Goal: Task Accomplishment & Management: Manage account settings

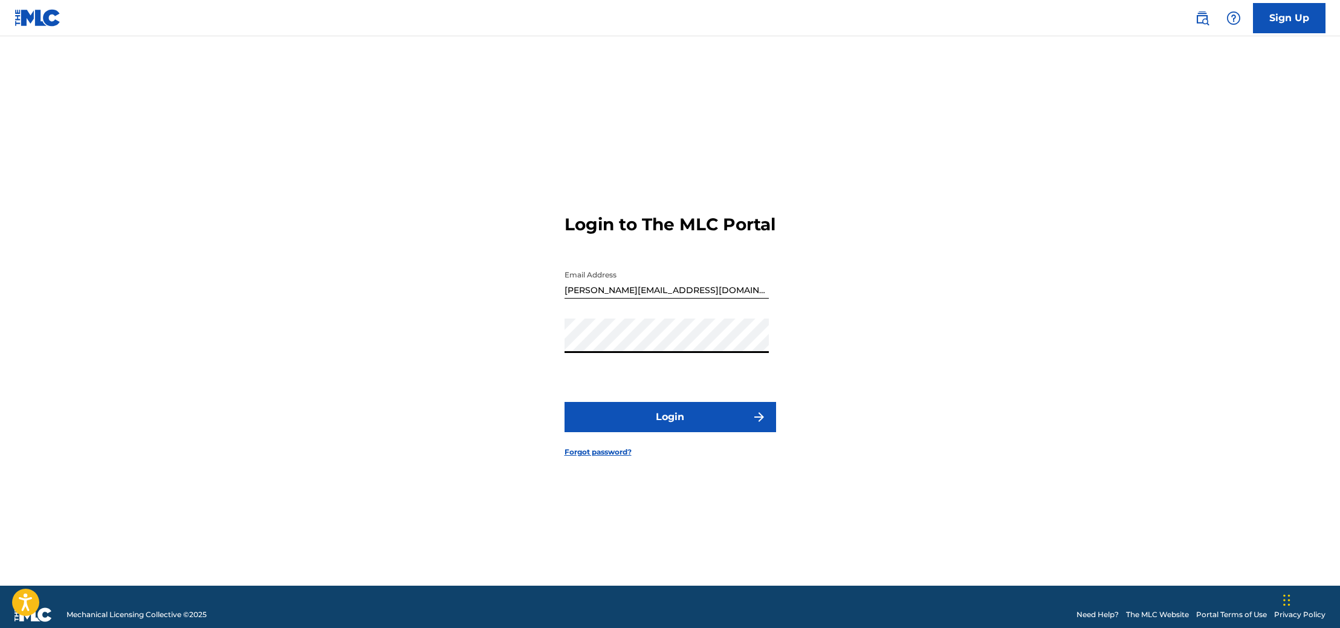
click at [668, 432] on button "Login" at bounding box center [670, 417] width 212 height 30
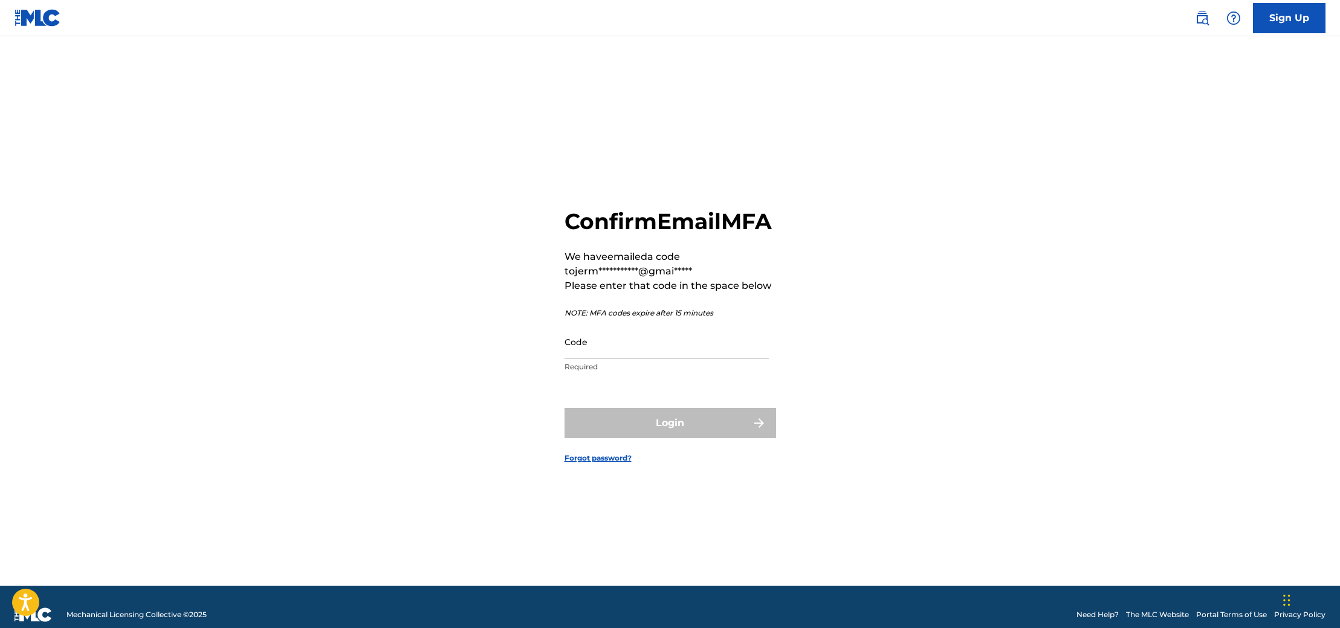
click at [643, 359] on input "Code" at bounding box center [666, 342] width 204 height 34
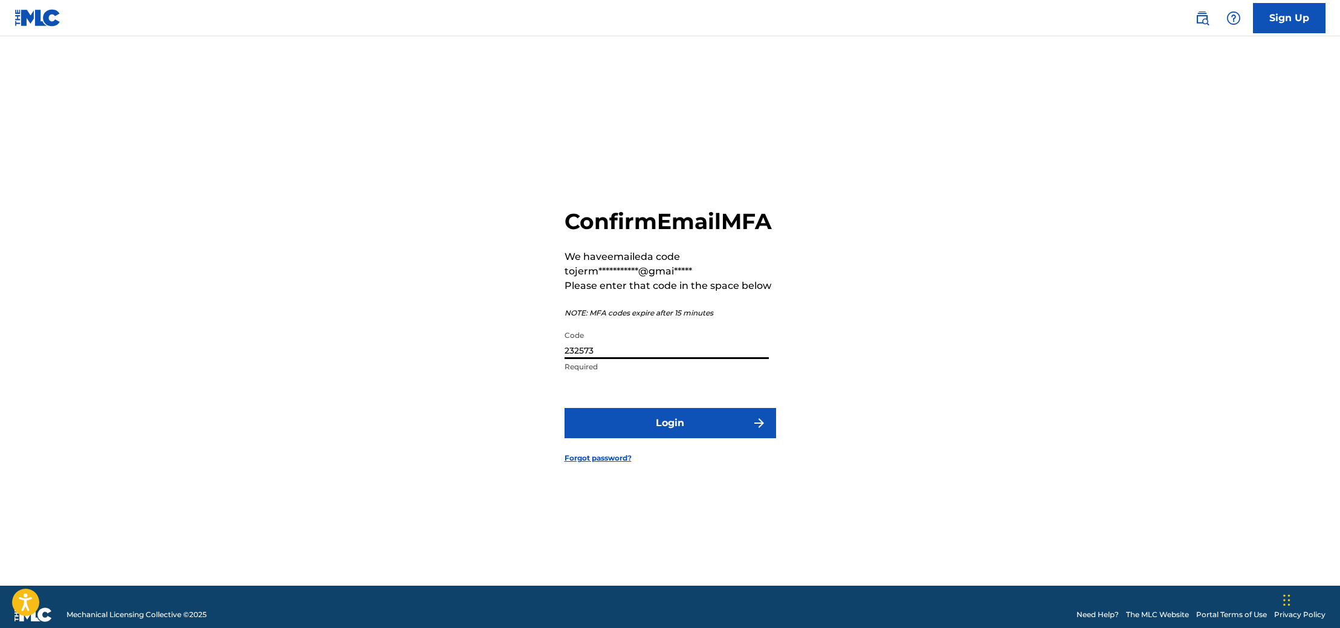
type input "232573"
click at [641, 424] on button "Login" at bounding box center [670, 423] width 212 height 30
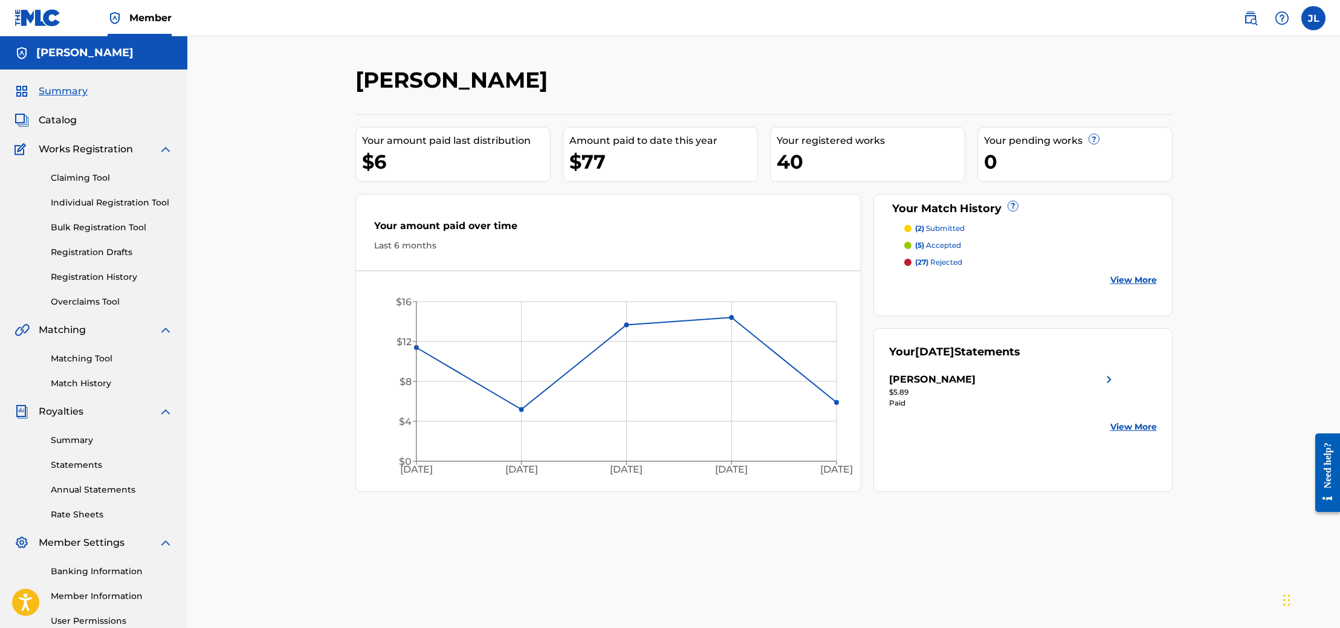
click at [78, 178] on link "Claiming Tool" at bounding box center [112, 178] width 122 height 13
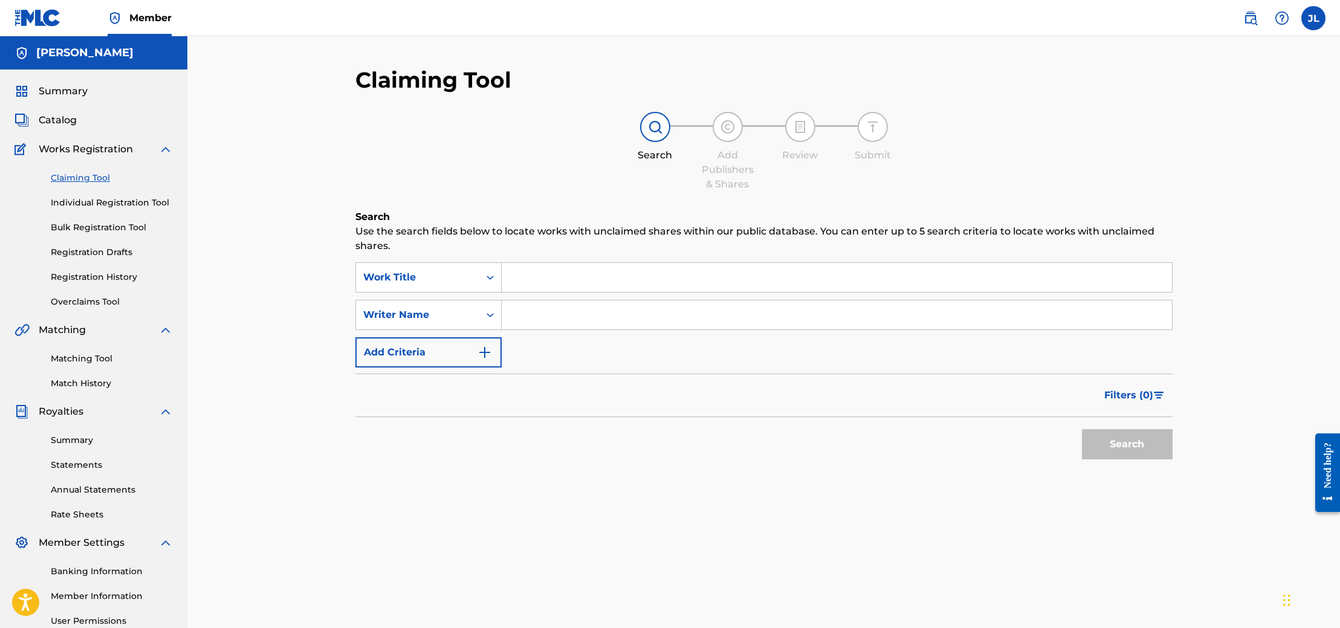
click at [552, 281] on input "Search Form" at bounding box center [837, 277] width 670 height 29
click at [103, 357] on link "Matching Tool" at bounding box center [112, 358] width 122 height 13
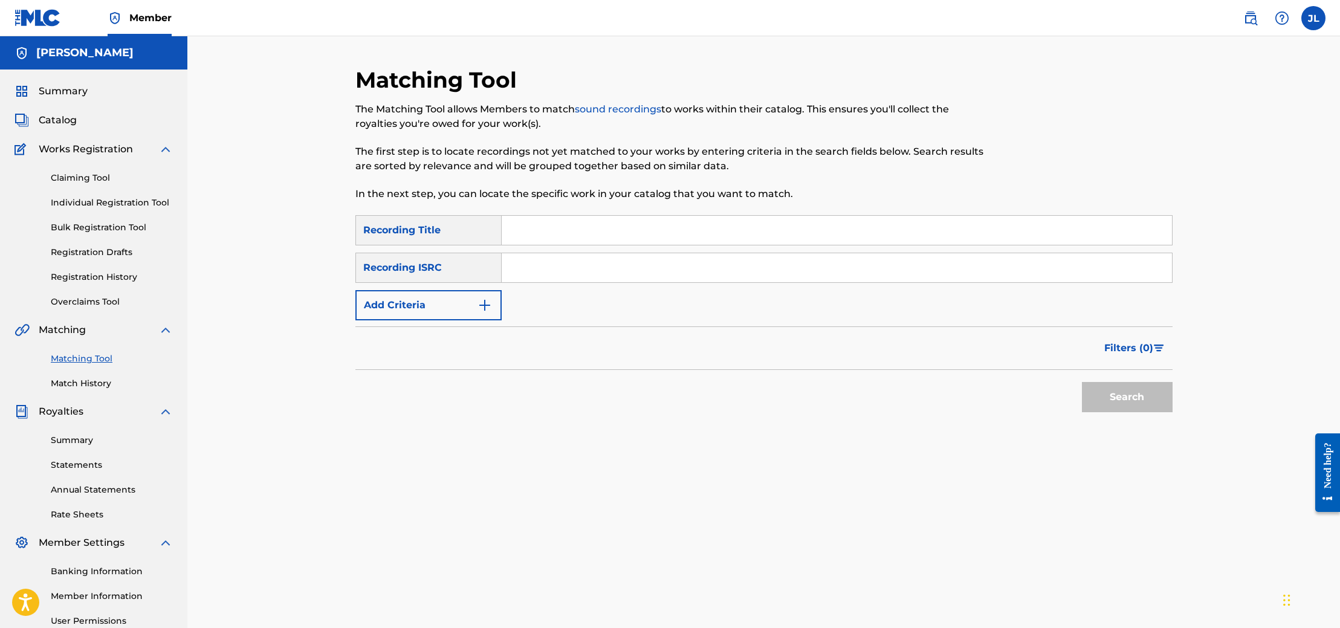
click at [526, 234] on input "Search Form" at bounding box center [837, 230] width 670 height 29
type input "UM THE SHIT"
click at [1126, 398] on button "Search" at bounding box center [1127, 397] width 91 height 30
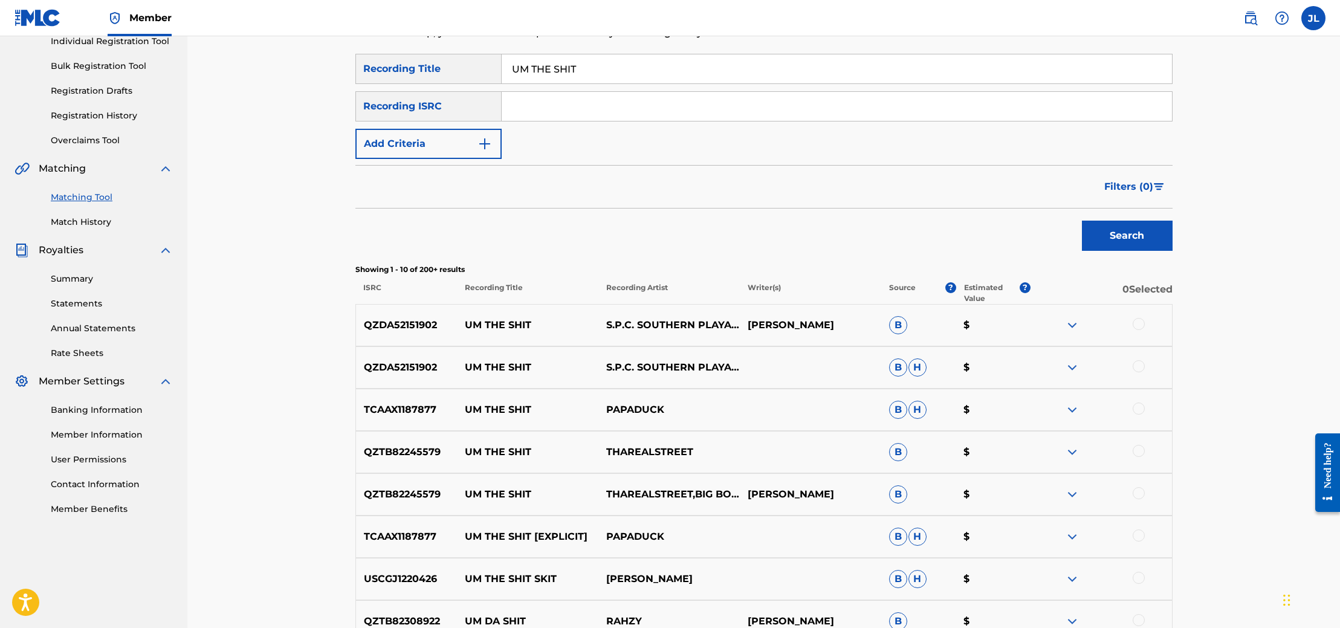
scroll to position [175, 0]
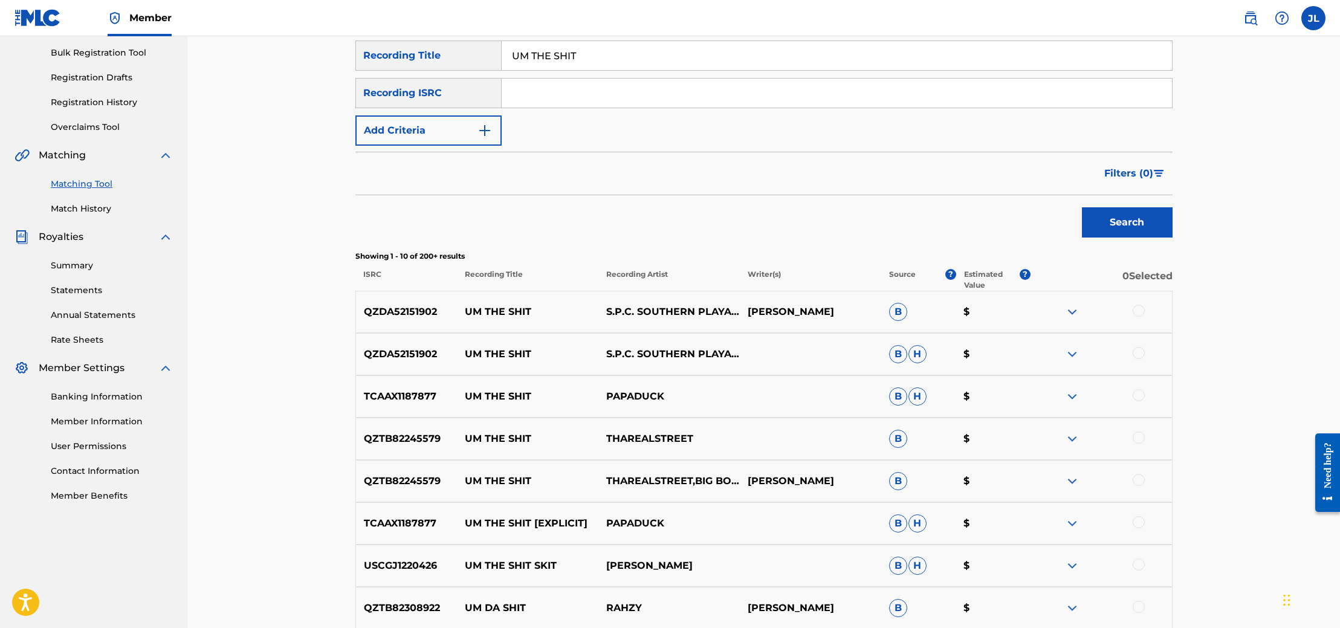
click at [1075, 396] on img at bounding box center [1072, 396] width 15 height 15
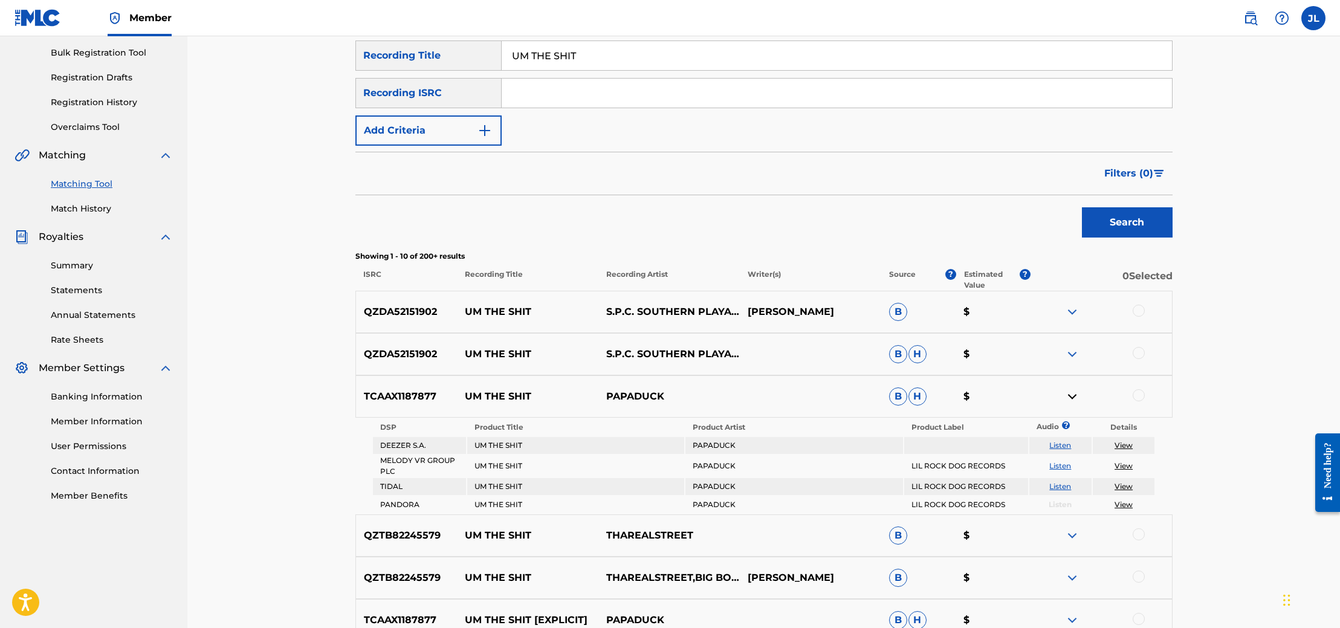
click at [1137, 390] on div at bounding box center [1139, 395] width 12 height 12
click at [879, 534] on button "Match 1 Group" at bounding box center [850, 529] width 134 height 30
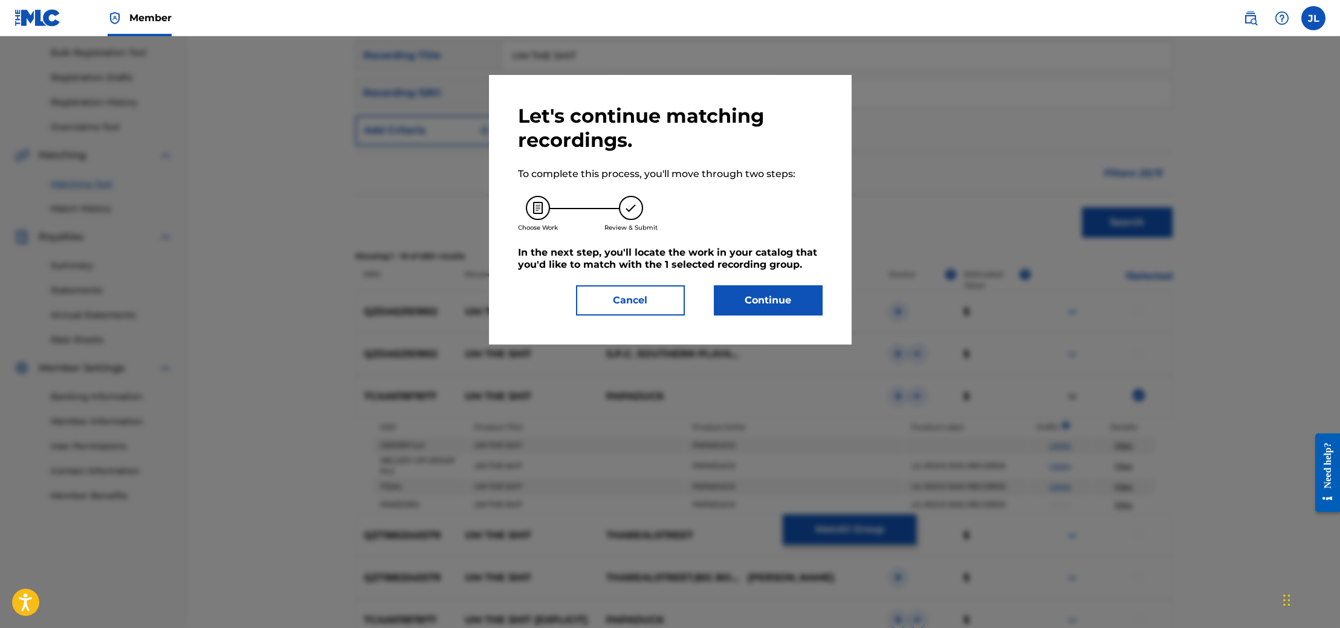
click at [800, 302] on button "Continue" at bounding box center [768, 300] width 109 height 30
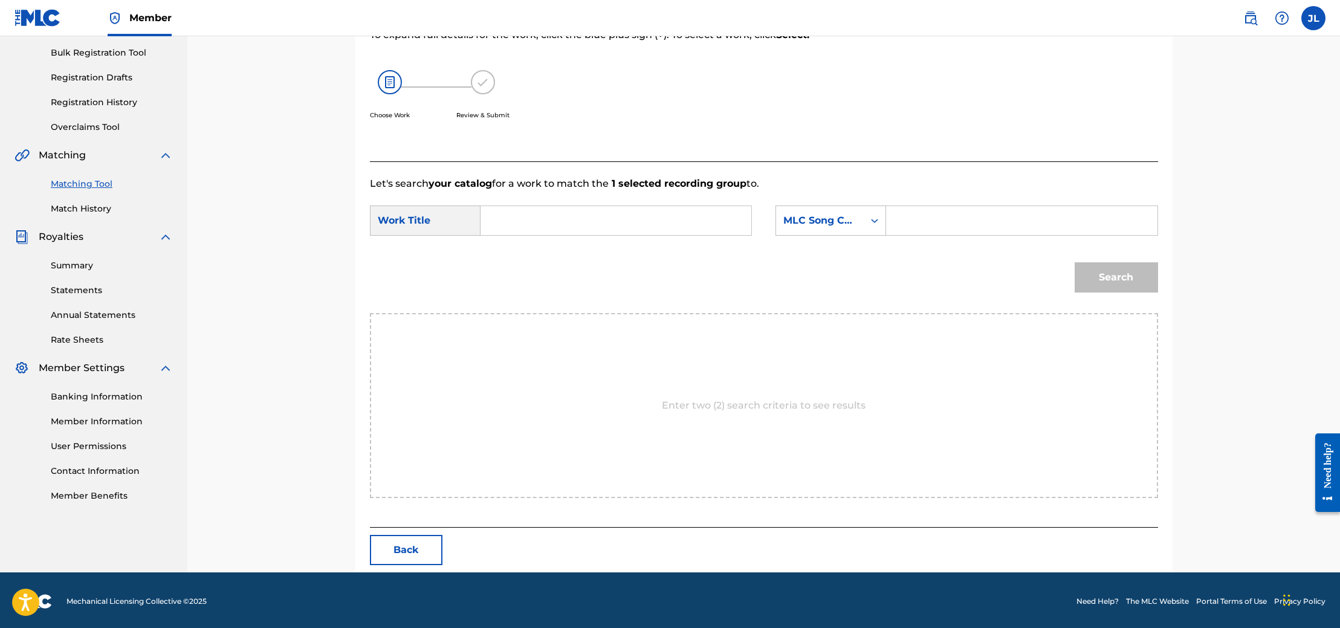
click at [728, 228] on input "Search Form" at bounding box center [616, 220] width 250 height 29
click at [531, 253] on div "um the s hit" at bounding box center [525, 255] width 68 height 36
type input "um the shit"
click at [878, 218] on icon "Search Form" at bounding box center [874, 221] width 12 height 12
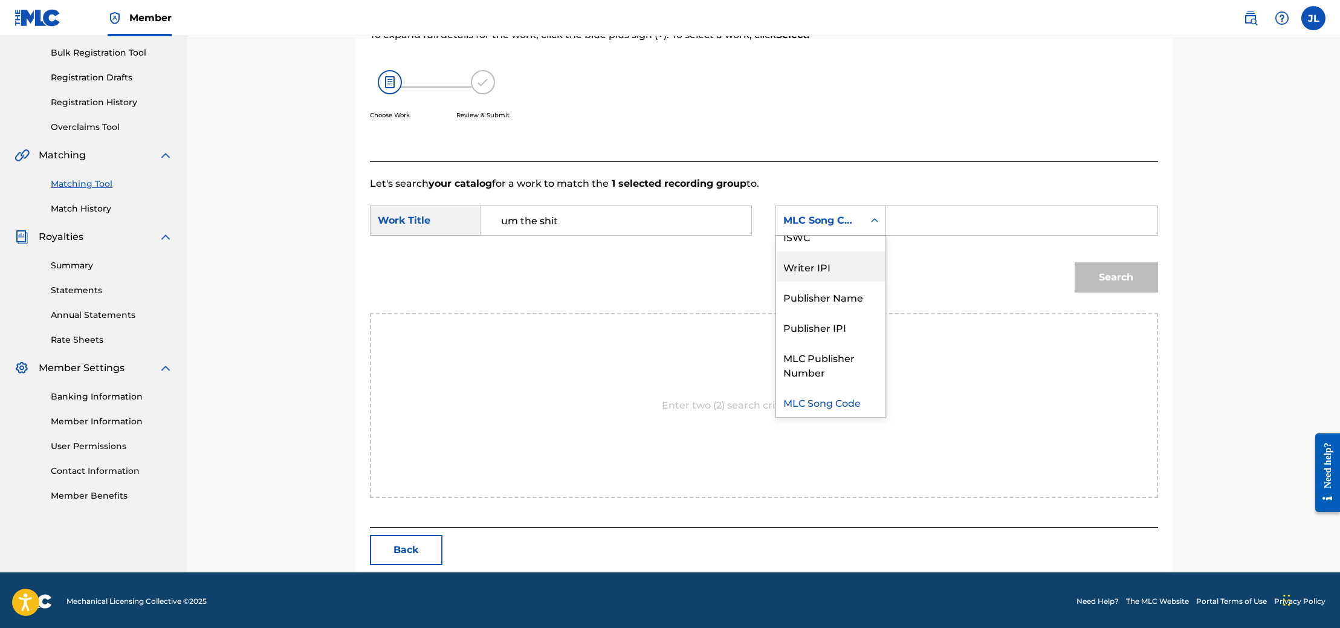
scroll to position [0, 0]
click at [857, 254] on div "Writer Name" at bounding box center [830, 251] width 109 height 30
click at [914, 222] on input "Search Form" at bounding box center [1021, 220] width 250 height 29
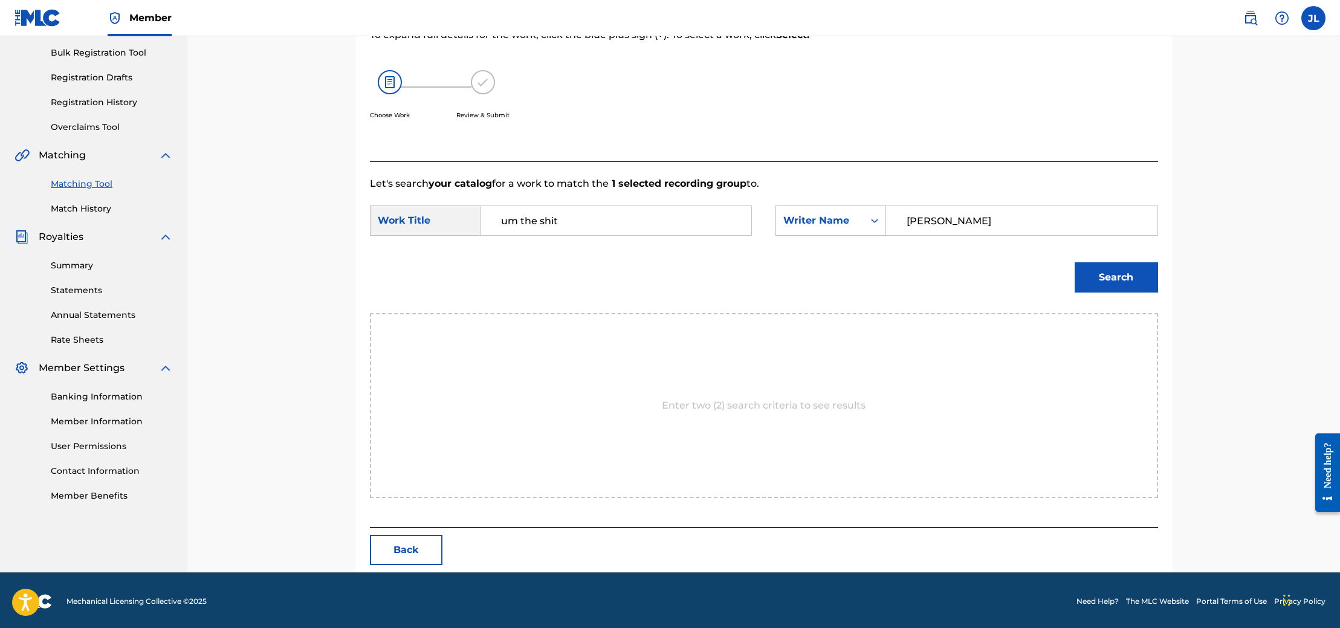
type input "[PERSON_NAME]"
click at [1075, 262] on button "Search" at bounding box center [1116, 277] width 83 height 30
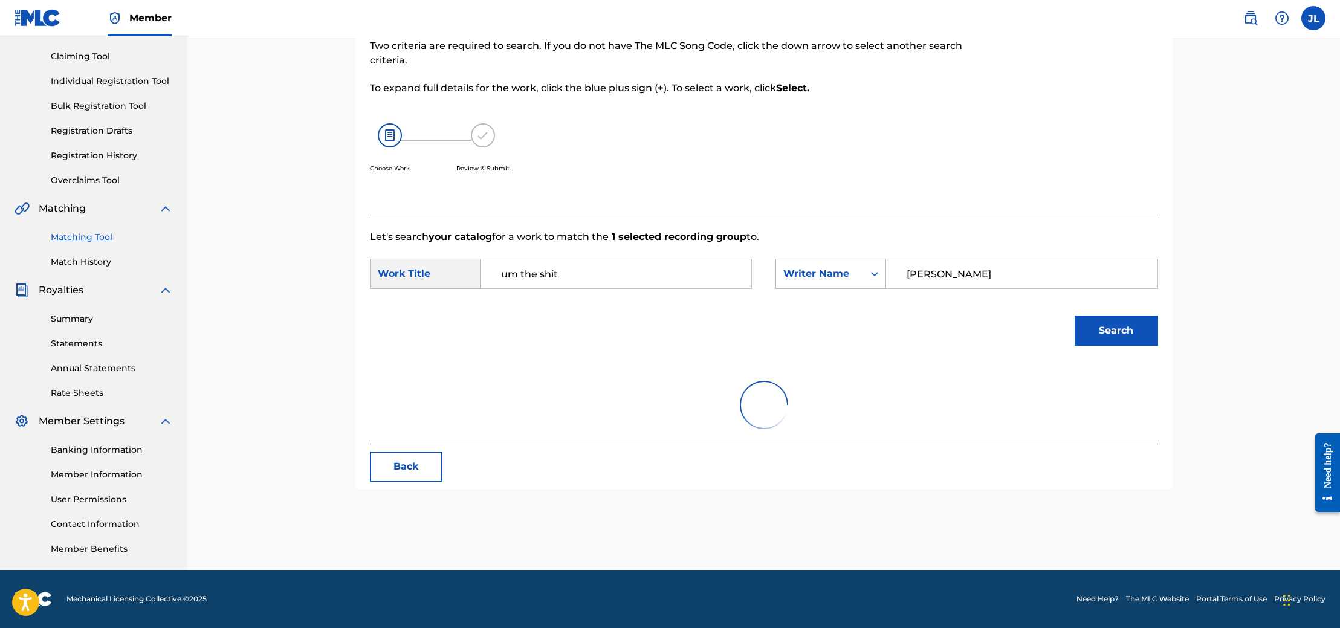
scroll to position [175, 0]
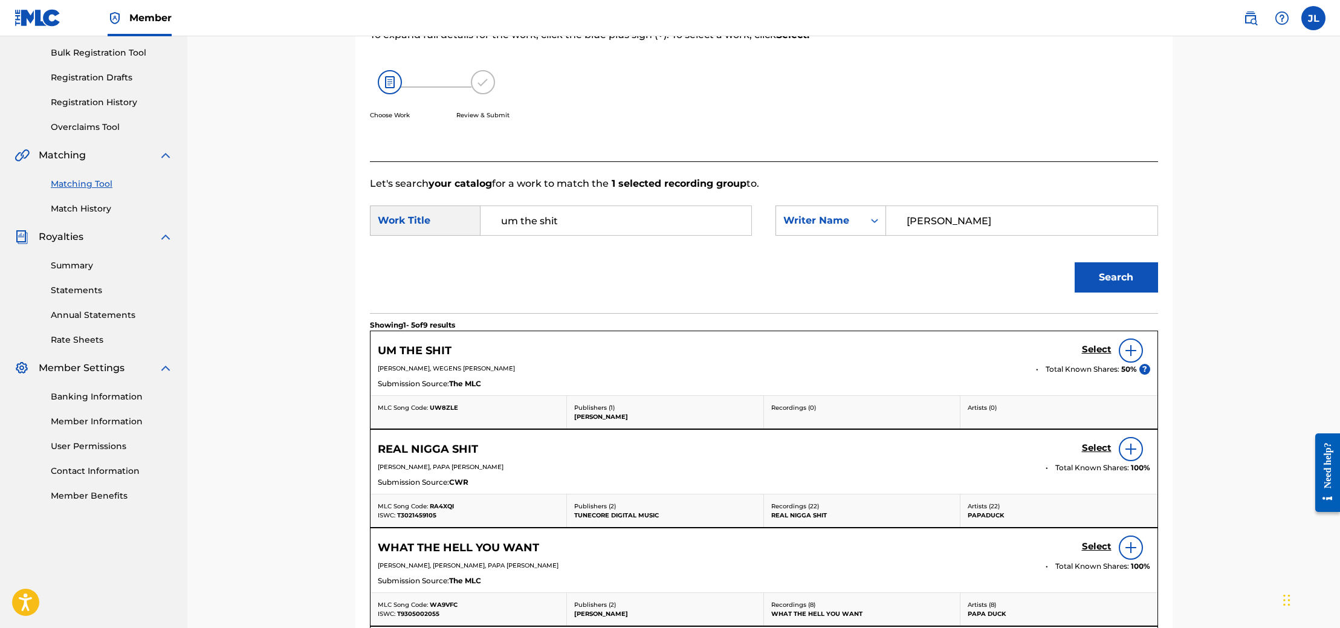
click at [1131, 344] on img at bounding box center [1131, 350] width 15 height 15
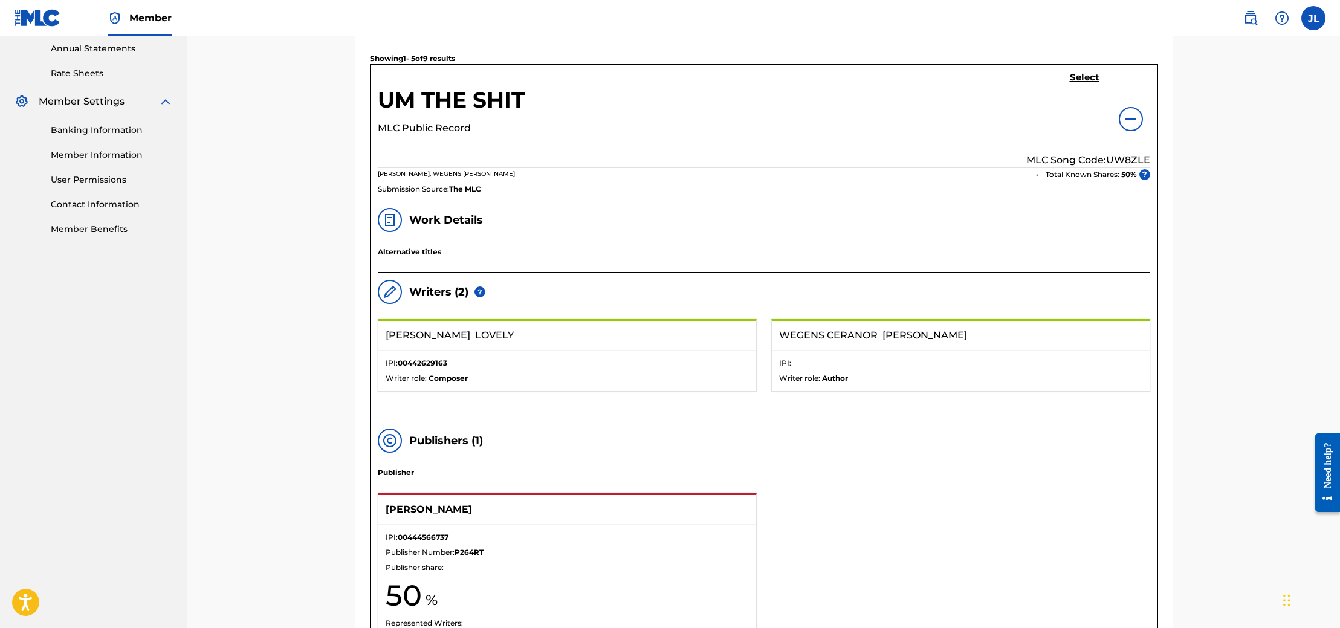
scroll to position [442, 0]
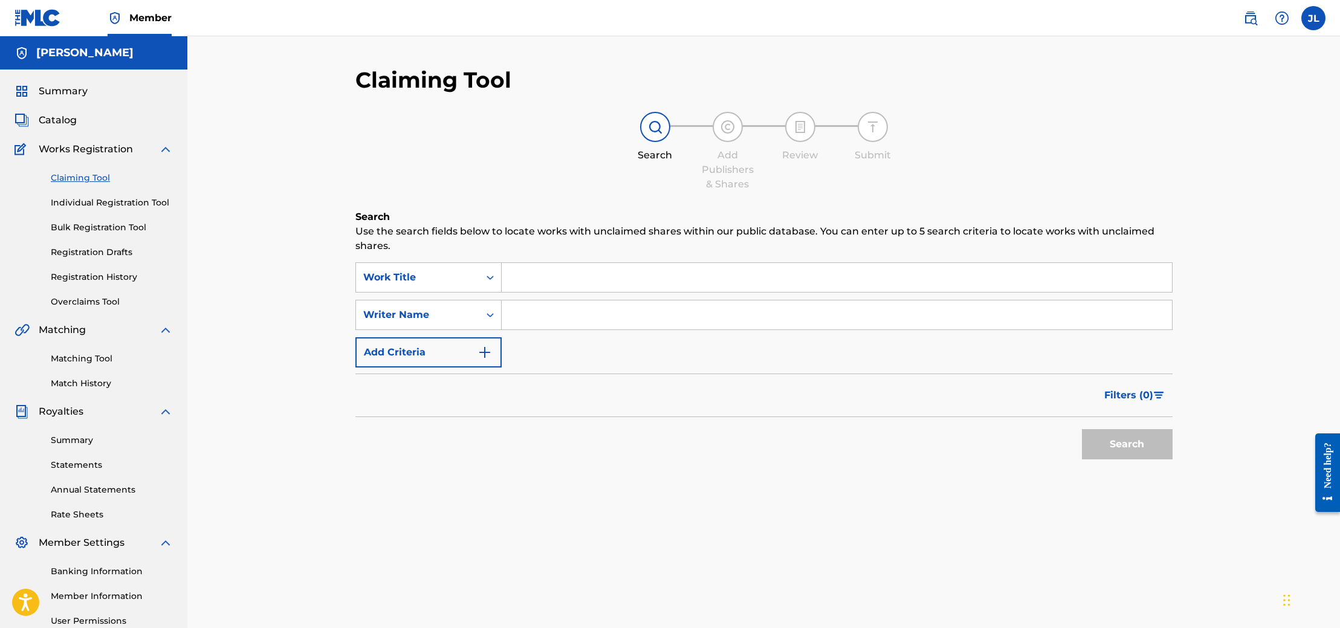
click at [611, 284] on input "Search Form" at bounding box center [837, 277] width 670 height 29
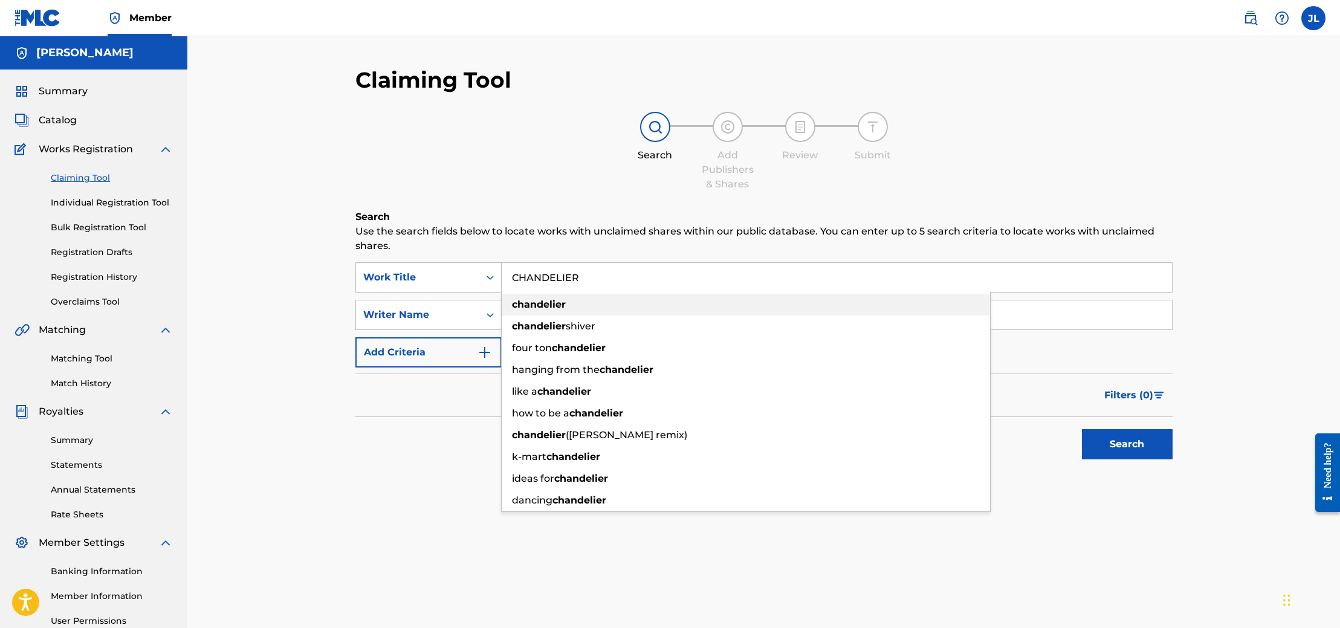
click at [535, 297] on div "chandelier" at bounding box center [746, 305] width 488 height 22
type input "chandelier"
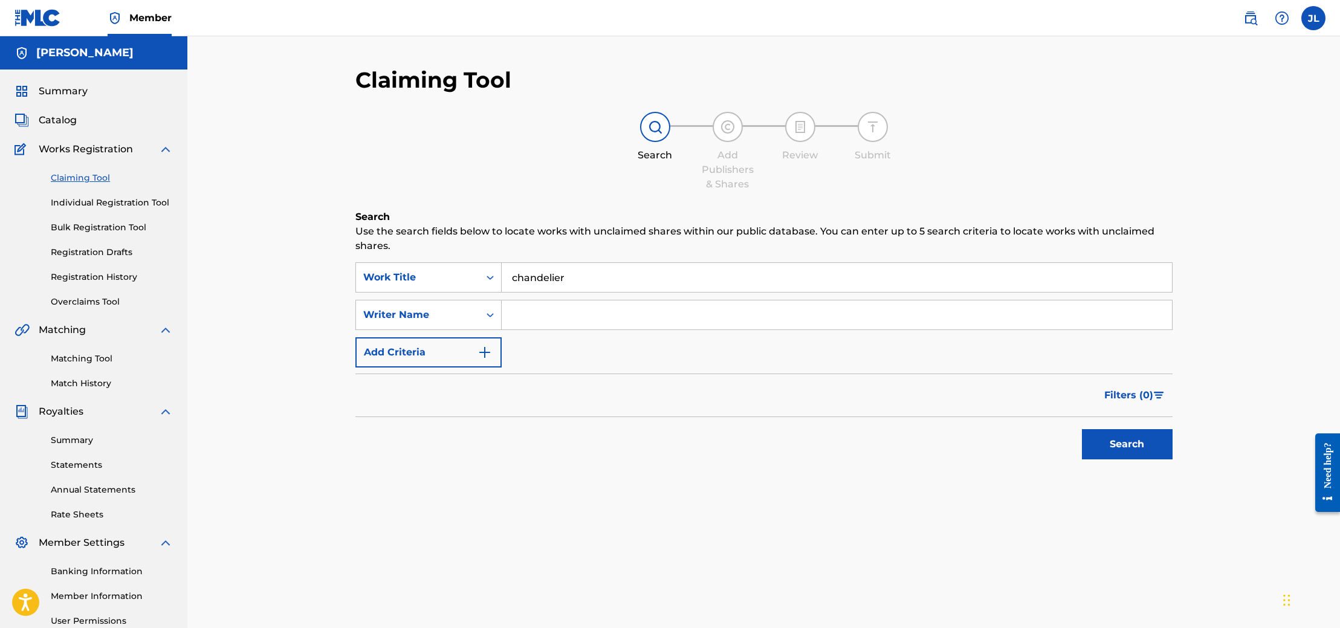
click at [99, 354] on link "Matching Tool" at bounding box center [112, 358] width 122 height 13
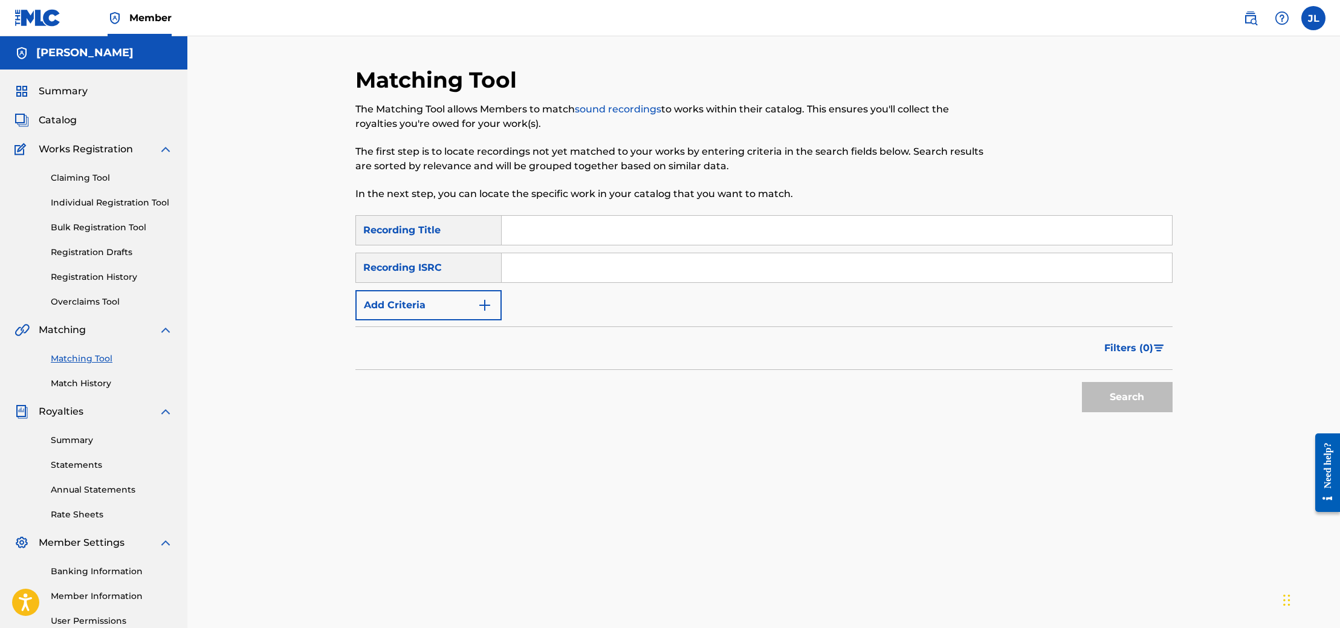
click at [530, 225] on input "Search Form" at bounding box center [837, 230] width 670 height 29
type input "chandelier"
click at [1122, 398] on button "Search" at bounding box center [1127, 397] width 91 height 30
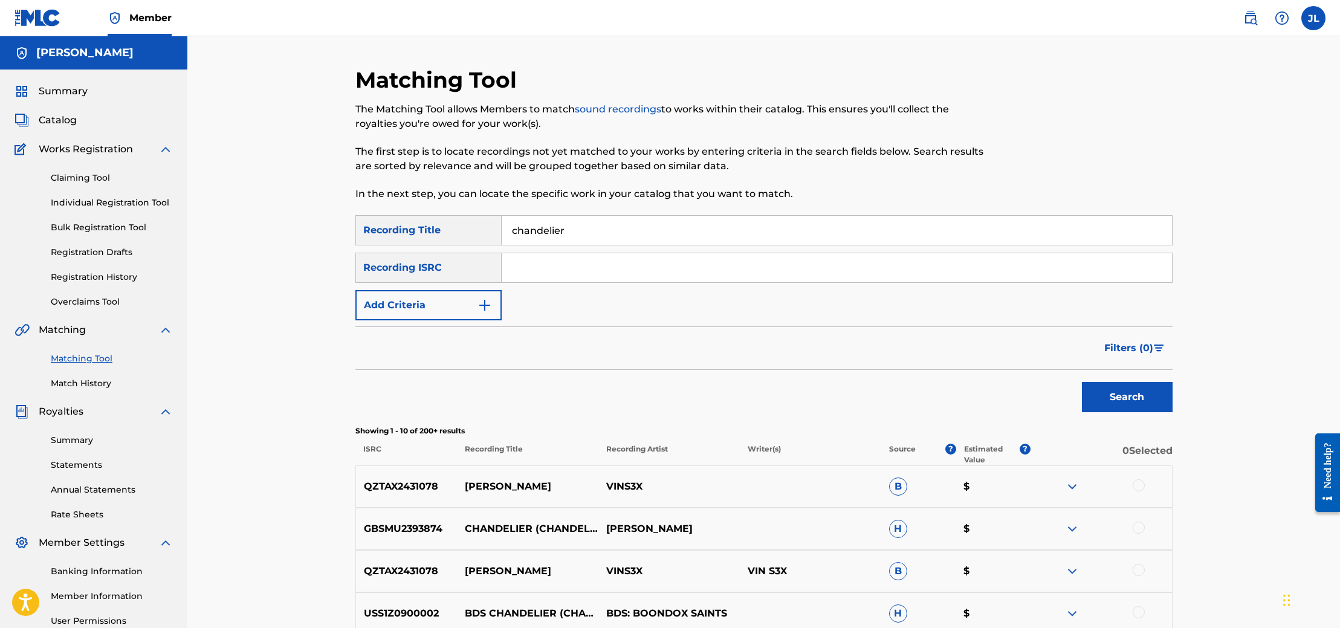
click at [566, 266] on input "Search Form" at bounding box center [837, 267] width 670 height 29
type input "[PERSON_NAME] lovely"
drag, startPoint x: 600, startPoint y: 262, endPoint x: 506, endPoint y: 263, distance: 94.3
click at [506, 263] on input "[PERSON_NAME] lovely" at bounding box center [837, 267] width 670 height 29
click at [481, 271] on div "Recording ISRC" at bounding box center [428, 268] width 146 height 30
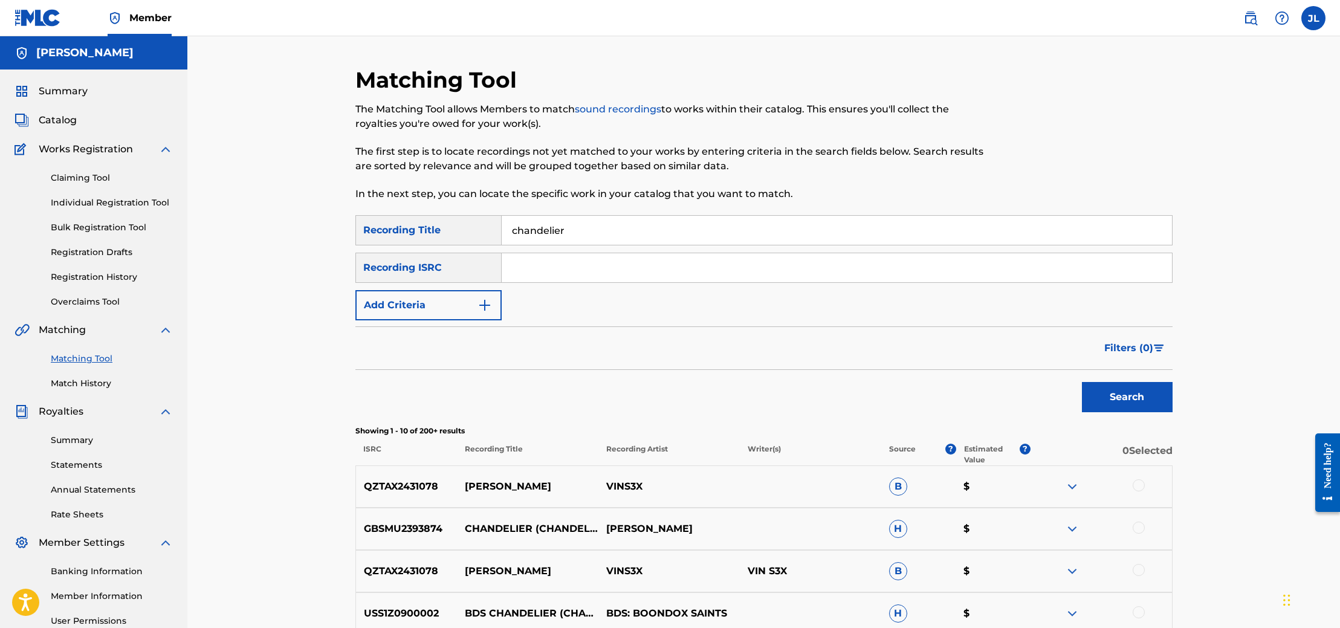
click at [475, 299] on button "Add Criteria" at bounding box center [428, 305] width 146 height 30
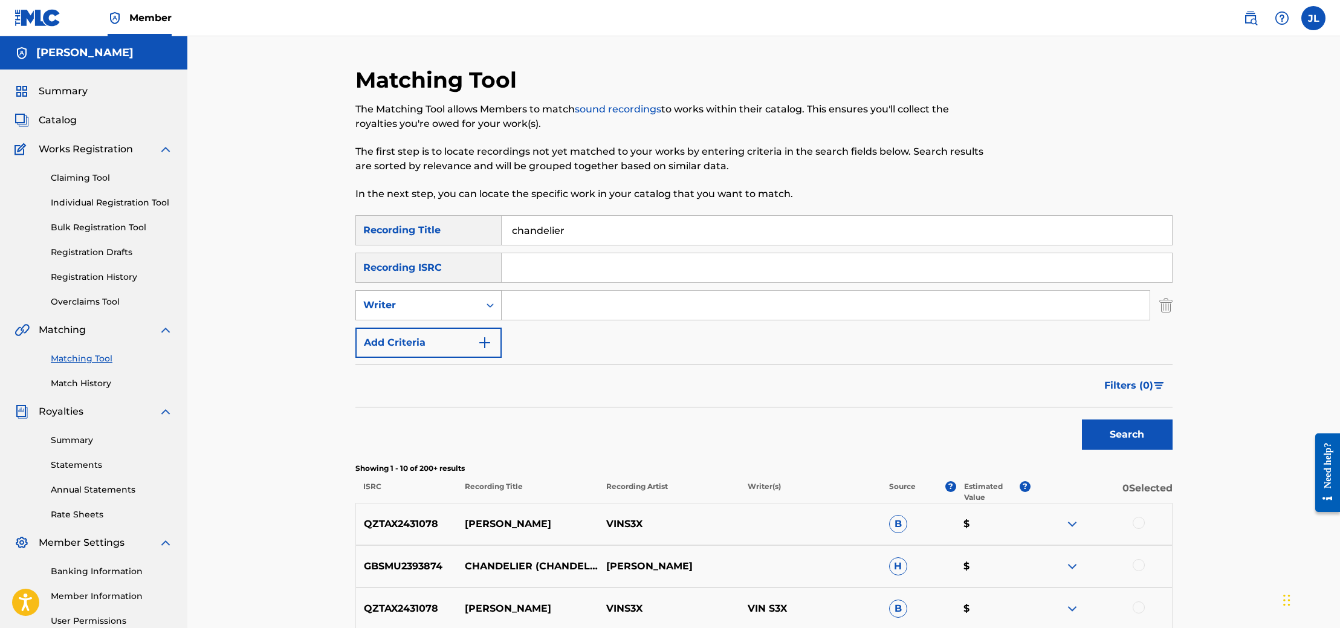
click at [480, 305] on div "Search Form" at bounding box center [490, 305] width 22 height 22
drag, startPoint x: 471, startPoint y: 327, endPoint x: 482, endPoint y: 320, distance: 12.2
click at [471, 327] on div "Recording Artist" at bounding box center [428, 335] width 145 height 30
click at [516, 303] on input "Search Form" at bounding box center [826, 305] width 648 height 29
type input "SLAYBOOGIE"
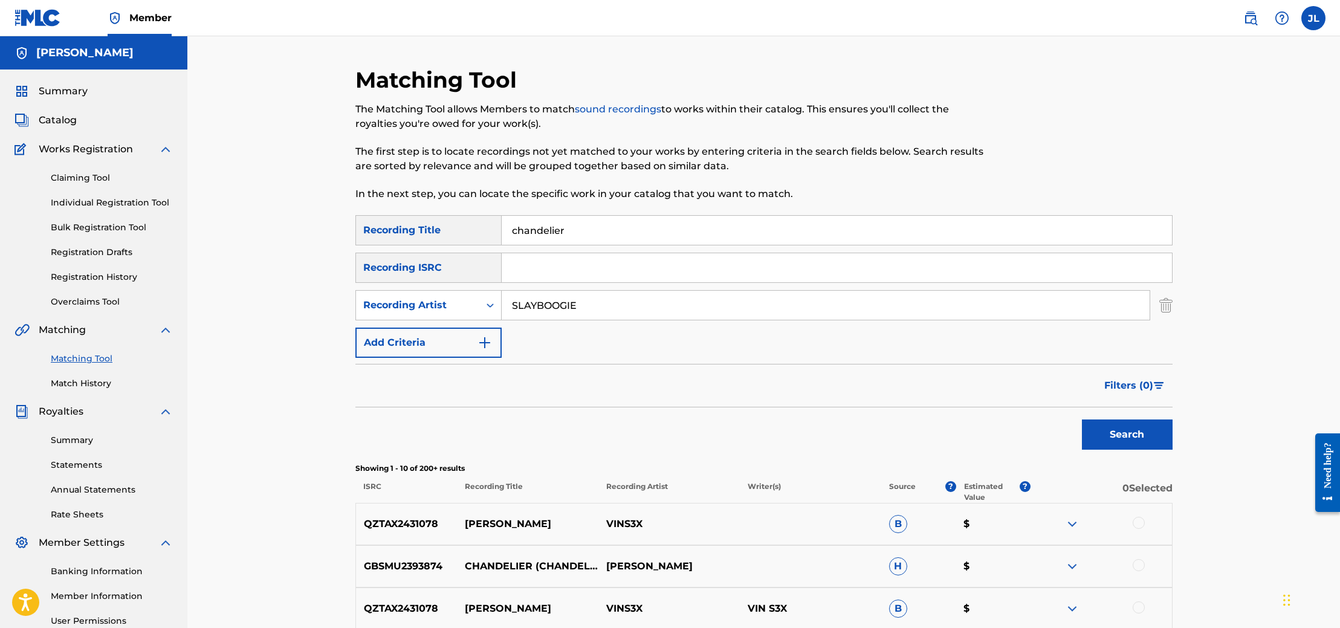
click at [1082, 419] on button "Search" at bounding box center [1127, 434] width 91 height 30
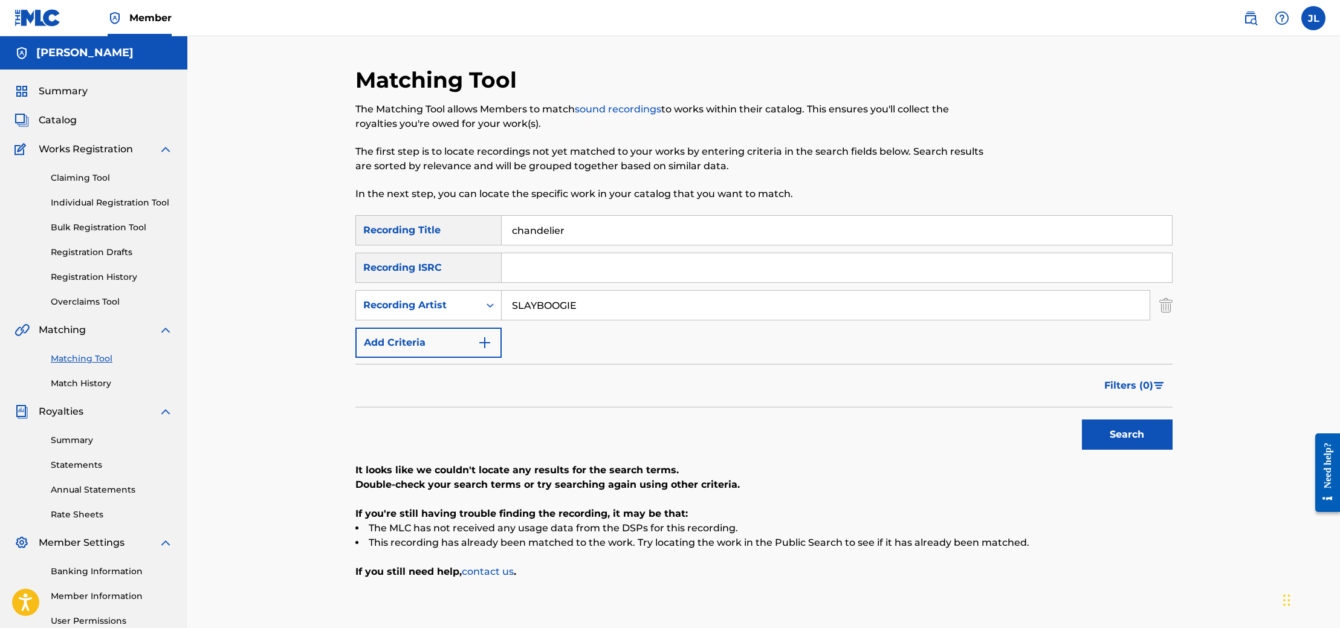
drag, startPoint x: 598, startPoint y: 304, endPoint x: 508, endPoint y: 309, distance: 89.6
click at [508, 309] on input "SLAYBOOGIE" at bounding box center [826, 305] width 648 height 29
click at [491, 304] on icon "Search Form" at bounding box center [490, 305] width 12 height 12
click at [477, 331] on div "Writer" at bounding box center [428, 335] width 145 height 30
click at [551, 304] on input "Search Form" at bounding box center [826, 305] width 648 height 29
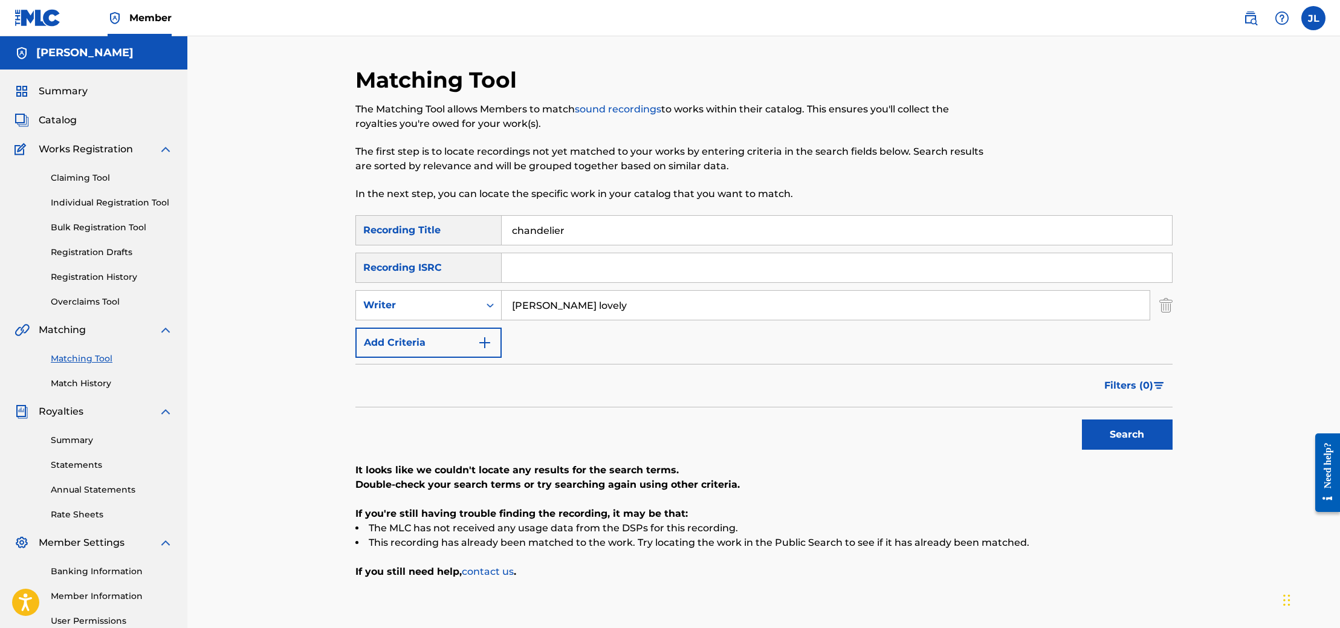
click at [1091, 427] on button "Search" at bounding box center [1127, 434] width 91 height 30
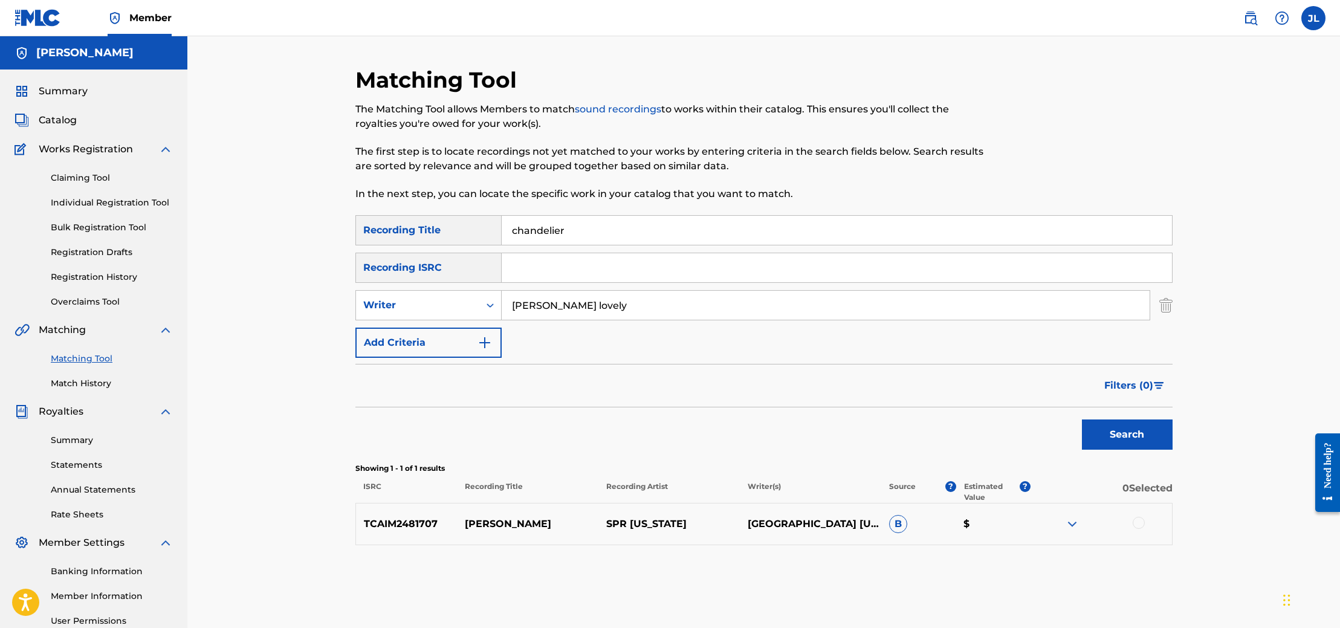
click at [545, 271] on input "Search Form" at bounding box center [837, 267] width 670 height 29
drag, startPoint x: 607, startPoint y: 308, endPoint x: 499, endPoint y: 300, distance: 109.1
click at [499, 300] on div "SearchWithCriteriae2c39e6b-b71e-444f-86d7-5dc98f819973 Writer [PERSON_NAME]" at bounding box center [763, 305] width 817 height 30
type input "y"
click at [1082, 419] on button "Search" at bounding box center [1127, 434] width 91 height 30
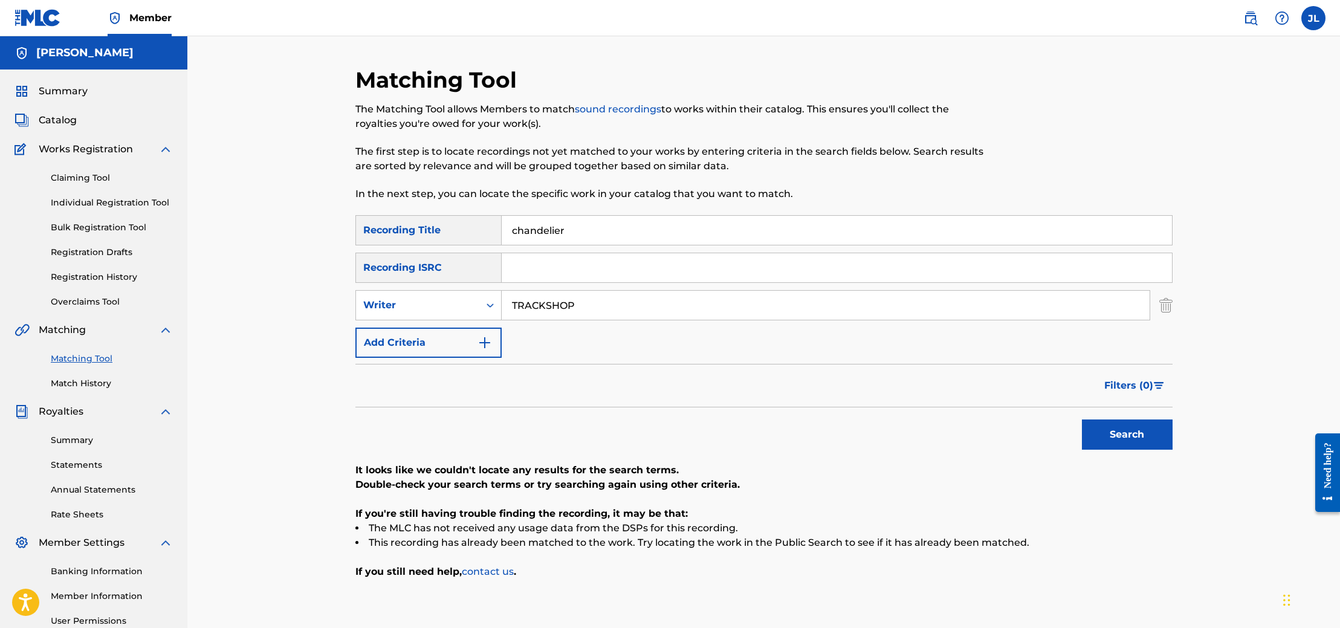
click at [1082, 419] on button "Search" at bounding box center [1127, 434] width 91 height 30
type input "TRACKSHOP MUSIC GROUP"
click at [1082, 419] on button "Search" at bounding box center [1127, 434] width 91 height 30
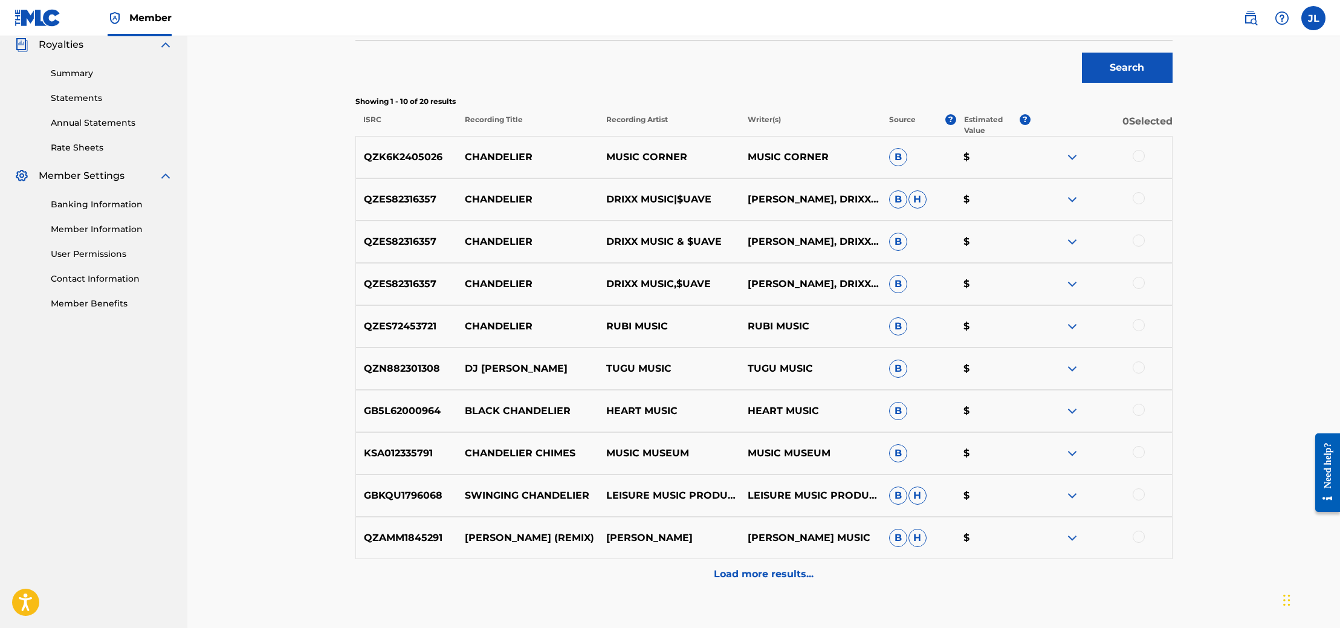
scroll to position [373, 0]
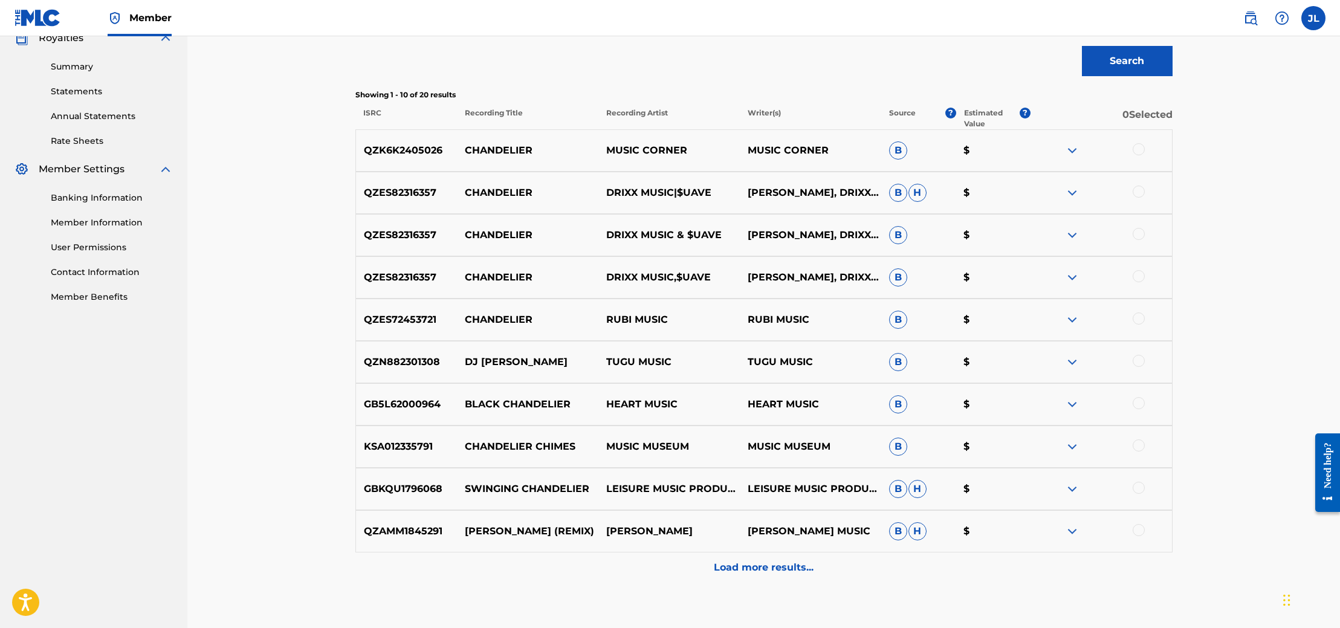
click at [772, 563] on p "Load more results..." at bounding box center [764, 567] width 100 height 15
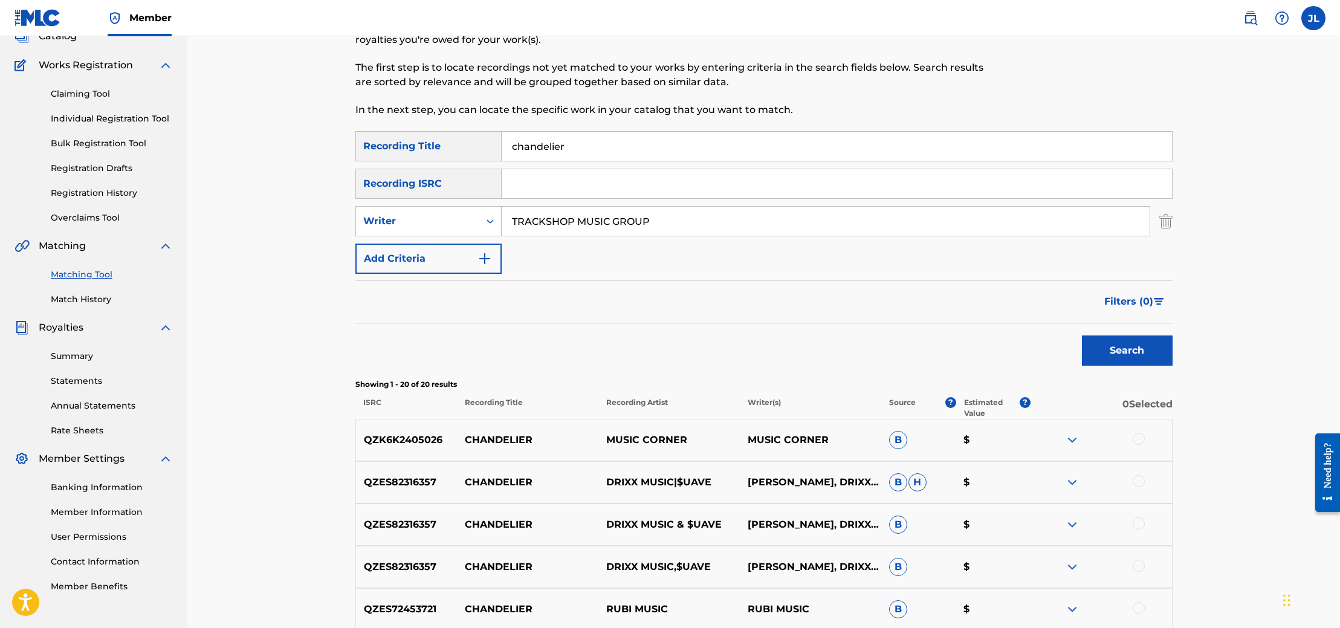
scroll to position [0, 0]
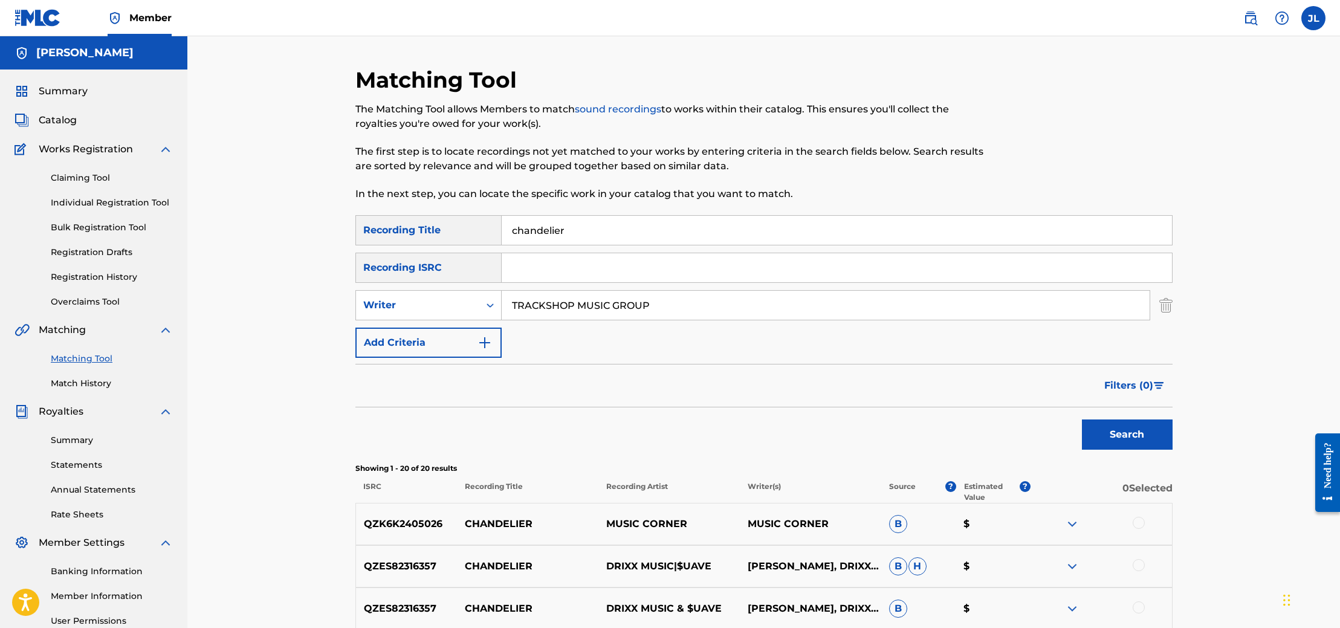
drag, startPoint x: 632, startPoint y: 307, endPoint x: 506, endPoint y: 279, distance: 128.3
click at [506, 279] on div "SearchWithCriteriaa1f9bd85-83a2-4db7-a5be-26f129f618f2 Recording Title chandeli…" at bounding box center [763, 286] width 817 height 143
click at [1108, 441] on button "Search" at bounding box center [1127, 434] width 91 height 30
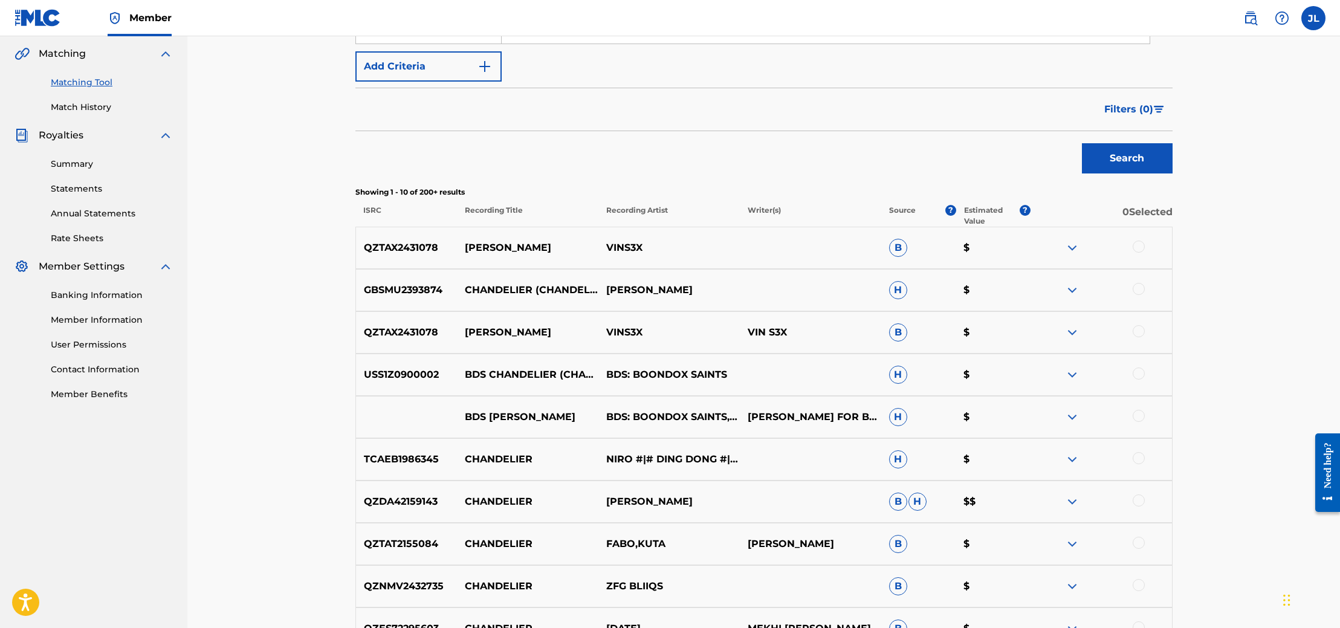
scroll to position [447, 0]
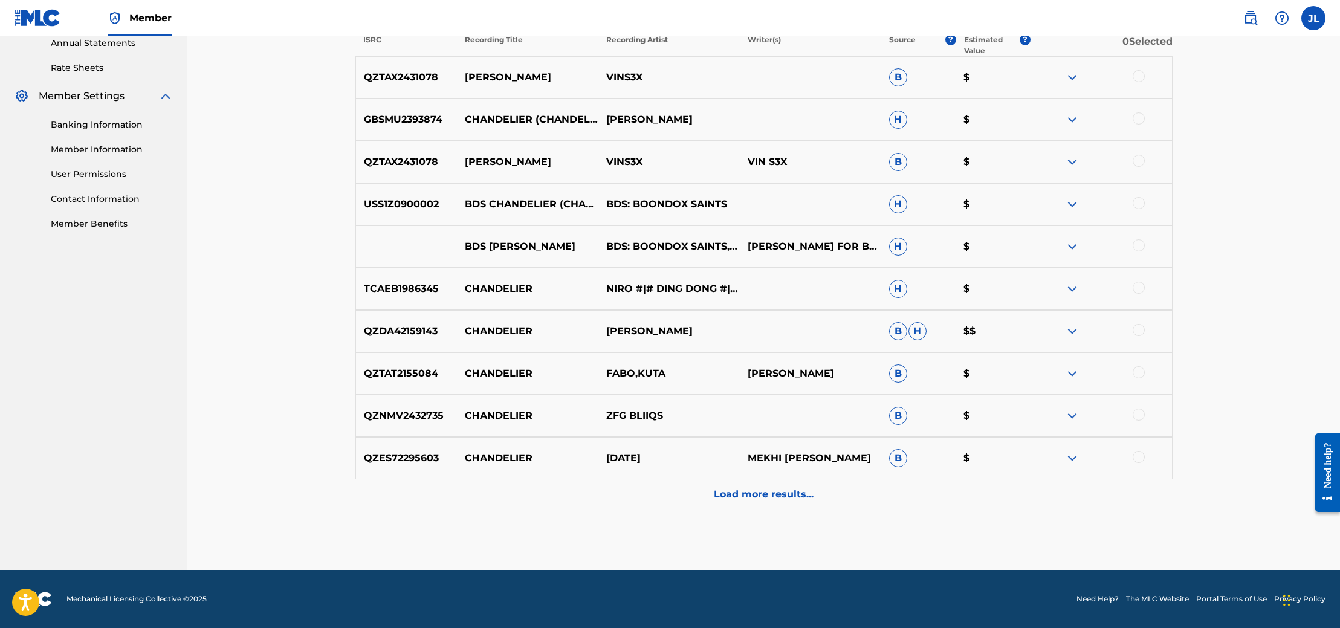
click at [724, 483] on div "Load more results..." at bounding box center [763, 494] width 817 height 30
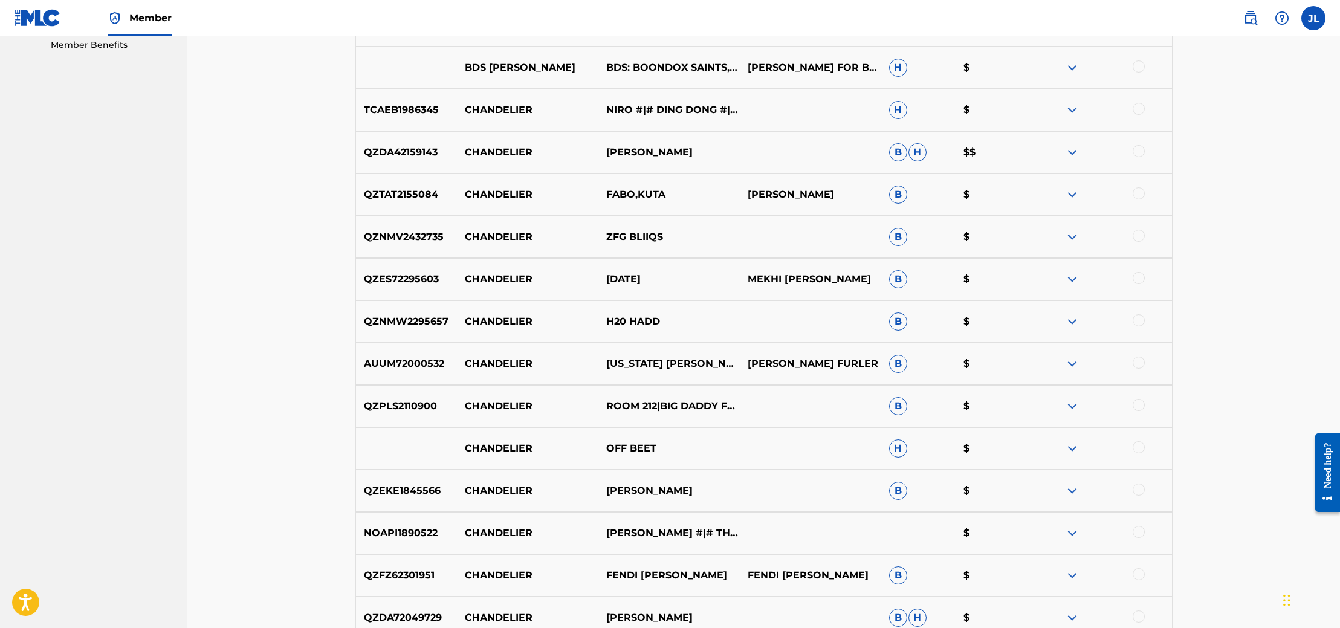
scroll to position [870, 0]
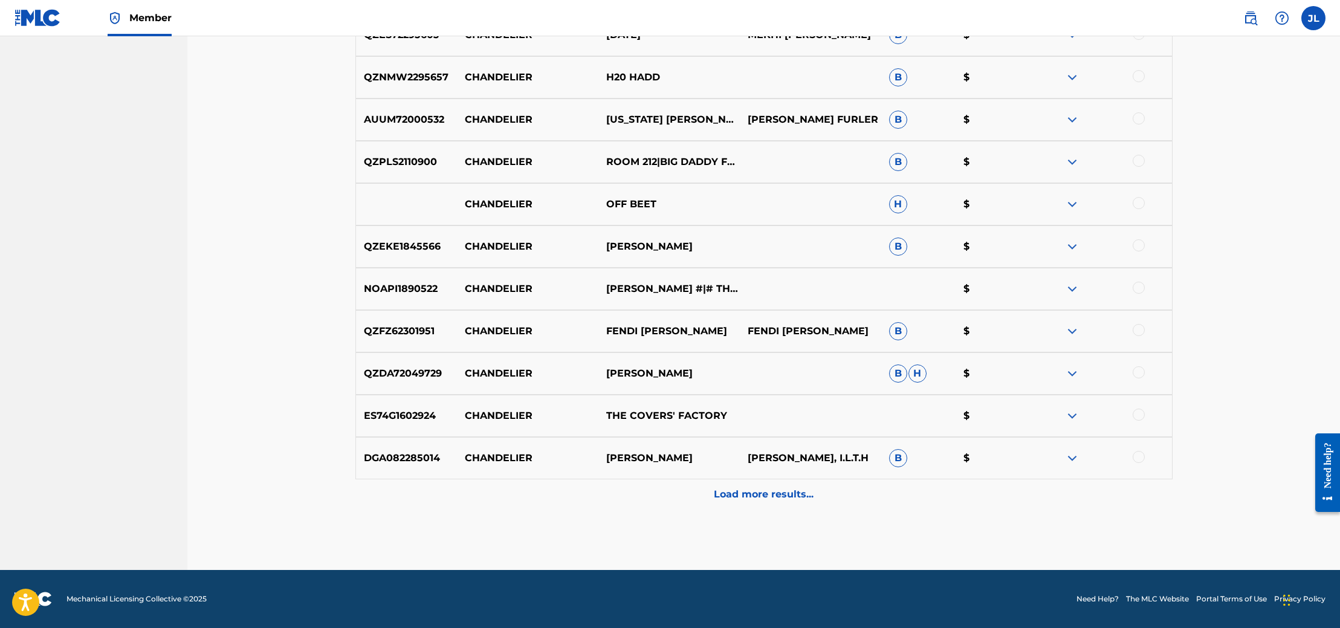
click at [739, 502] on div "Load more results..." at bounding box center [763, 494] width 817 height 30
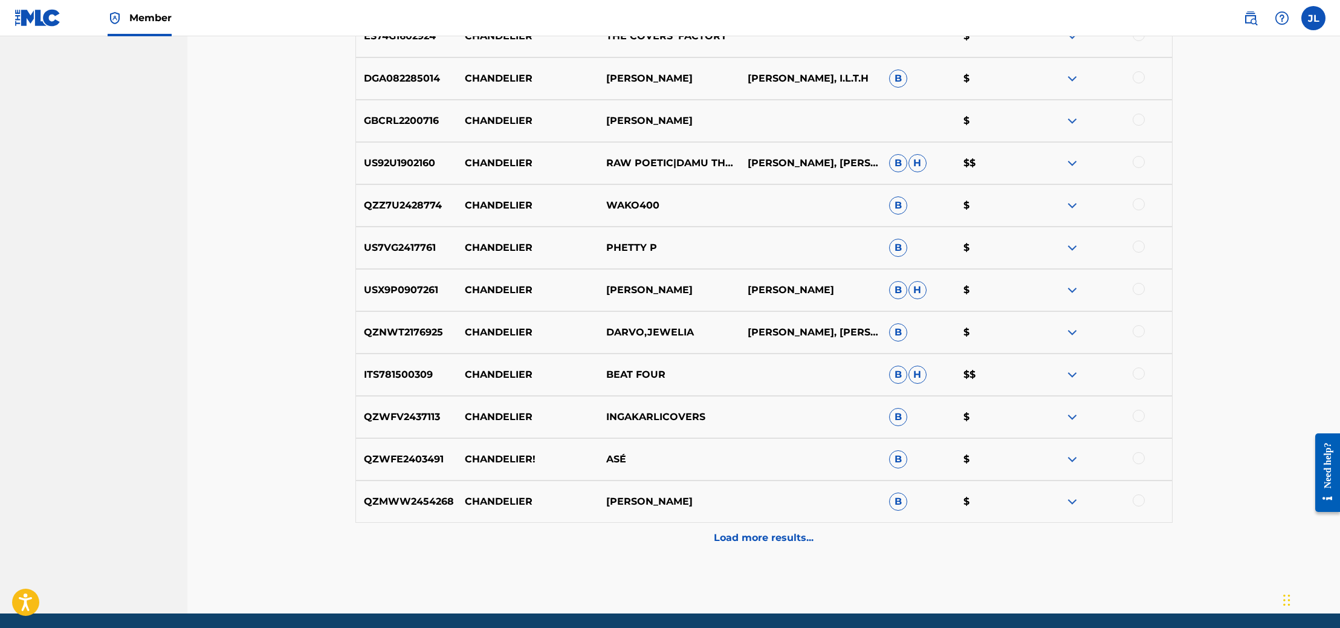
scroll to position [1293, 0]
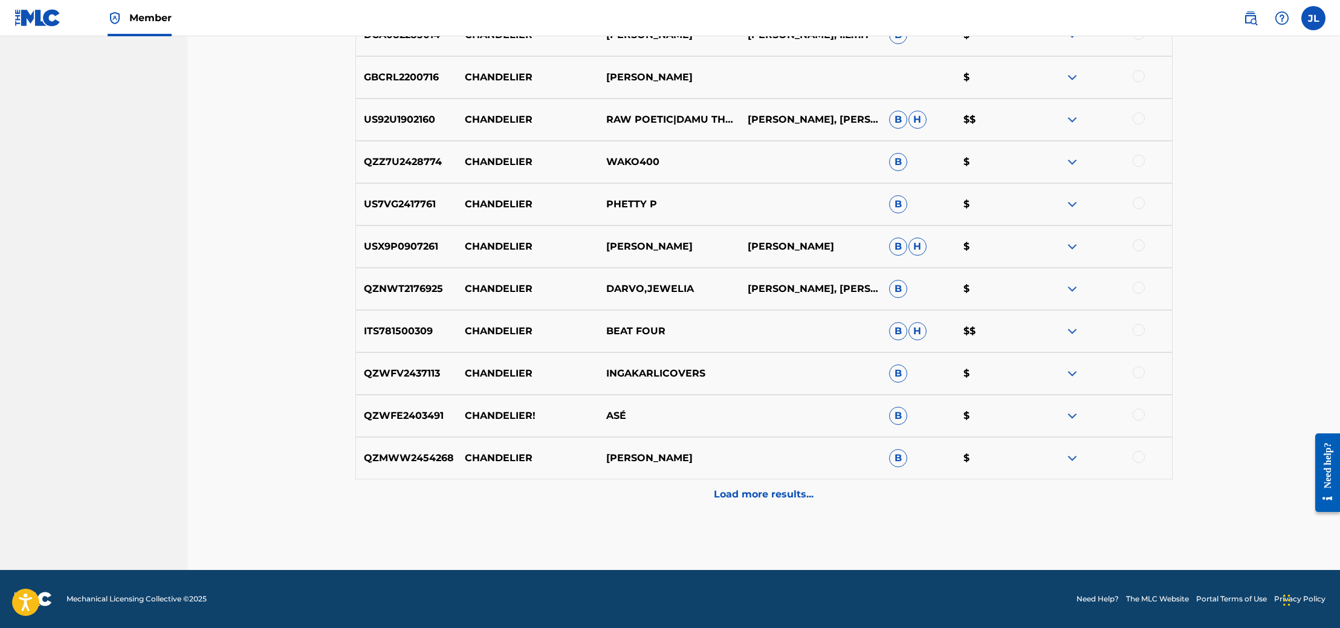
click at [739, 502] on div "Load more results..." at bounding box center [763, 494] width 817 height 30
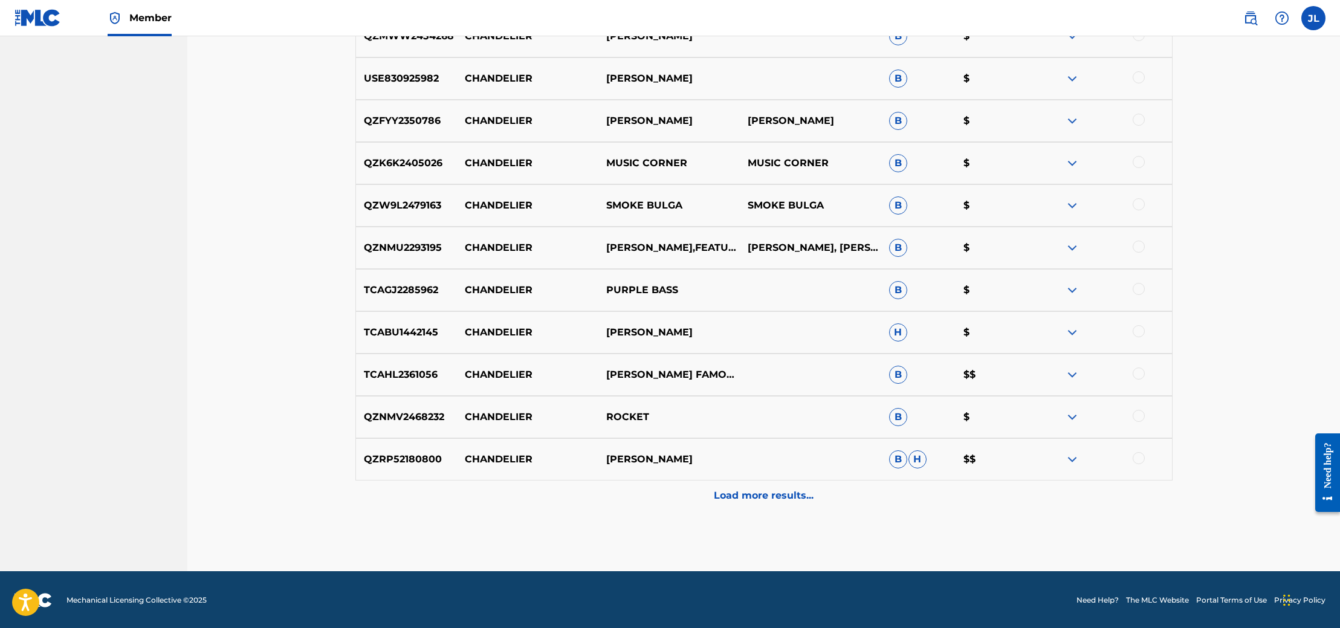
scroll to position [1716, 0]
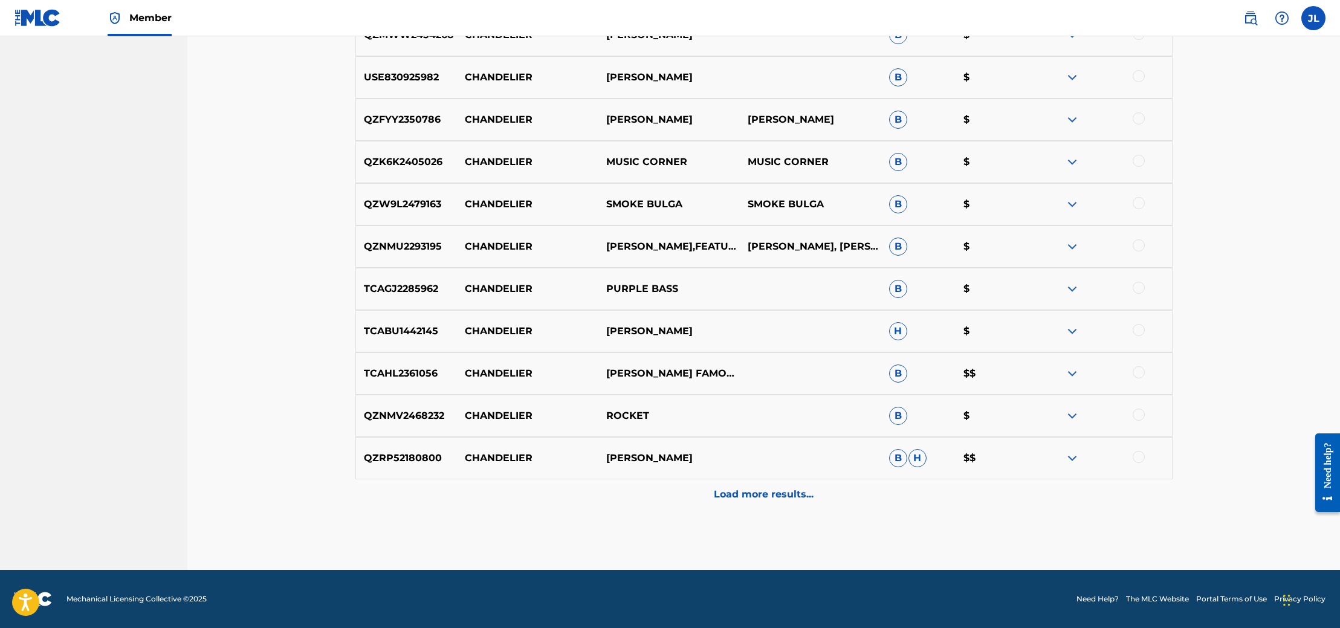
click at [739, 502] on div "Load more results..." at bounding box center [763, 494] width 817 height 30
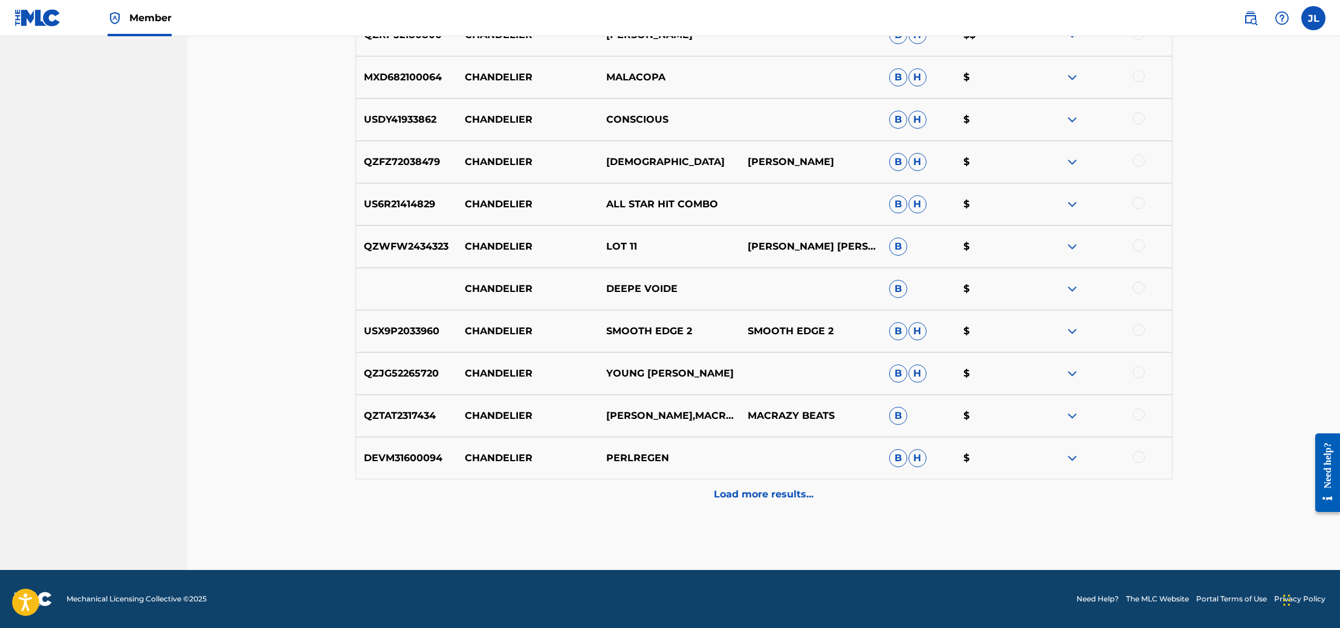
click at [739, 502] on div "Load more results..." at bounding box center [763, 494] width 817 height 30
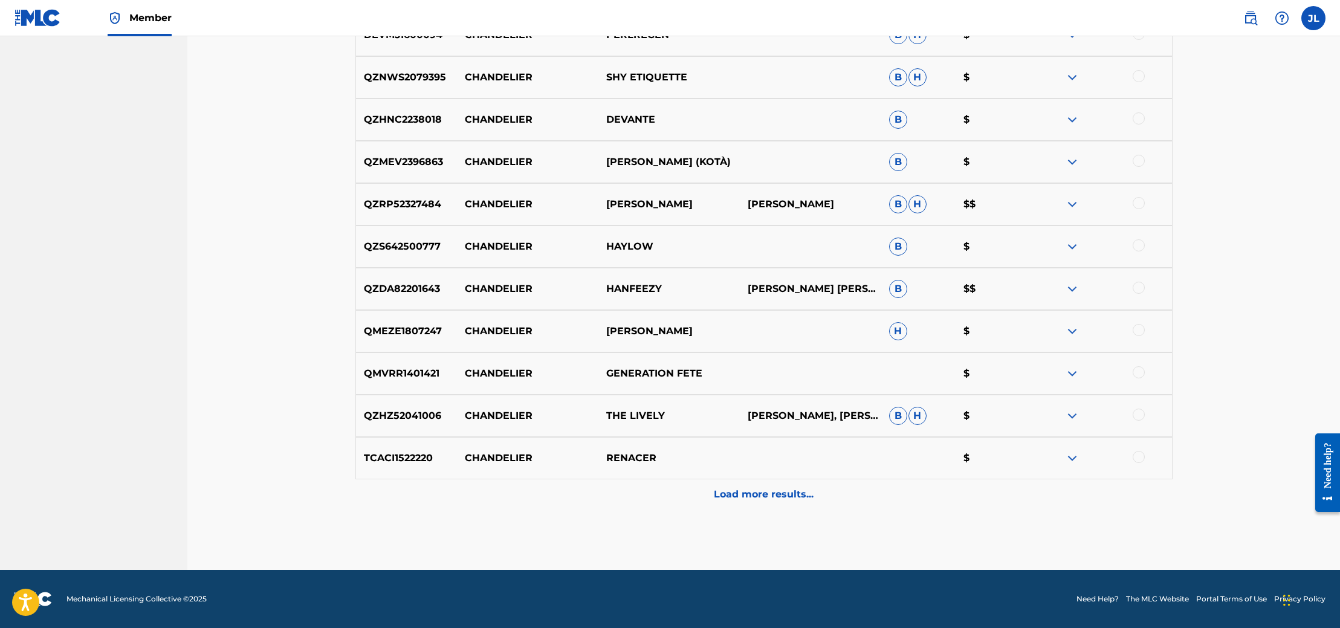
click at [739, 502] on div "Load more results..." at bounding box center [763, 494] width 817 height 30
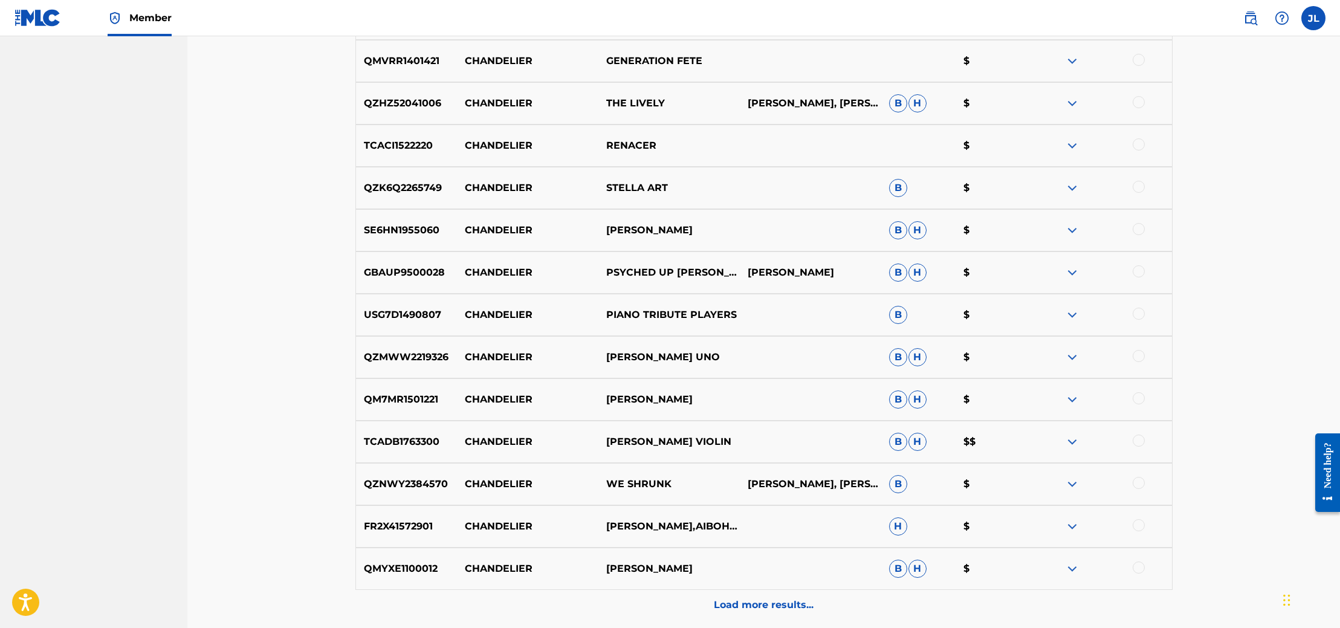
scroll to position [2985, 0]
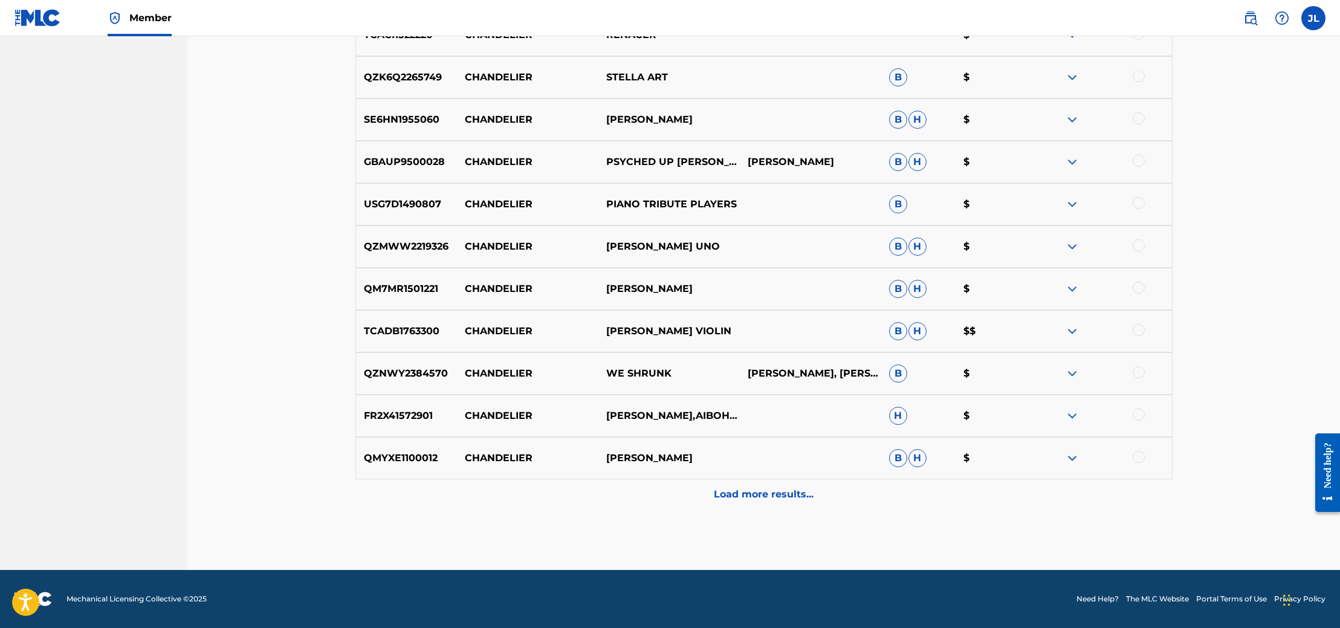
click at [739, 502] on div "Load more results..." at bounding box center [763, 494] width 817 height 30
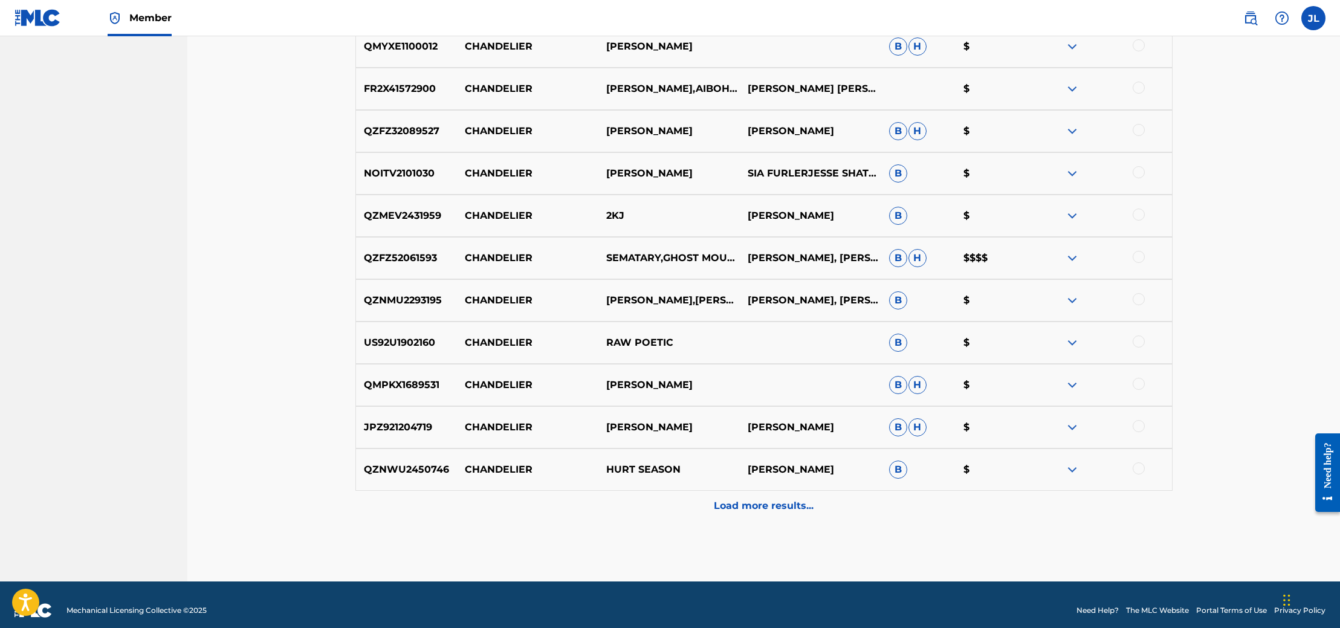
scroll to position [3408, 0]
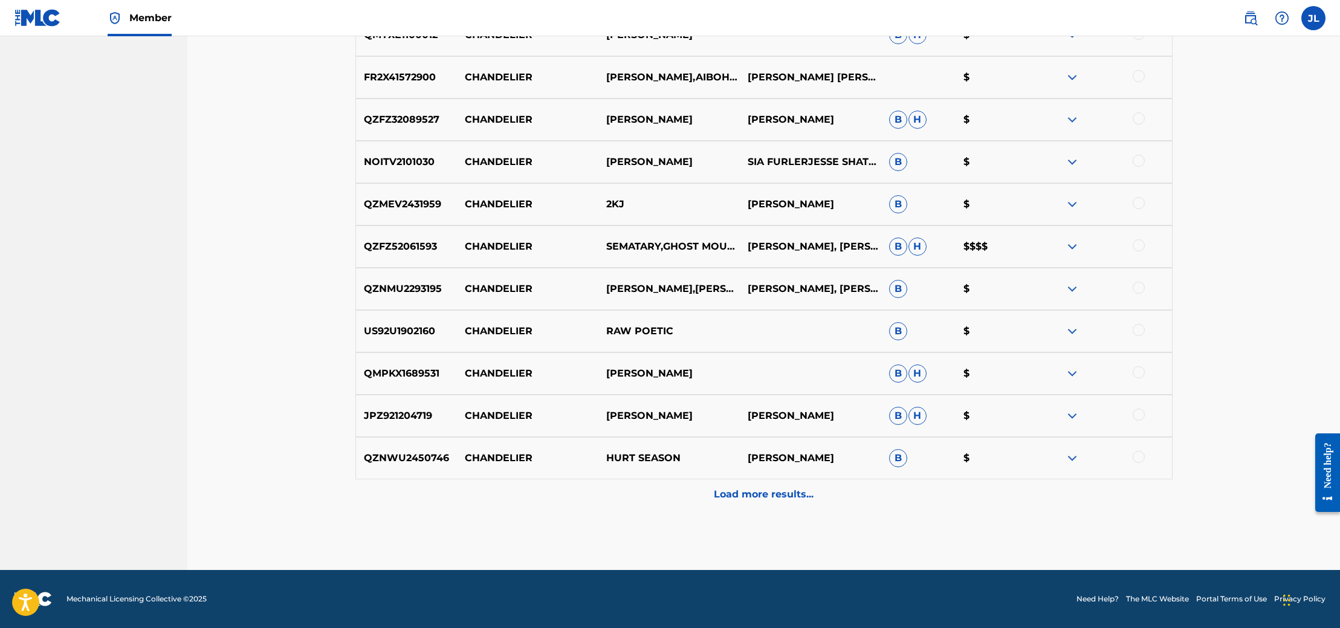
click at [739, 502] on div "Load more results..." at bounding box center [763, 494] width 817 height 30
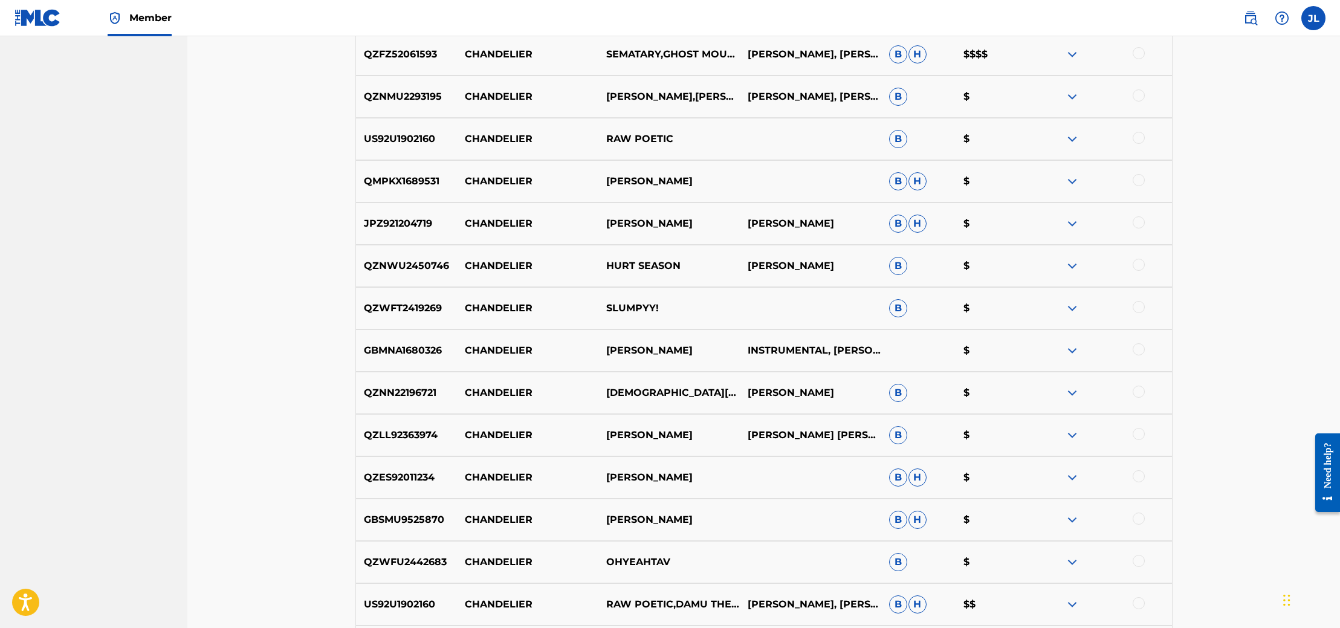
scroll to position [3820, 0]
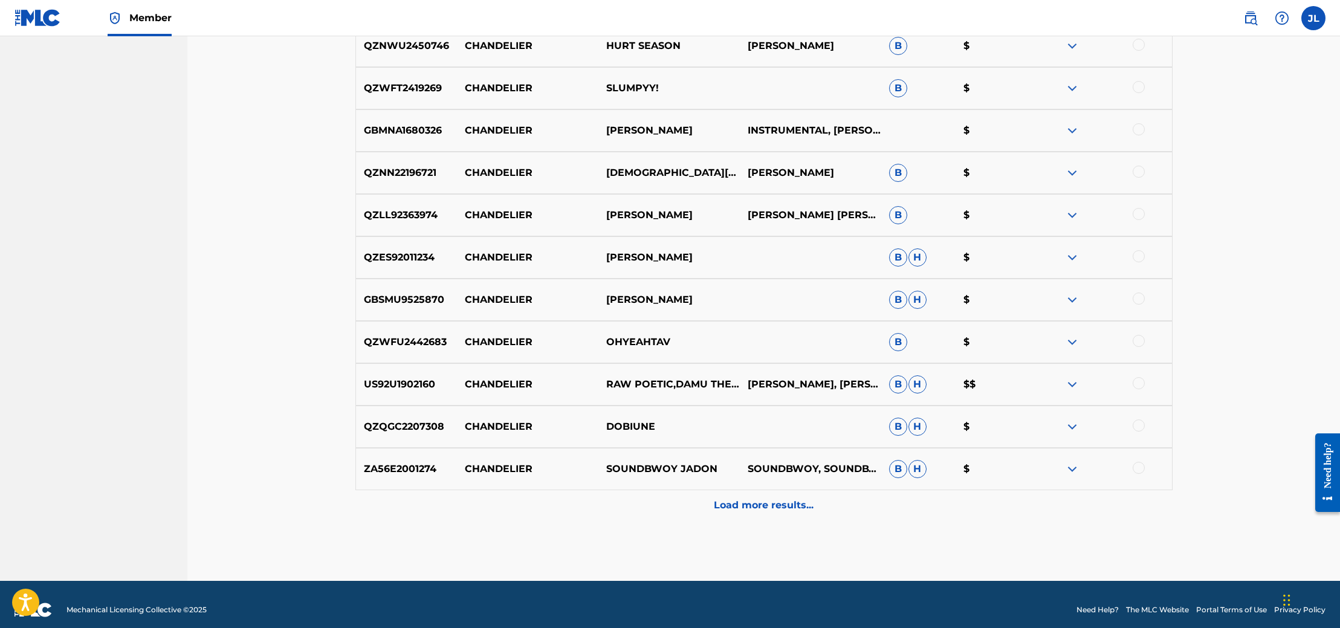
click at [739, 502] on p "Load more results..." at bounding box center [764, 505] width 100 height 15
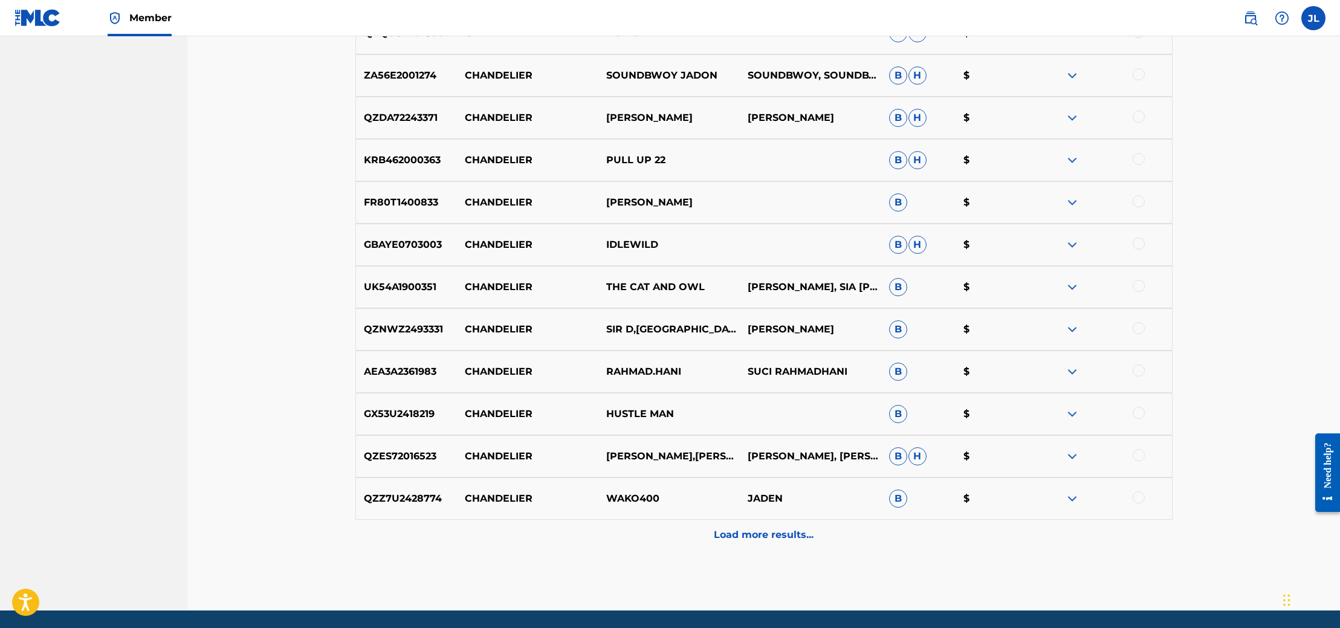
scroll to position [4211, 0]
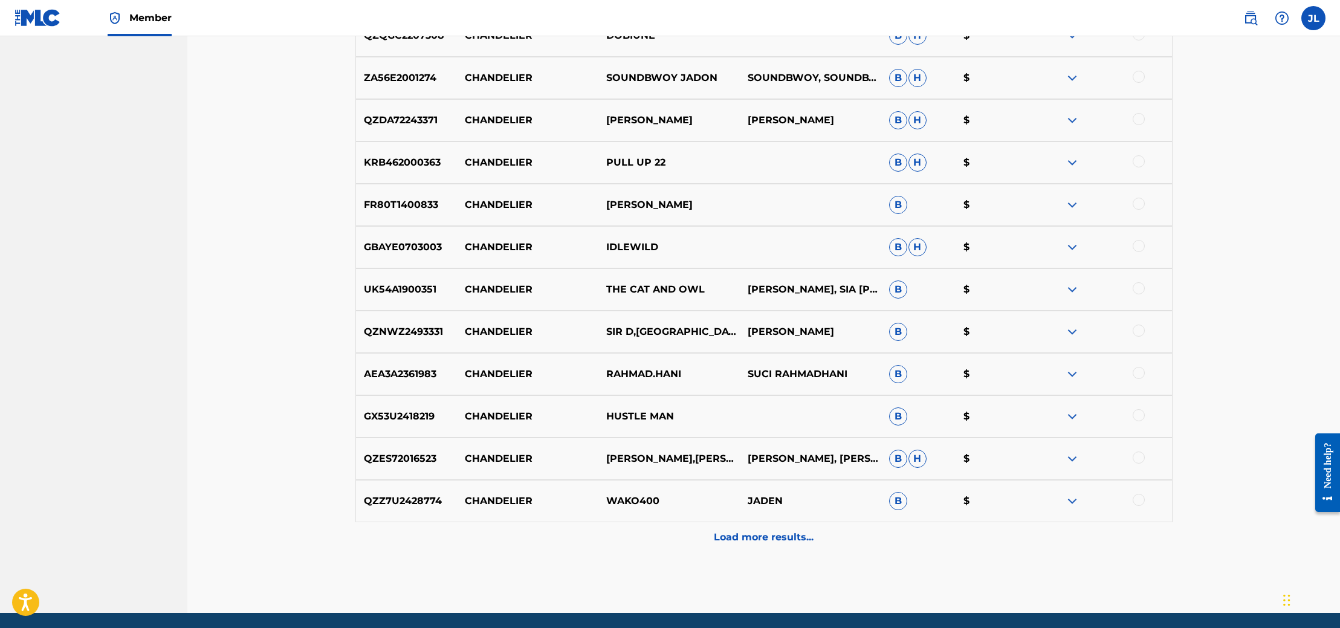
click at [752, 542] on p "Load more results..." at bounding box center [764, 537] width 100 height 15
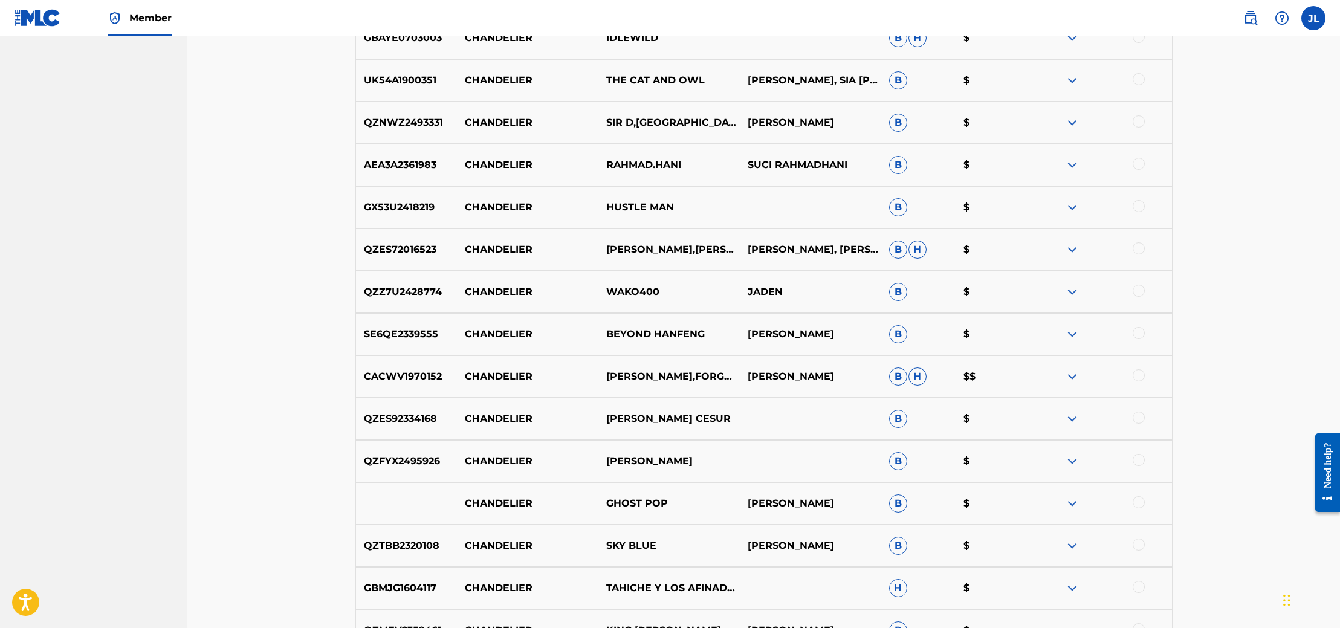
scroll to position [4628, 0]
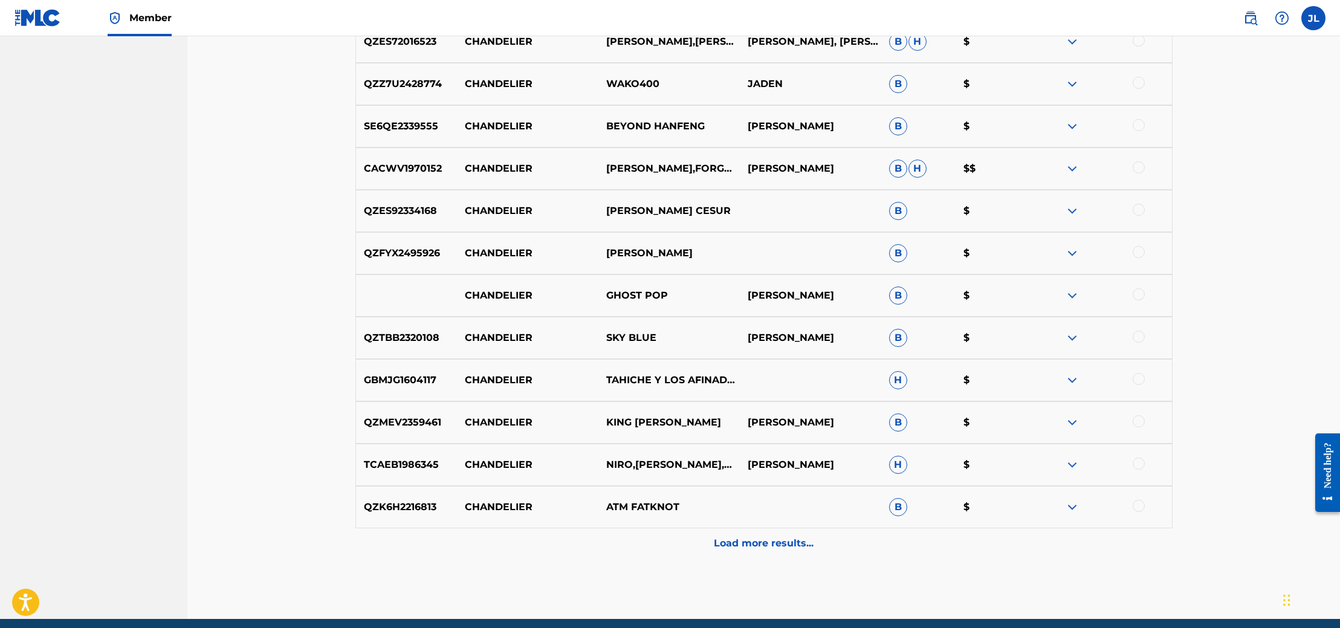
click at [752, 542] on p "Load more results..." at bounding box center [764, 543] width 100 height 15
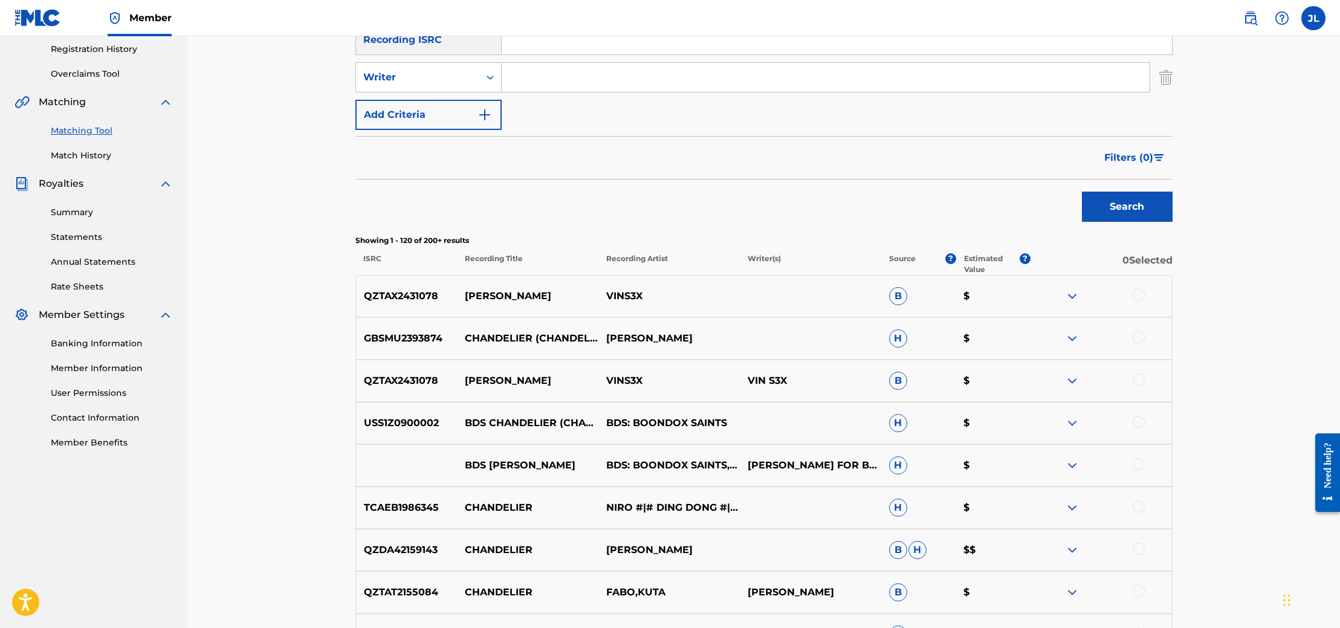
scroll to position [0, 0]
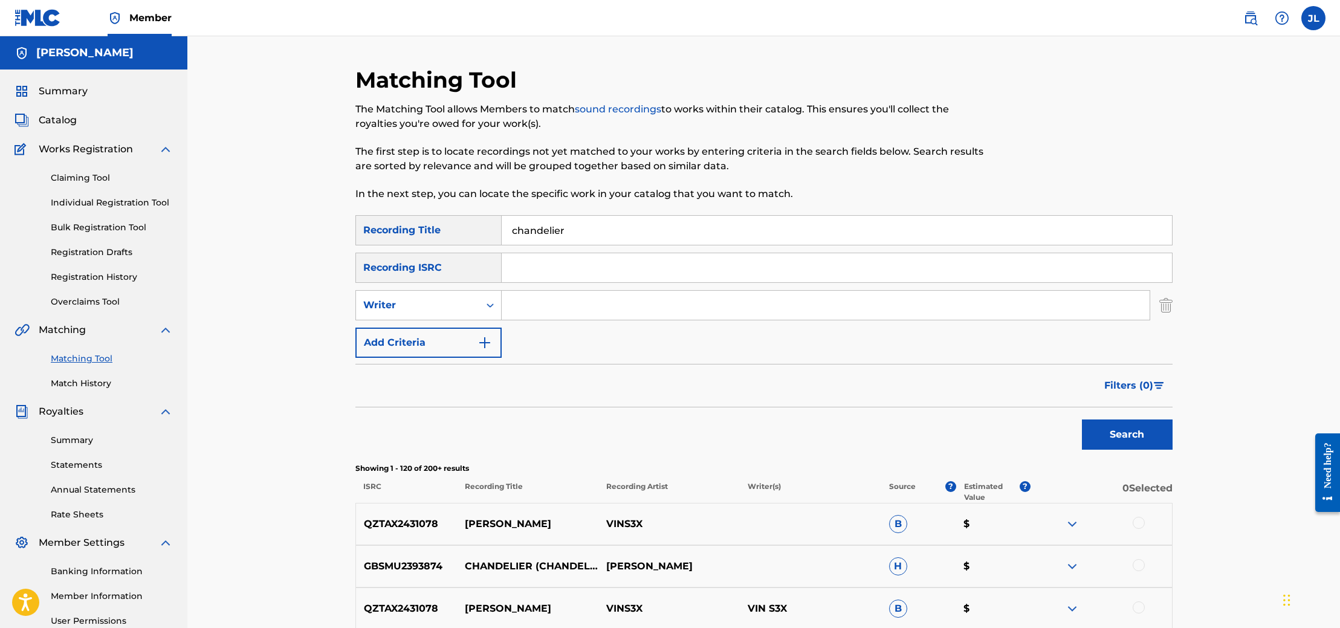
drag, startPoint x: 581, startPoint y: 225, endPoint x: 494, endPoint y: 221, distance: 86.5
click at [494, 221] on div "SearchWithCriteriaa1f9bd85-83a2-4db7-a5be-26f129f618f2 Recording Title chandeli…" at bounding box center [763, 230] width 817 height 30
click at [571, 232] on input "Search Form" at bounding box center [837, 230] width 670 height 29
type input "LATE NIGHT AUNTIES"
click at [1082, 419] on button "Search" at bounding box center [1127, 434] width 91 height 30
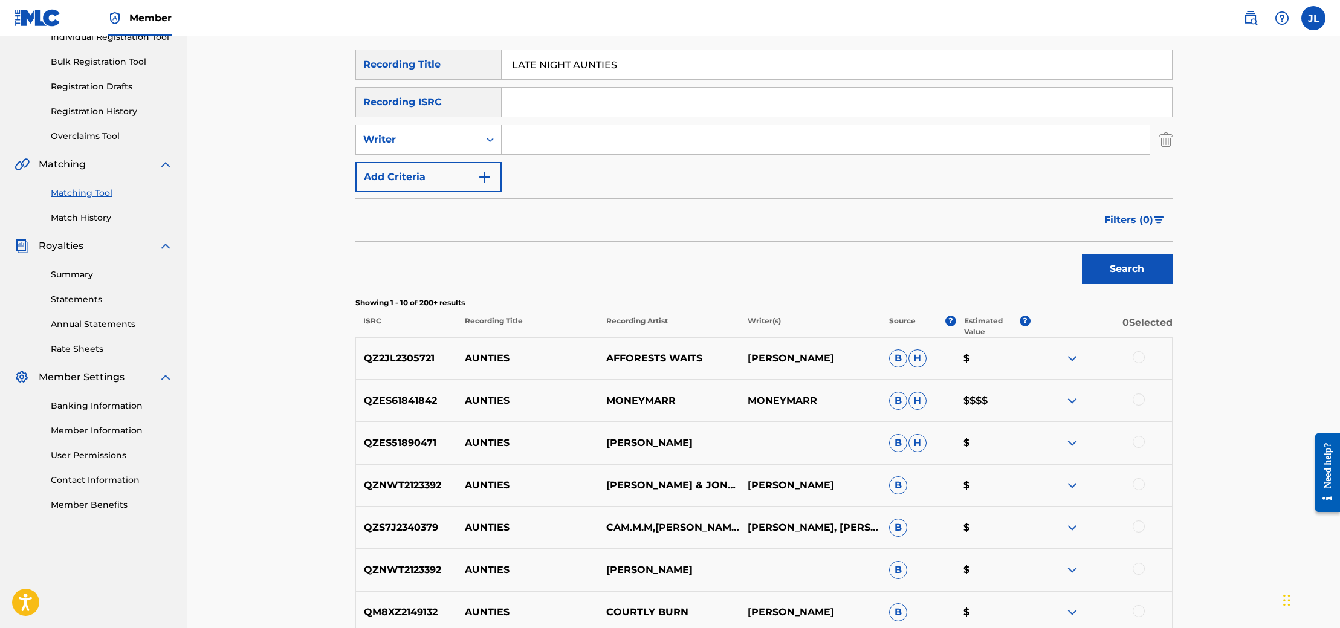
scroll to position [73, 0]
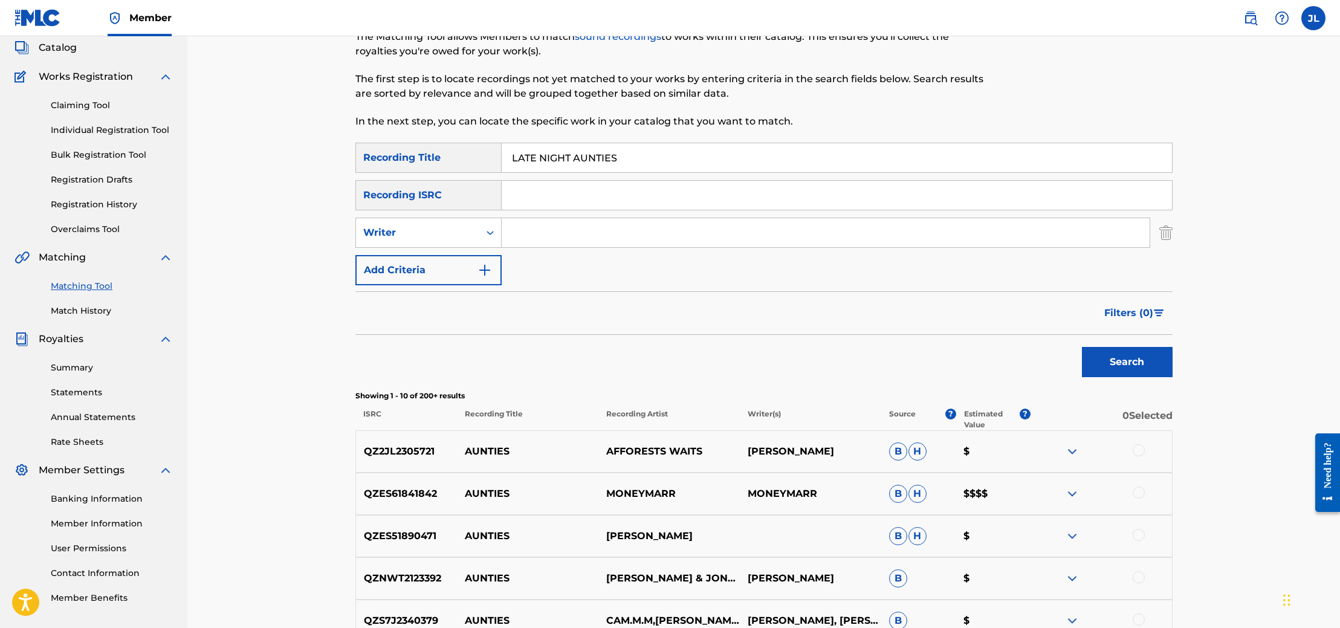
click at [531, 228] on input "Search Form" at bounding box center [826, 232] width 648 height 29
type input "[PERSON_NAME] lovely"
click at [1146, 355] on button "Search" at bounding box center [1127, 362] width 91 height 30
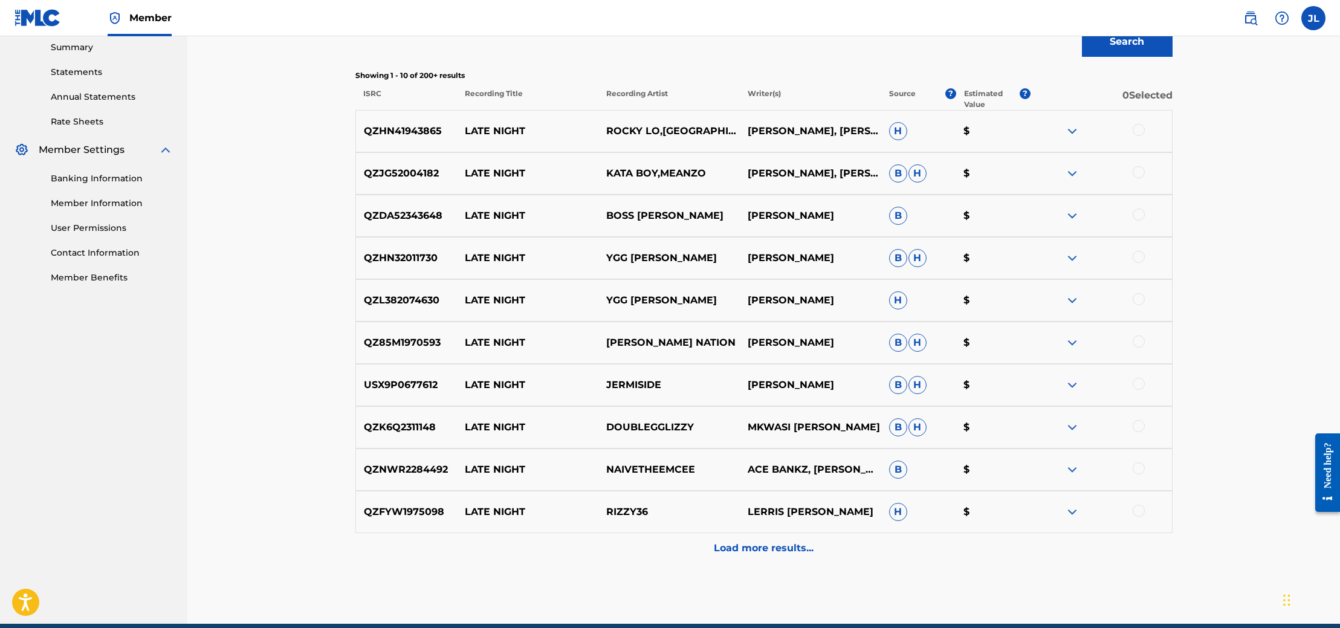
scroll to position [393, 0]
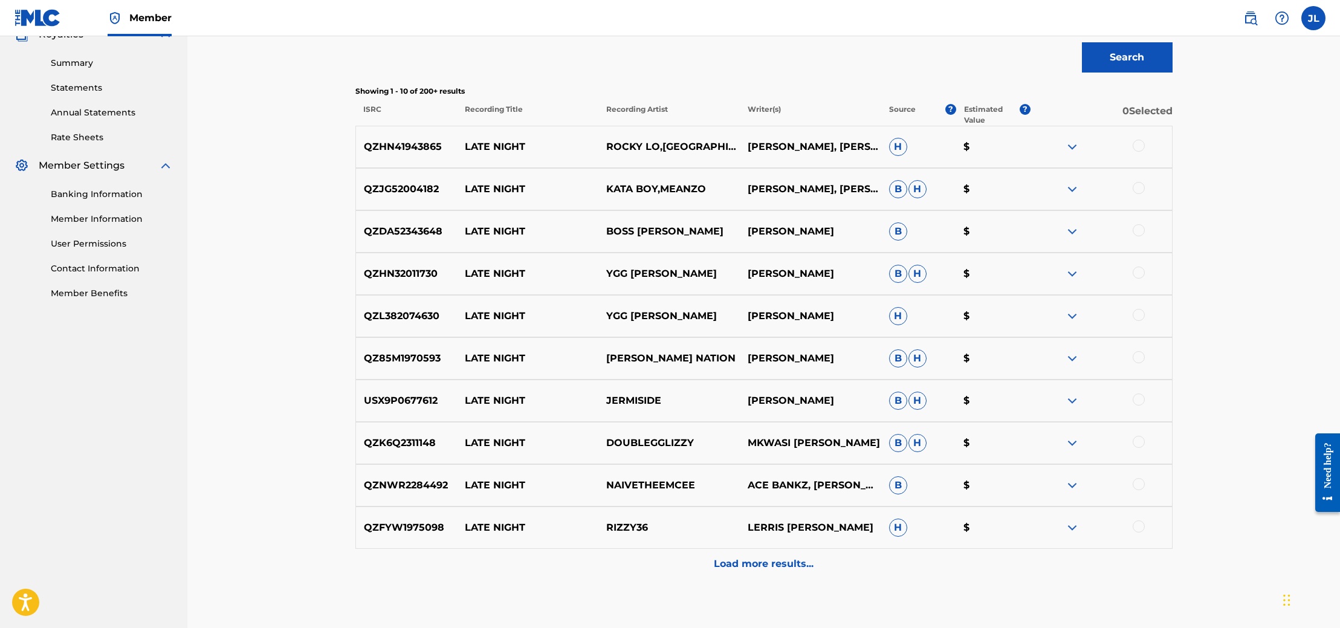
click at [765, 556] on div "Load more results..." at bounding box center [763, 564] width 817 height 30
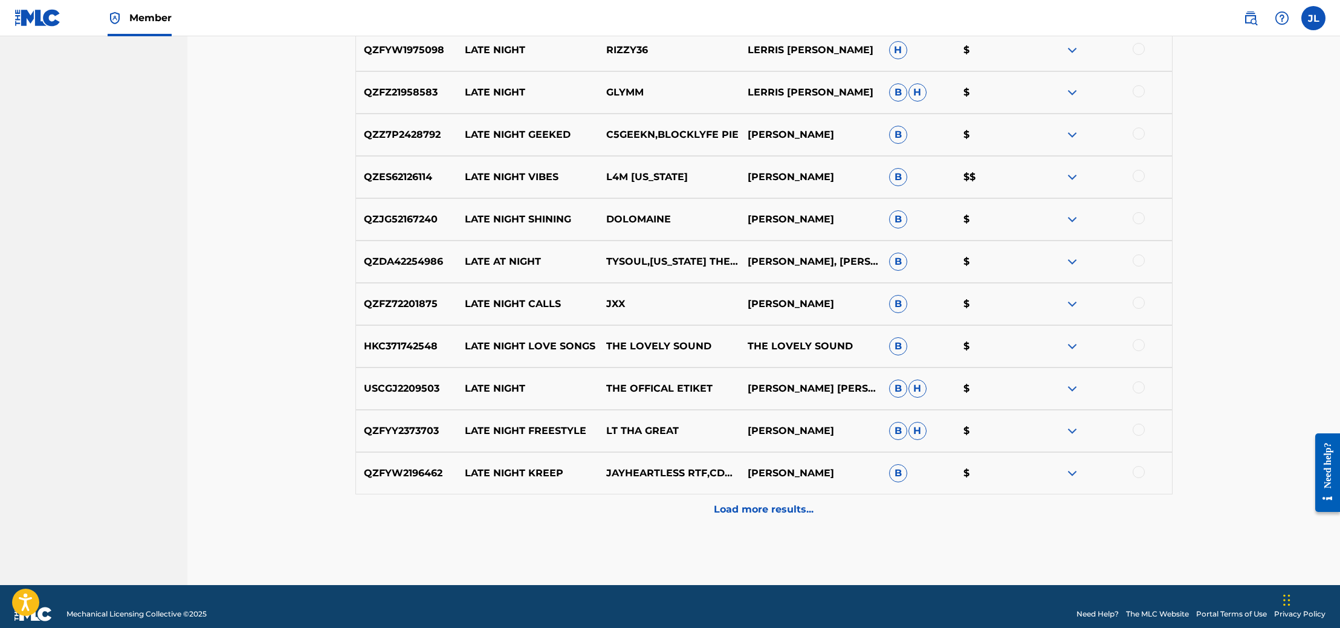
scroll to position [870, 0]
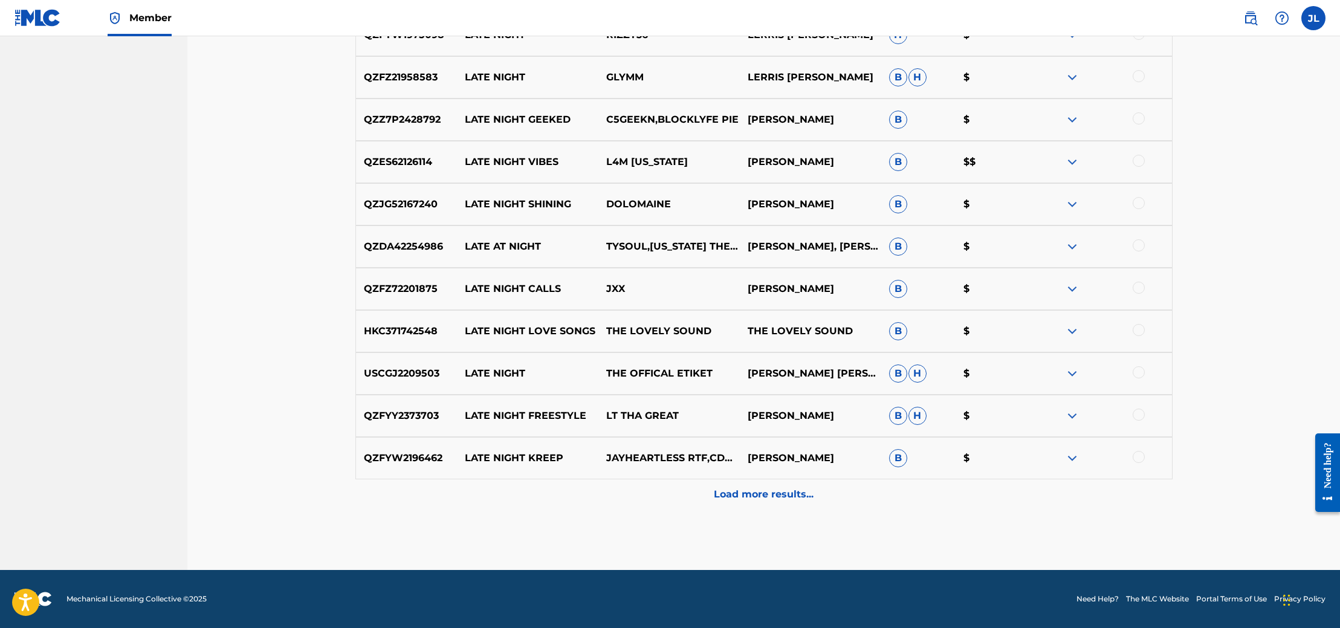
click at [755, 488] on p "Load more results..." at bounding box center [764, 494] width 100 height 15
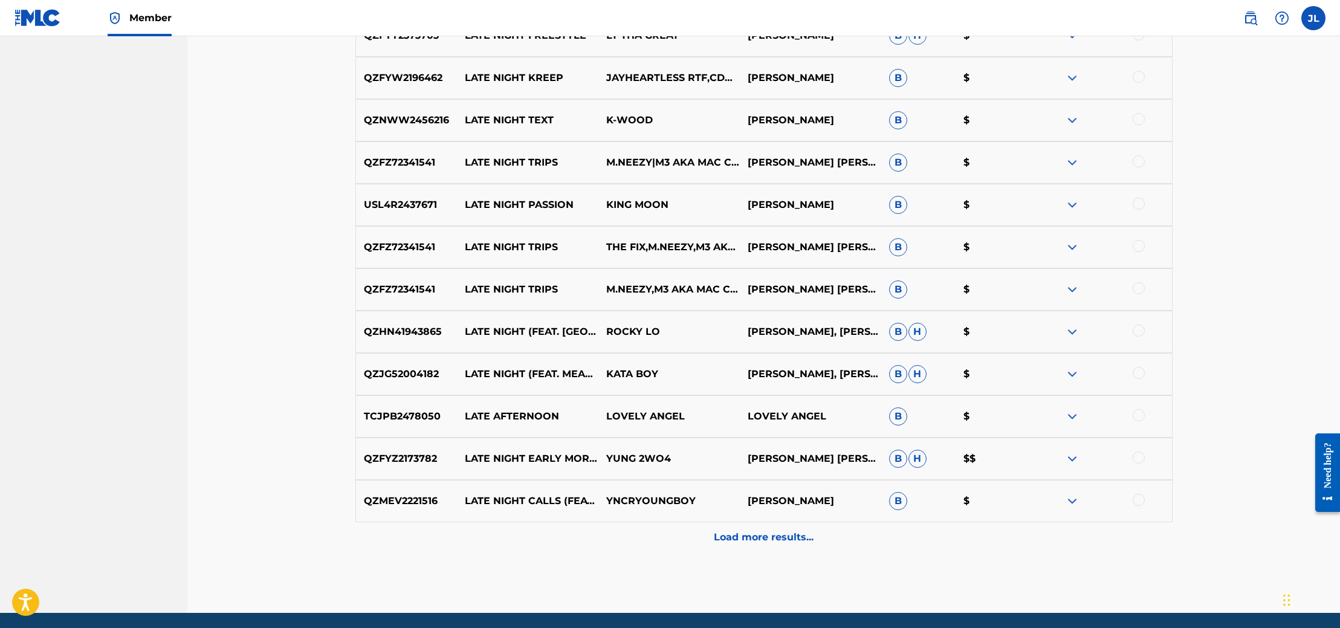
scroll to position [1250, 0]
click at [748, 532] on p "Load more results..." at bounding box center [764, 536] width 100 height 15
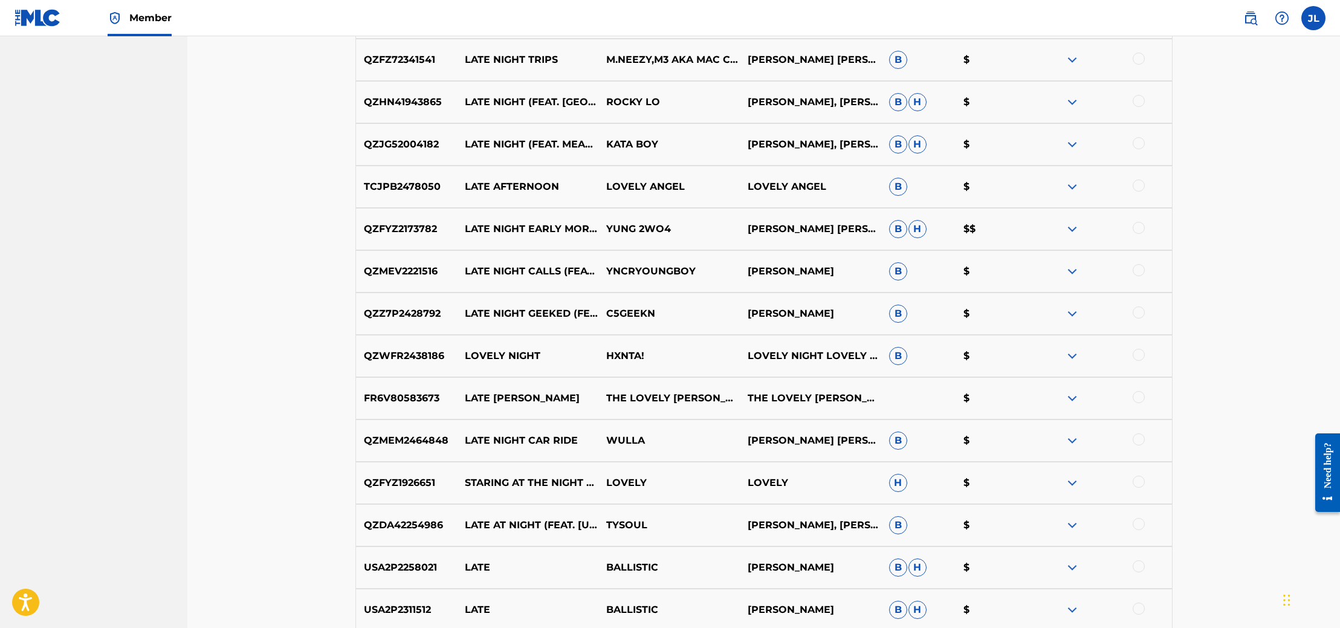
scroll to position [1716, 0]
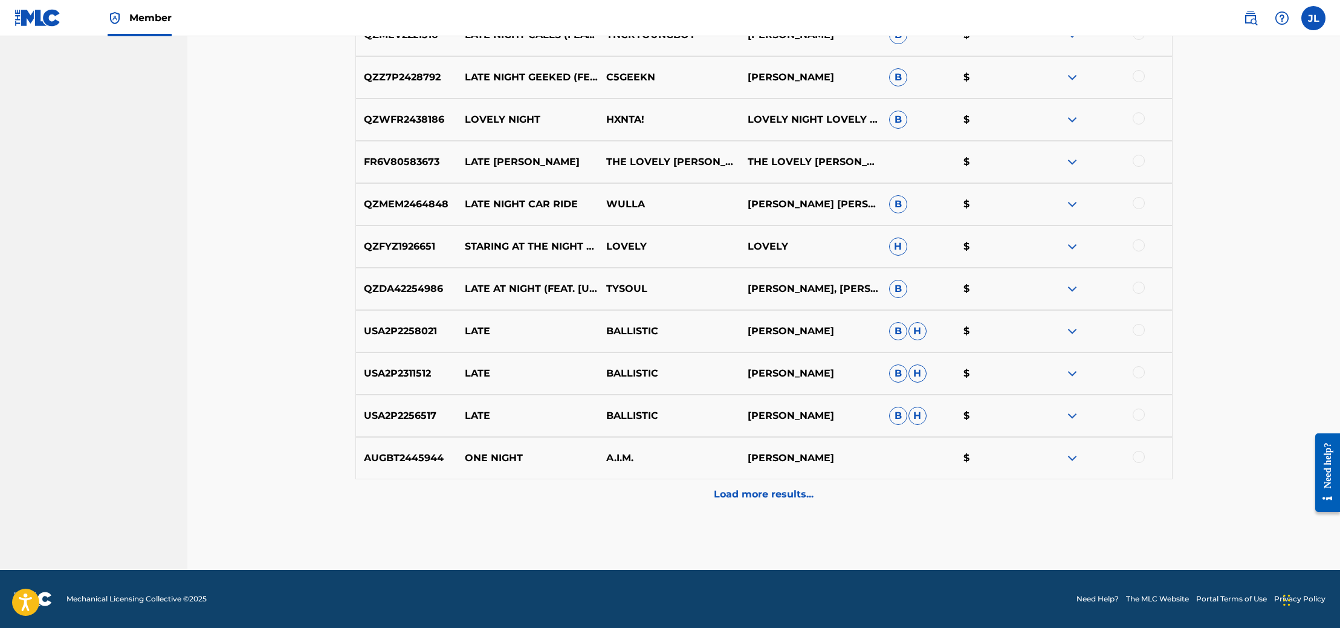
click at [766, 490] on p "Load more results..." at bounding box center [764, 494] width 100 height 15
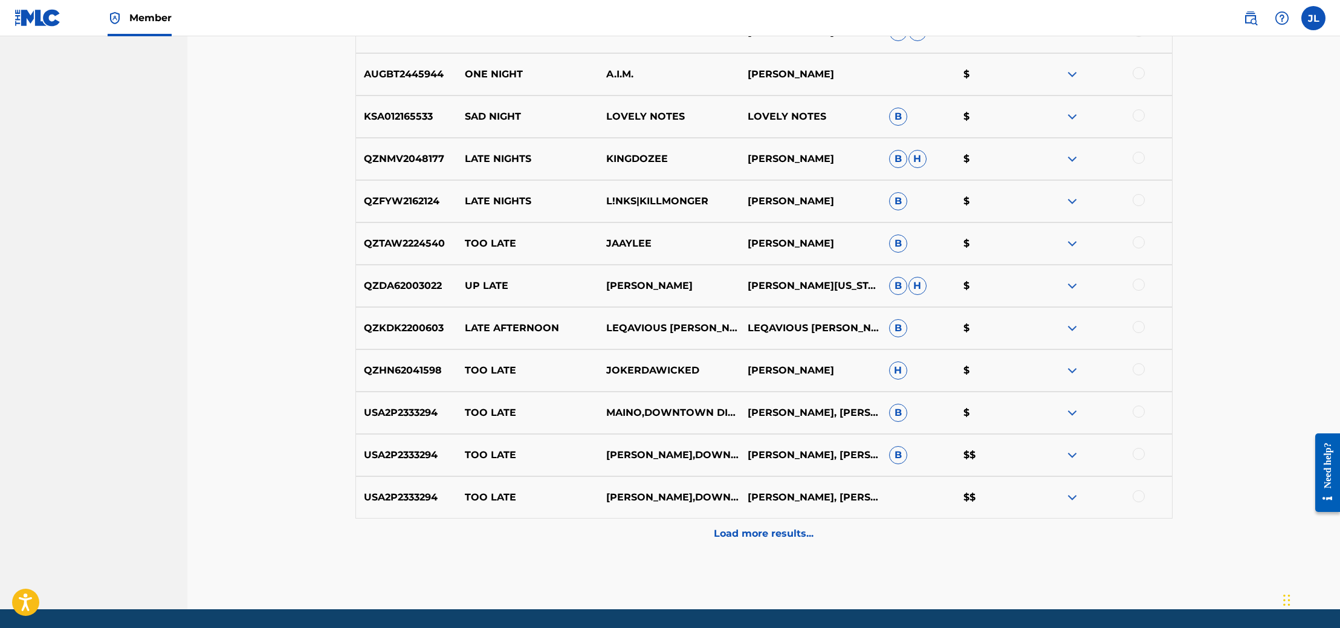
scroll to position [2139, 0]
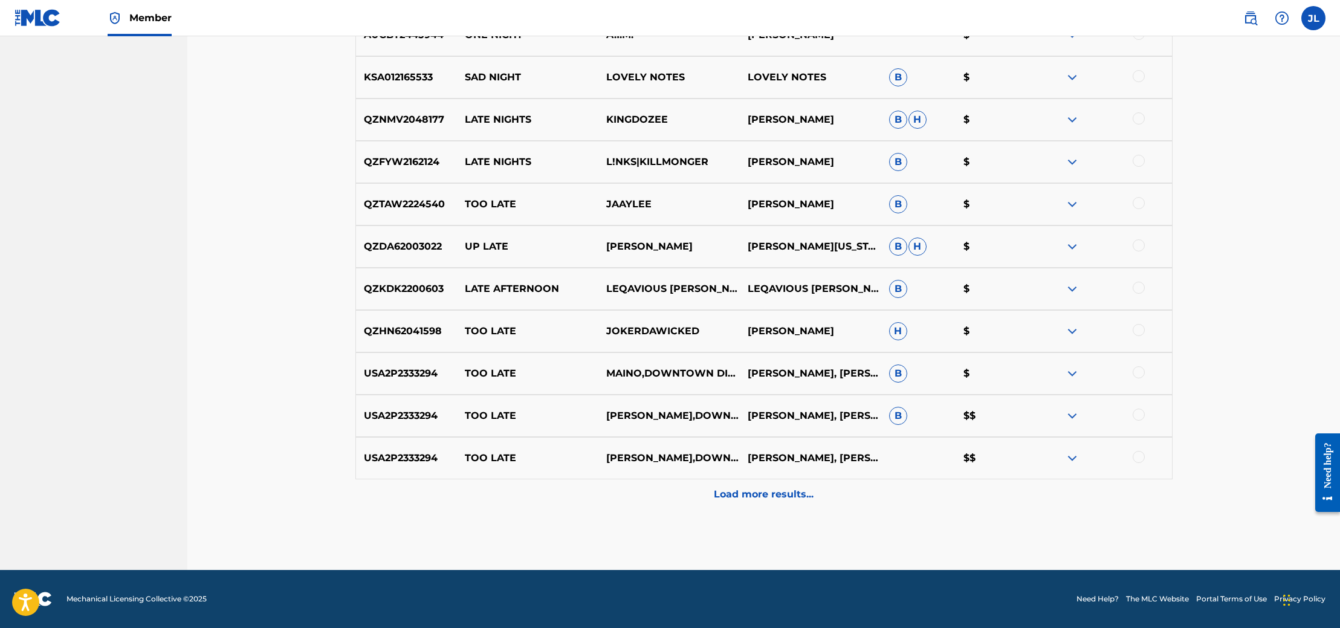
click at [737, 488] on p "Load more results..." at bounding box center [764, 494] width 100 height 15
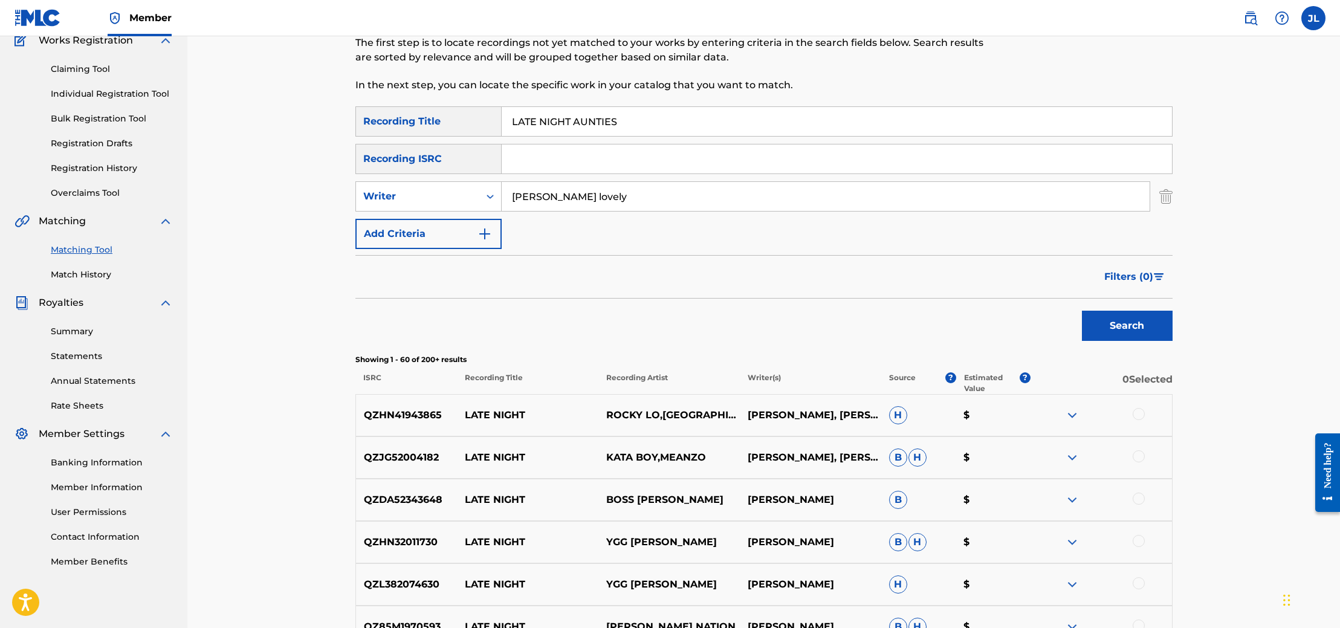
scroll to position [0, 0]
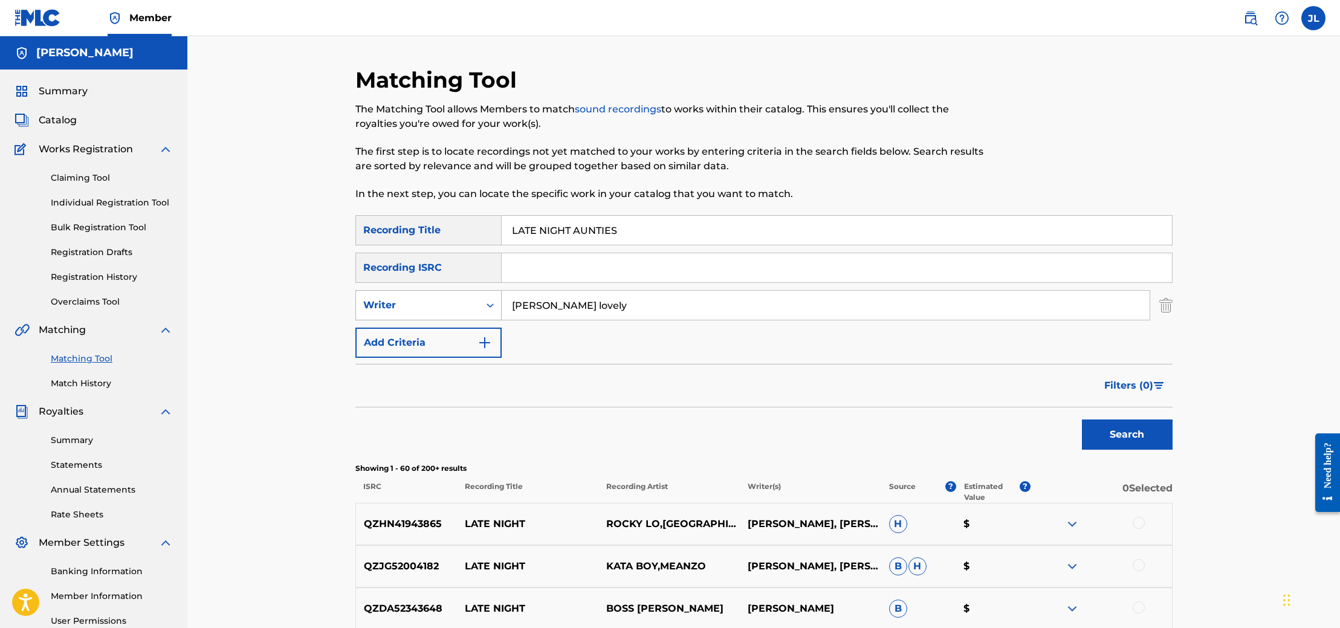
drag, startPoint x: 614, startPoint y: 303, endPoint x: 500, endPoint y: 303, distance: 114.2
click at [500, 303] on div "SearchWithCriteriae2c39e6b-b71e-444f-86d7-5dc98f819973 Writer [PERSON_NAME]" at bounding box center [763, 305] width 817 height 30
type input "SLAYBOOGIE"
click at [1082, 419] on button "Search" at bounding box center [1127, 434] width 91 height 30
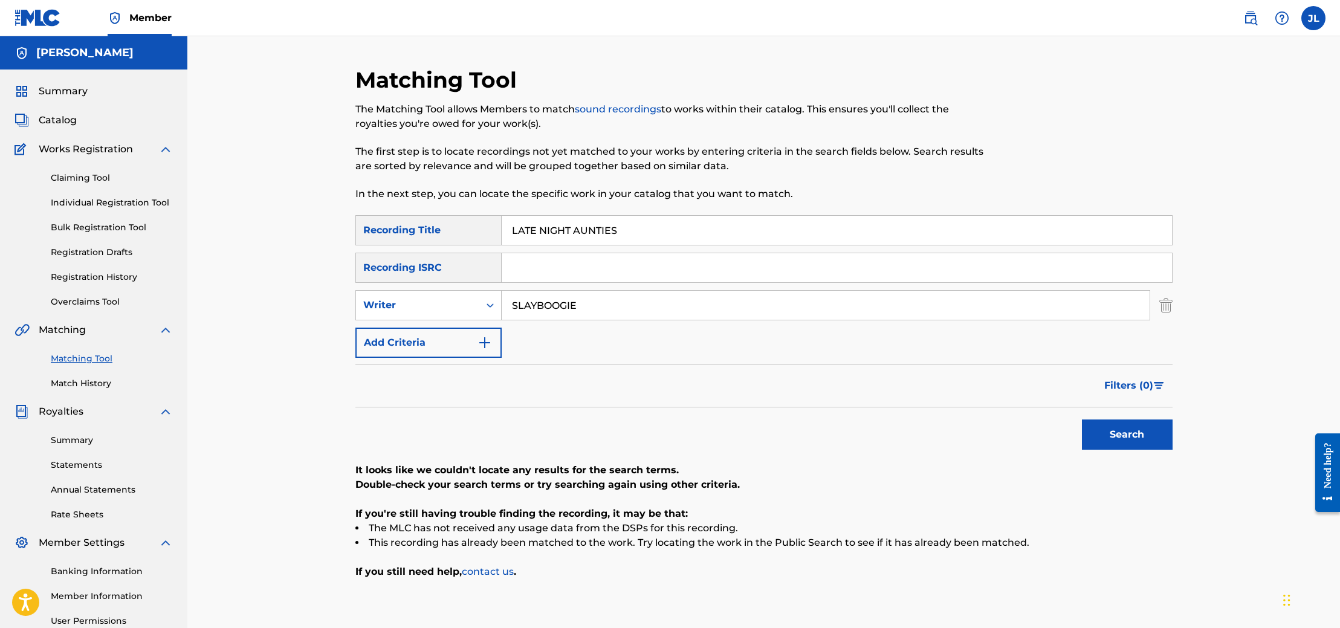
drag, startPoint x: 587, startPoint y: 303, endPoint x: 508, endPoint y: 298, distance: 80.0
click at [508, 298] on input "SLAYBOOGIE" at bounding box center [826, 305] width 648 height 29
drag, startPoint x: 627, startPoint y: 228, endPoint x: 501, endPoint y: 209, distance: 127.8
click at [502, 209] on div "Matching Tool The Matching Tool allows Members to match sound recordings to wor…" at bounding box center [763, 378] width 817 height 625
type input "TENDER DICK"
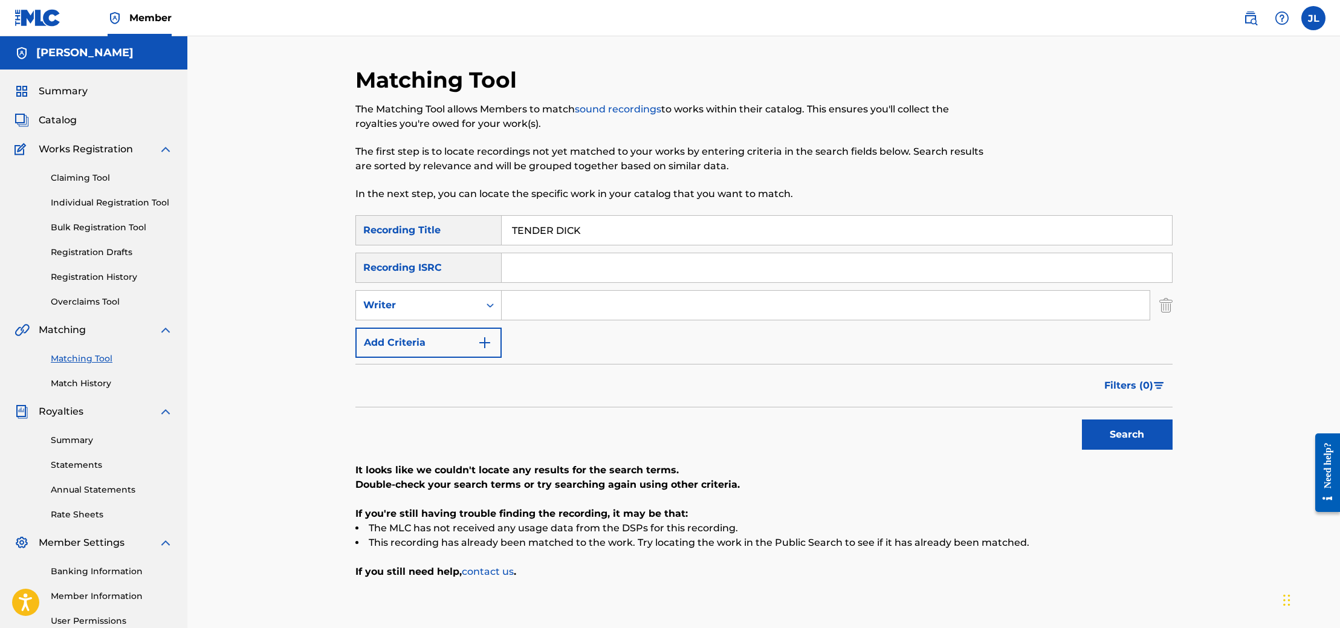
click at [1082, 419] on button "Search" at bounding box center [1127, 434] width 91 height 30
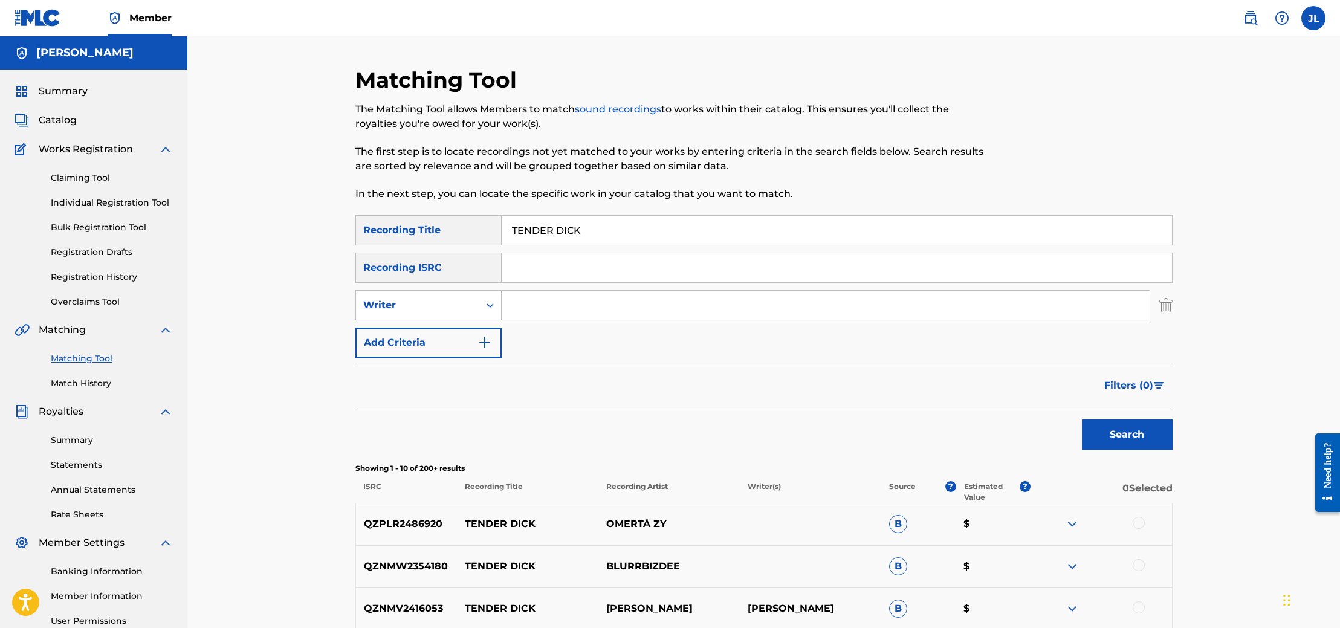
click at [538, 312] on input "Search Form" at bounding box center [826, 305] width 648 height 29
type input "[PERSON_NAME] lovely"
click at [1098, 423] on button "Search" at bounding box center [1127, 434] width 91 height 30
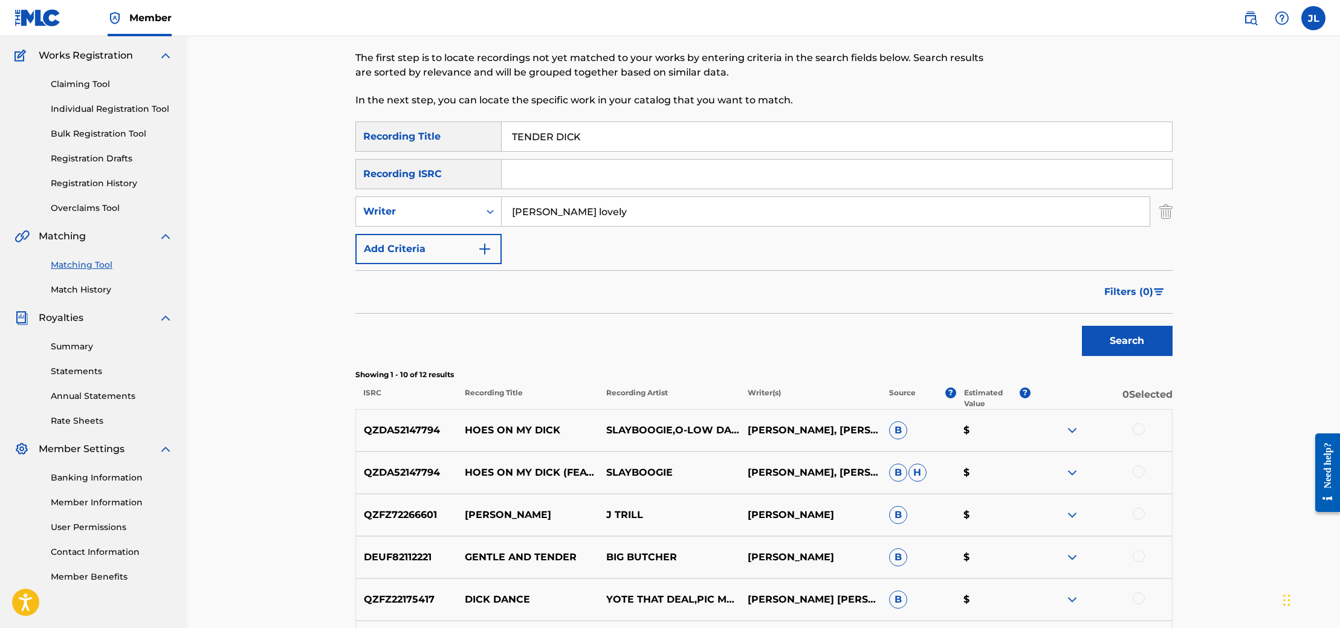
scroll to position [111, 0]
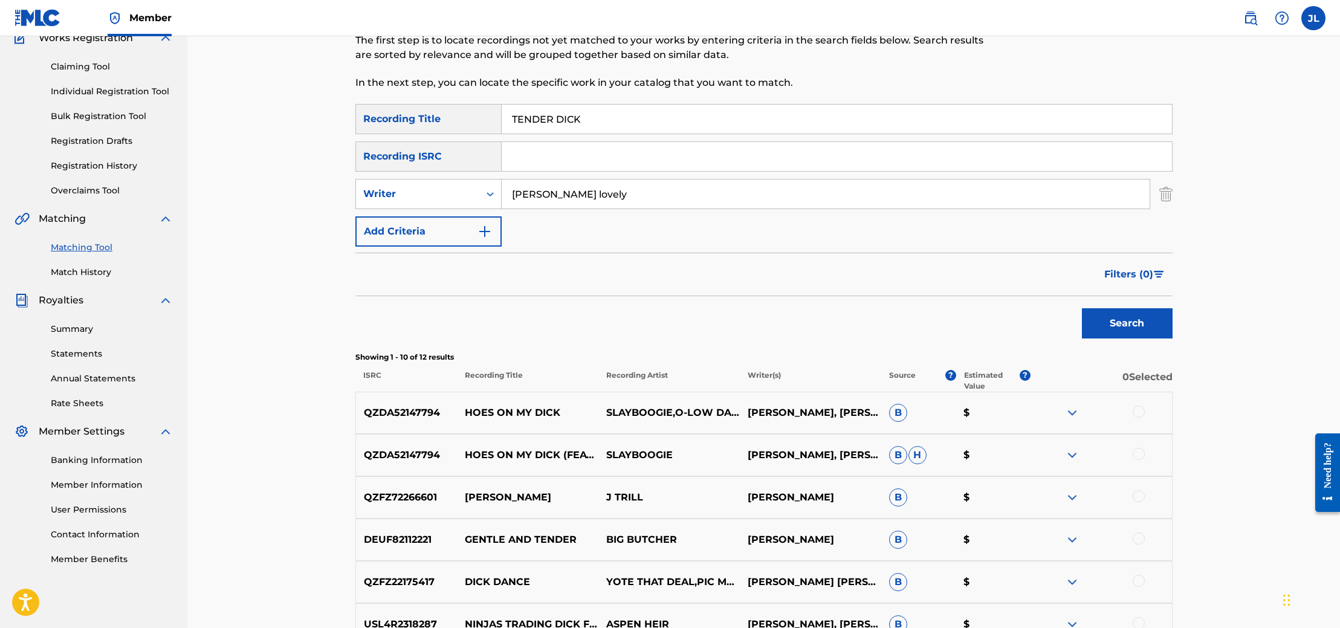
click at [1072, 414] on img at bounding box center [1072, 413] width 15 height 15
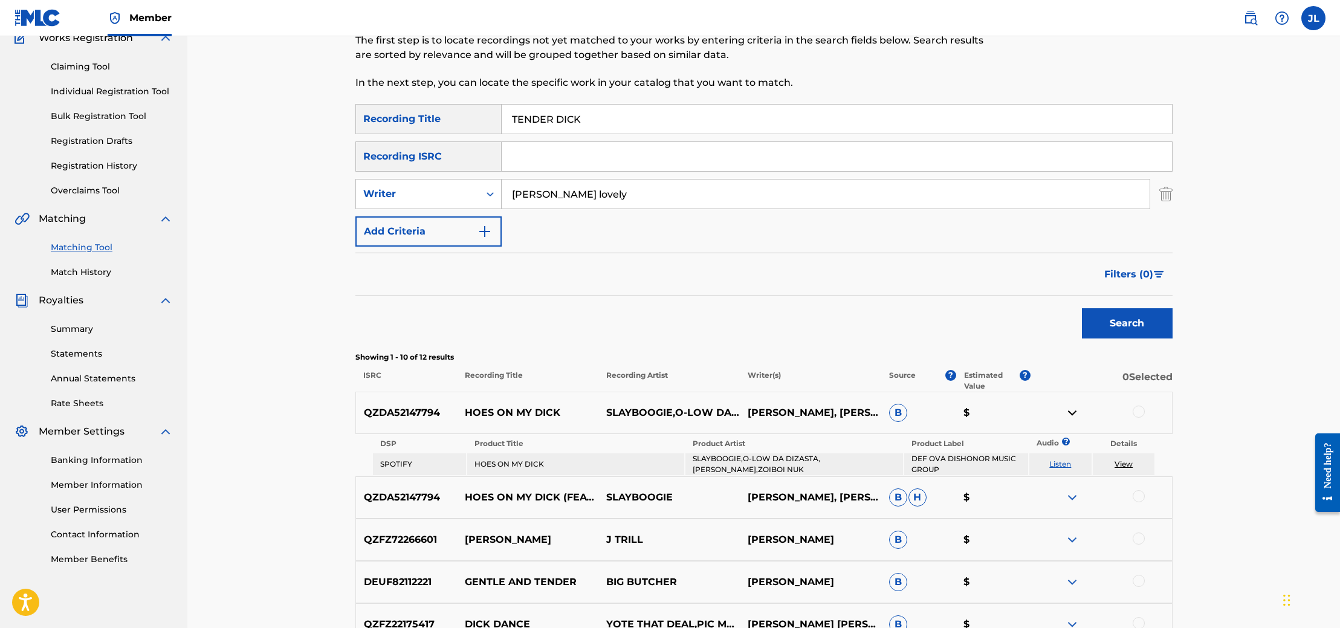
click at [761, 312] on div "Search" at bounding box center [763, 320] width 817 height 48
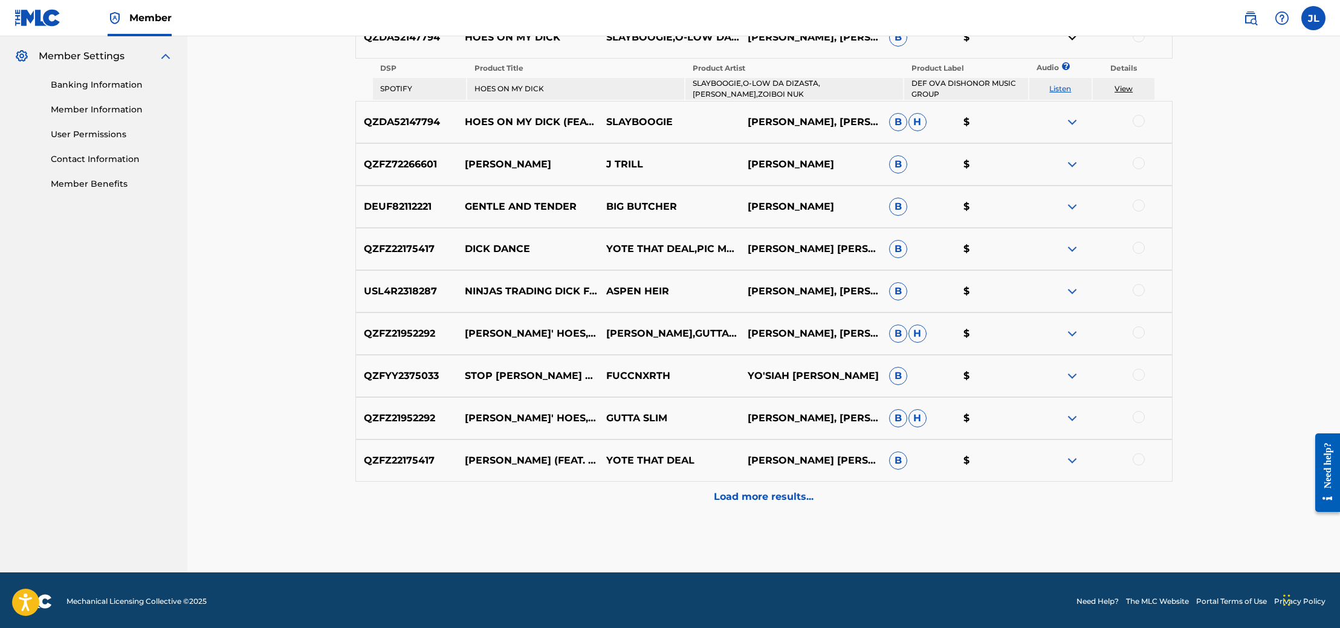
scroll to position [487, 0]
click at [736, 486] on div "Load more results..." at bounding box center [763, 497] width 817 height 30
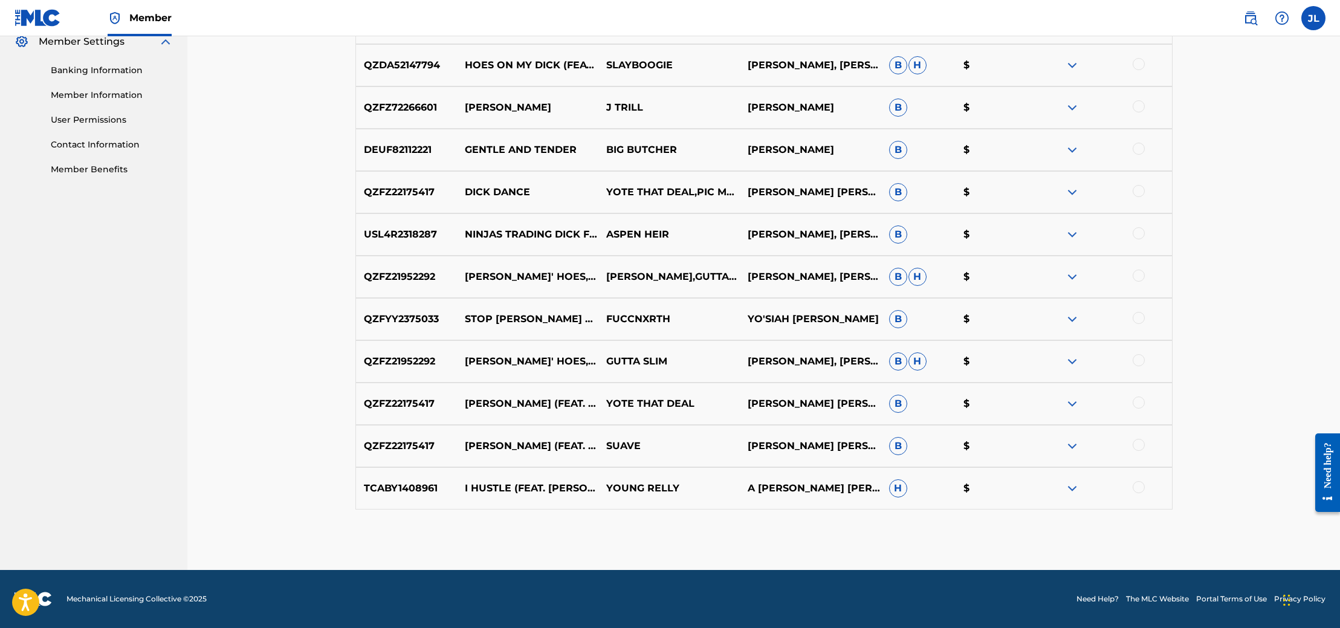
scroll to position [0, 0]
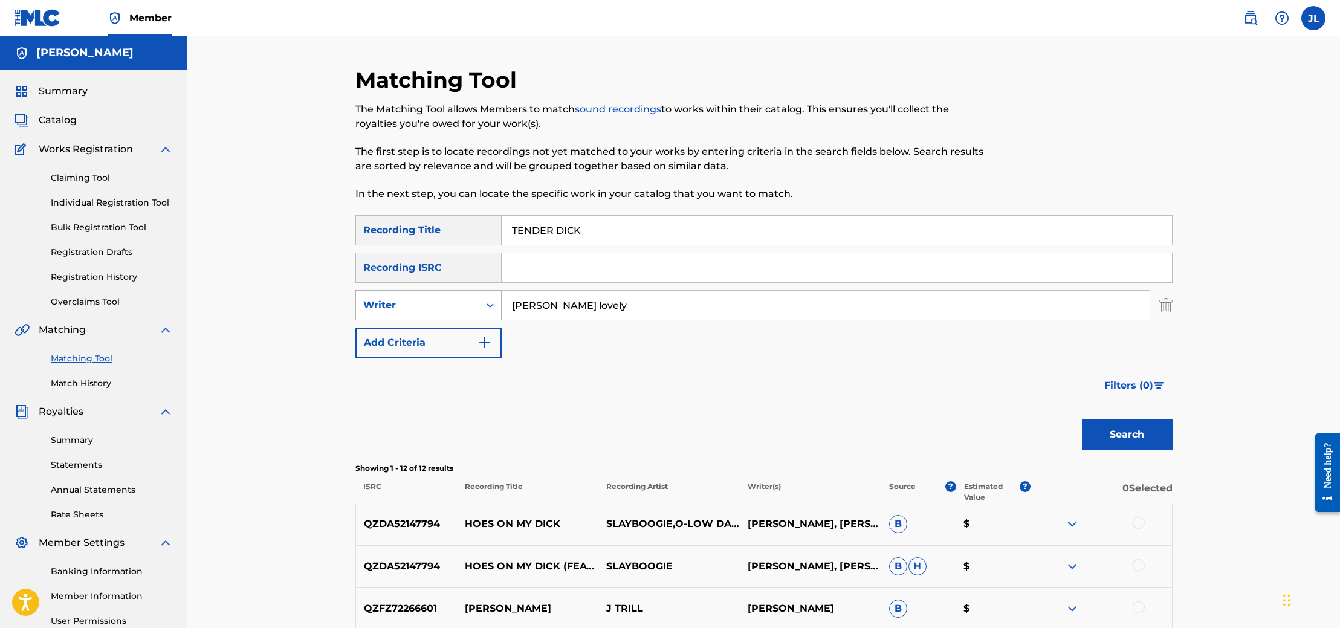
drag, startPoint x: 598, startPoint y: 308, endPoint x: 488, endPoint y: 298, distance: 109.8
click at [488, 298] on div "SearchWithCriteriae2c39e6b-b71e-444f-86d7-5dc98f819973 Writer [PERSON_NAME]" at bounding box center [763, 305] width 817 height 30
type input "SLAYBOOGIE"
click at [1082, 419] on button "Search" at bounding box center [1127, 434] width 91 height 30
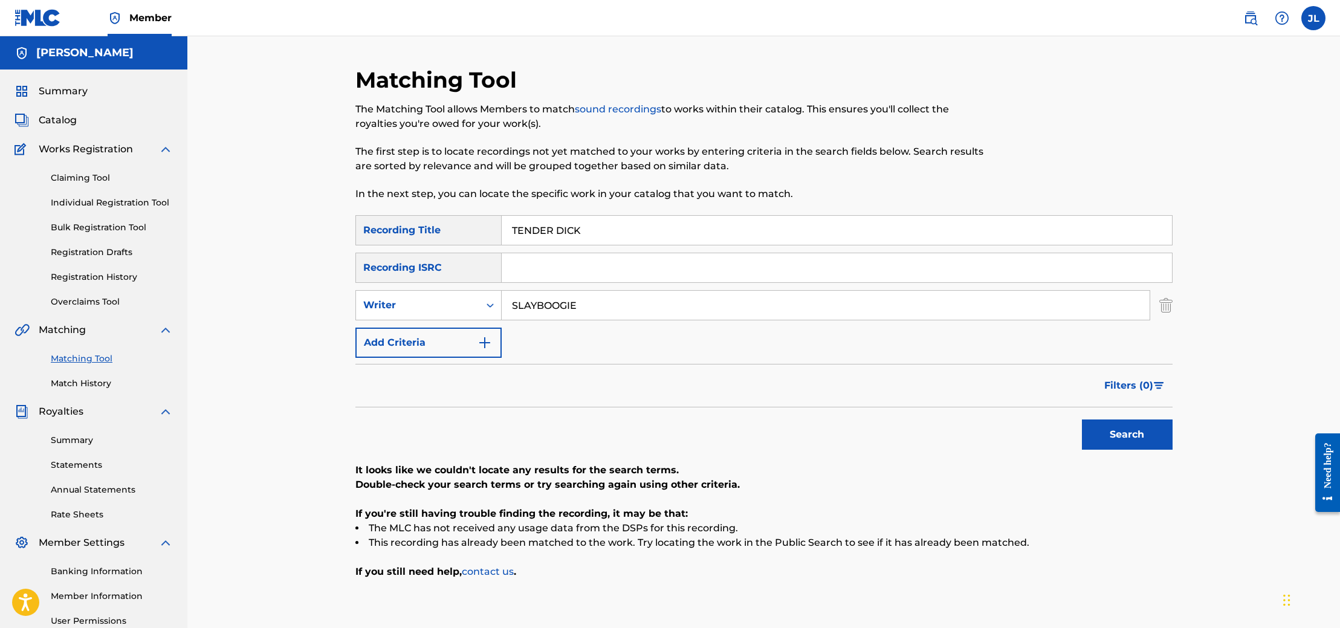
drag, startPoint x: 584, startPoint y: 302, endPoint x: 509, endPoint y: 304, distance: 74.4
click at [499, 309] on div "SearchWithCriteriae2c39e6b-b71e-444f-86d7-5dc98f819973 Writer SLAYBOOGIE" at bounding box center [763, 305] width 817 height 30
paste input "QZWFS2531936"
type input "QZWFS2531936"
click at [1119, 434] on button "Search" at bounding box center [1127, 434] width 91 height 30
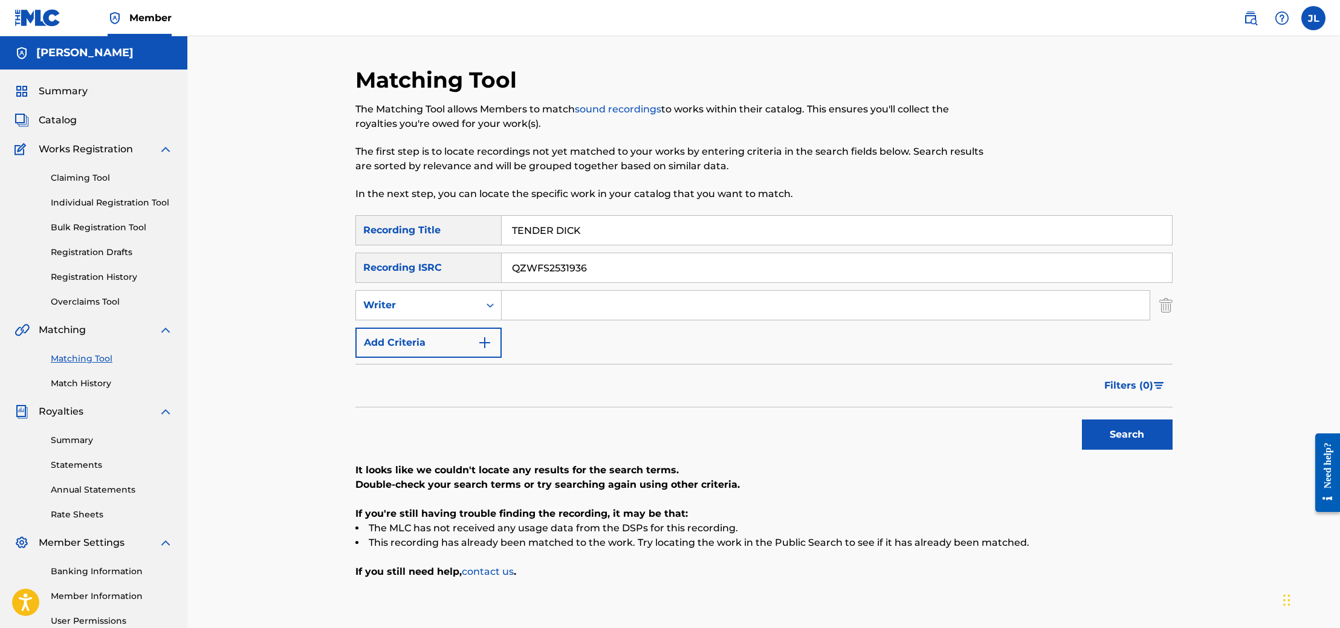
click at [105, 179] on link "Claiming Tool" at bounding box center [112, 178] width 122 height 13
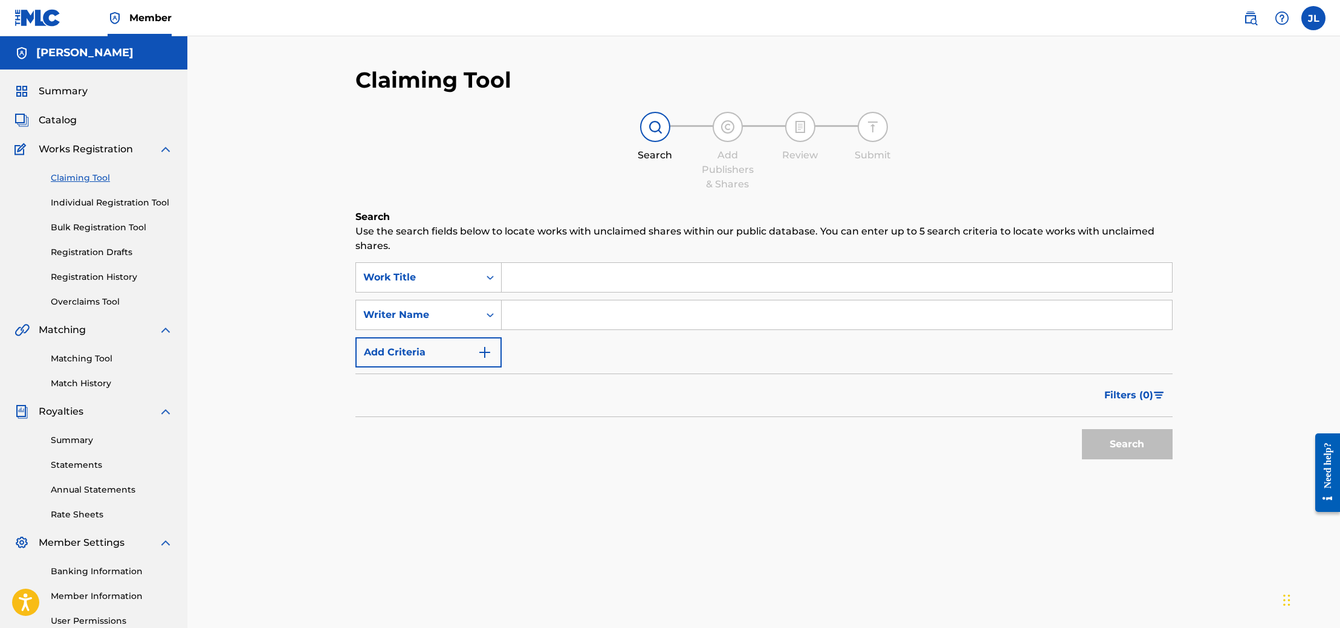
click at [535, 273] on input "Search Form" at bounding box center [837, 277] width 670 height 29
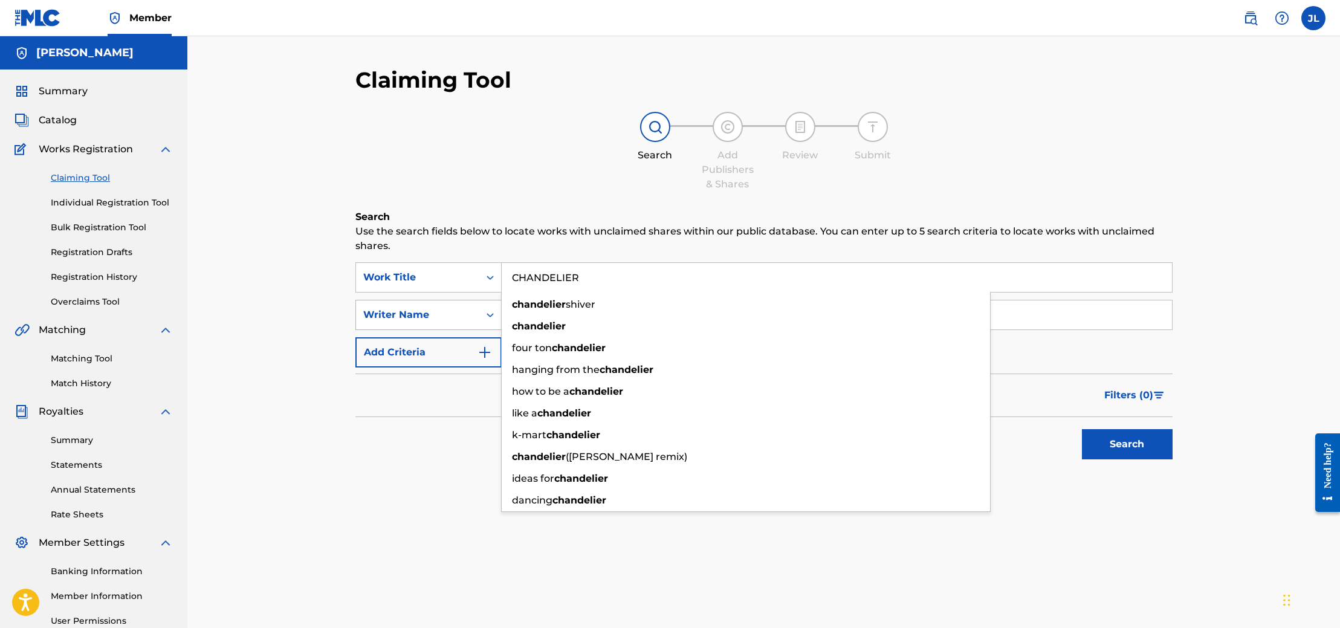
type input "CHANDELIER"
click at [421, 308] on div "Writer Name" at bounding box center [417, 315] width 109 height 15
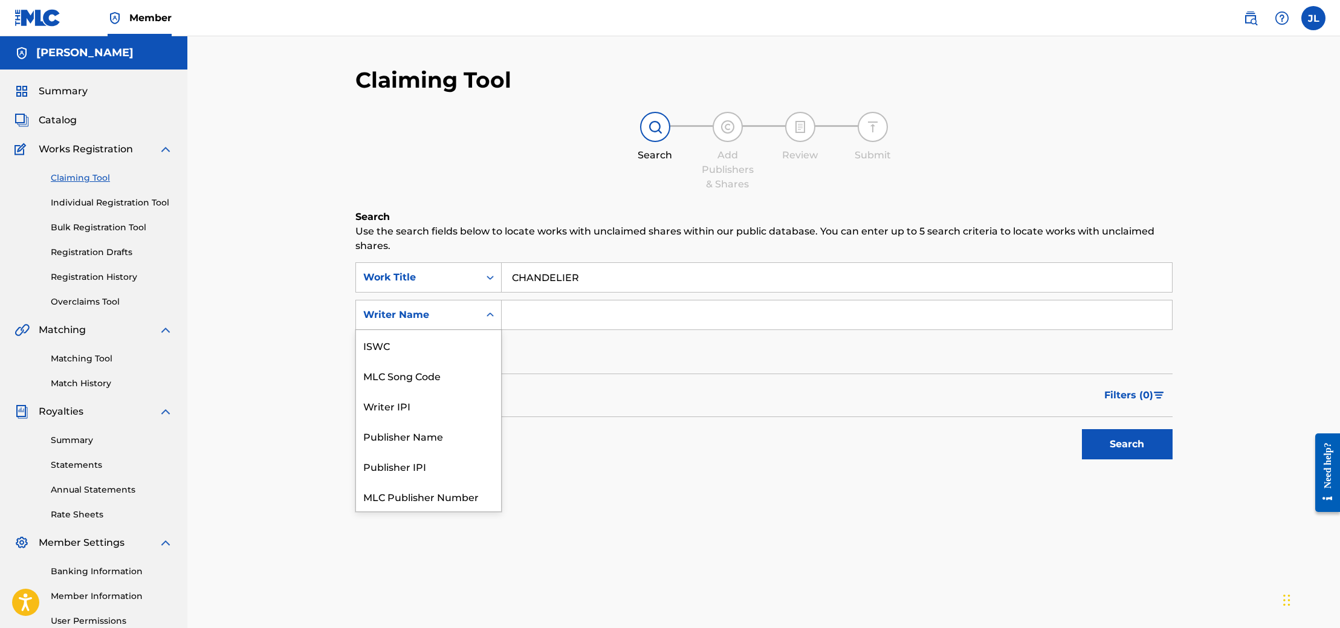
scroll to position [30, 0]
drag, startPoint x: 461, startPoint y: 404, endPoint x: 465, endPoint y: 397, distance: 8.7
click at [461, 404] on div "Publisher Name" at bounding box center [428, 405] width 145 height 30
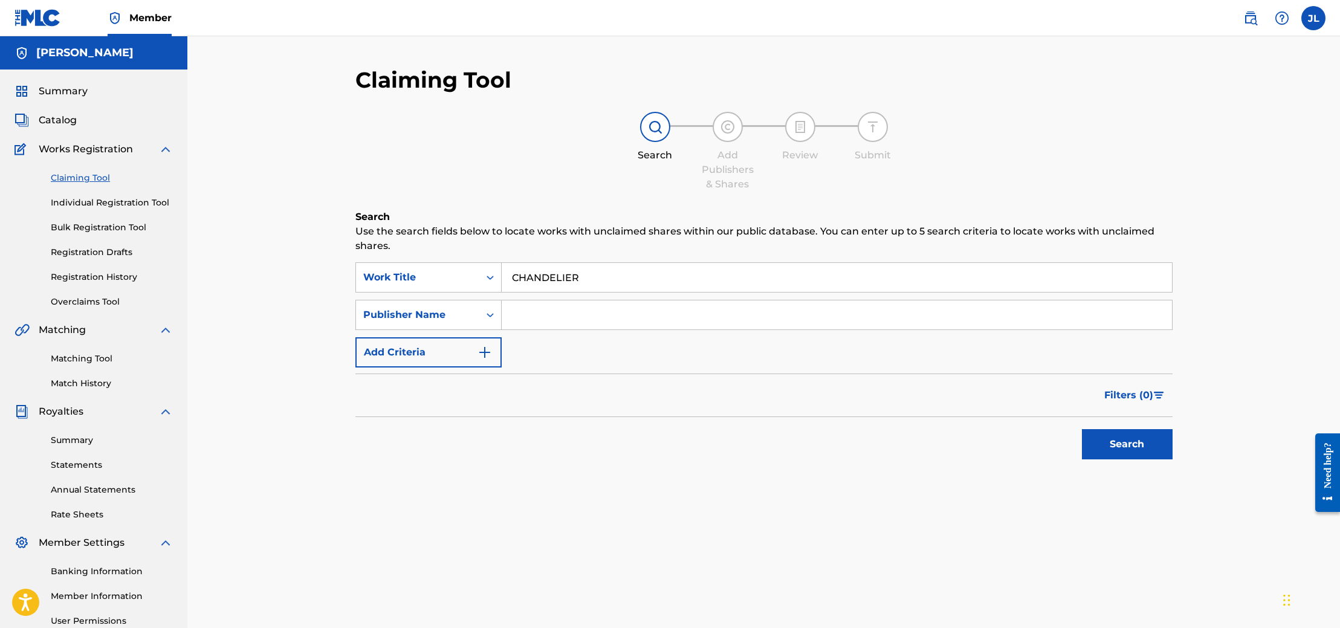
click at [524, 318] on input "Search Form" at bounding box center [837, 314] width 670 height 29
click at [1082, 429] on button "Search" at bounding box center [1127, 444] width 91 height 30
type input "C"
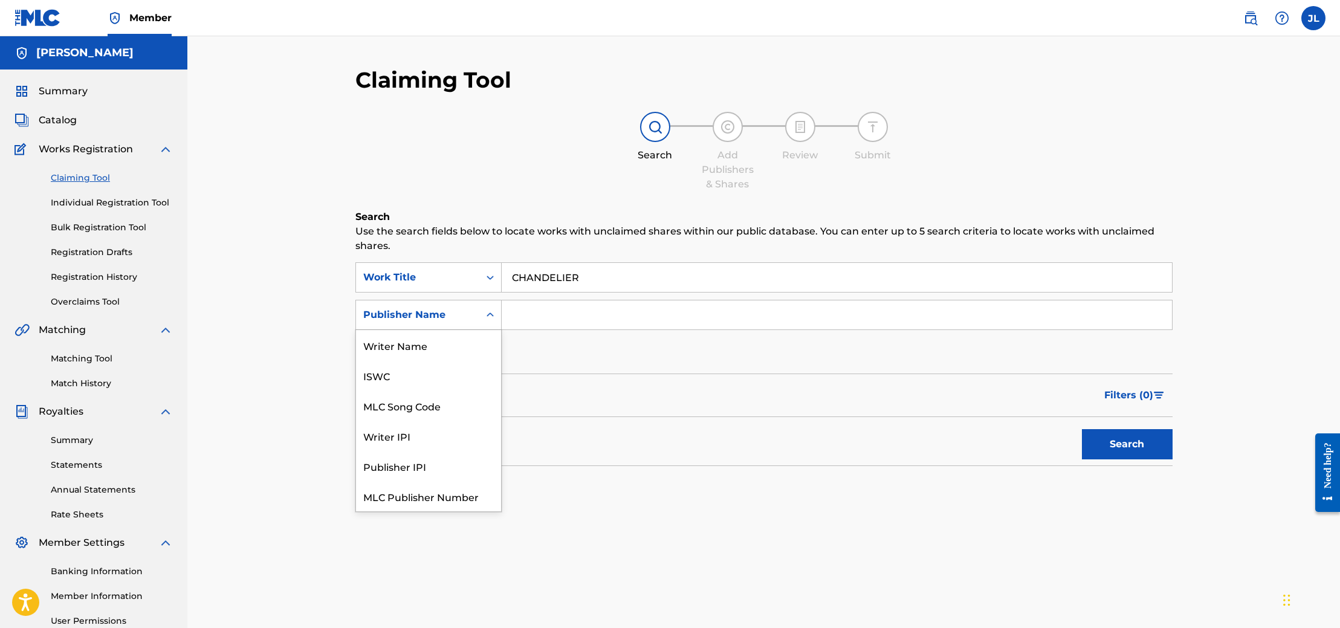
click at [487, 312] on icon "Search Form" at bounding box center [490, 315] width 12 height 12
click at [470, 352] on div "ISWC" at bounding box center [428, 345] width 145 height 30
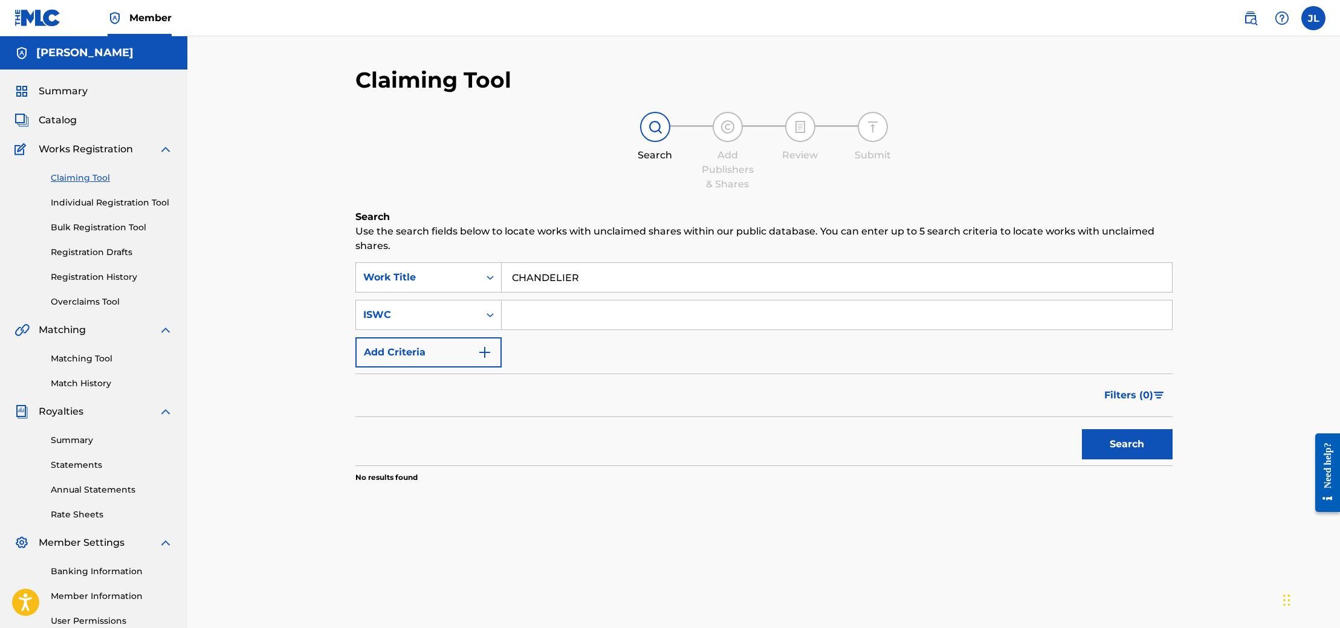
paste input "T3332903814"
type input "T3332903814"
click at [1121, 436] on button "Search" at bounding box center [1127, 444] width 91 height 30
click at [472, 352] on button "Add Criteria" at bounding box center [428, 352] width 146 height 30
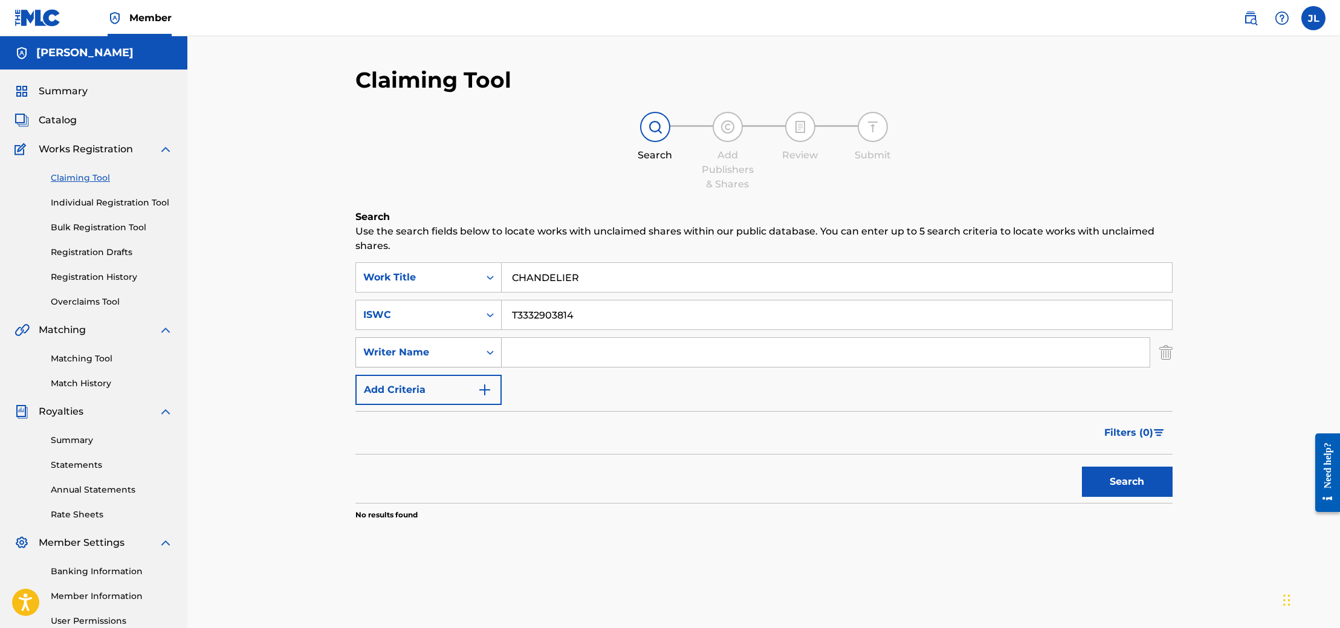
click at [487, 344] on div "Search Form" at bounding box center [490, 352] width 22 height 22
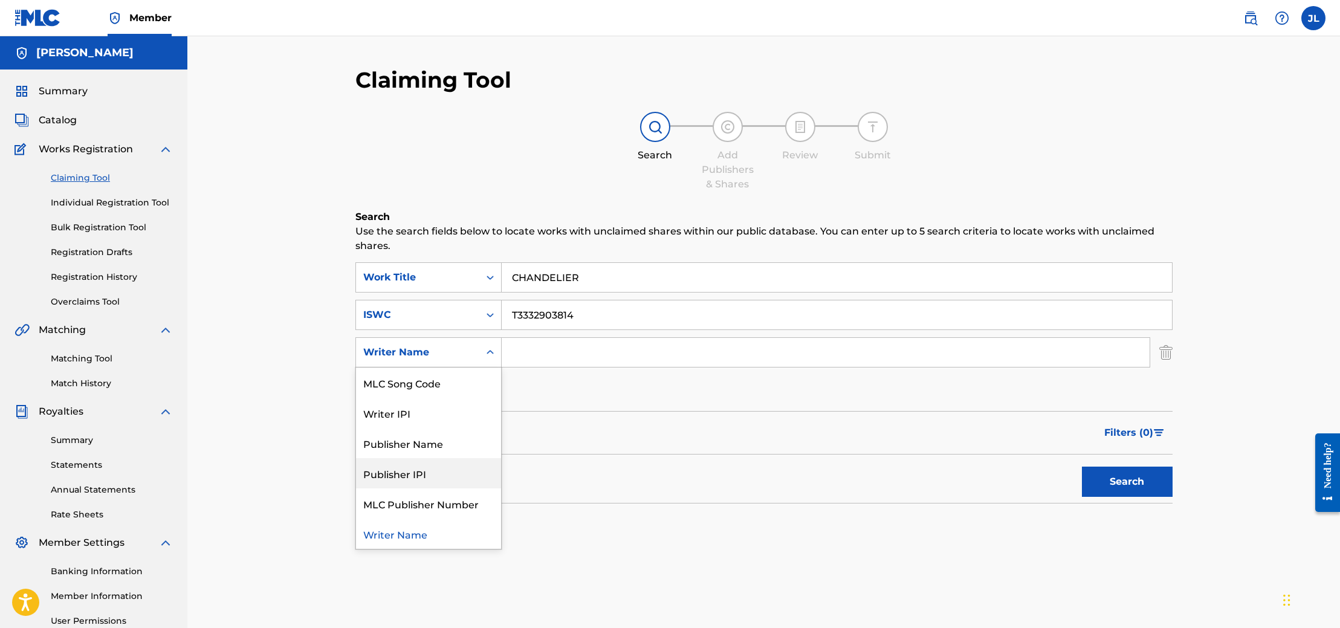
click at [461, 474] on div "Publisher IPI" at bounding box center [428, 473] width 145 height 30
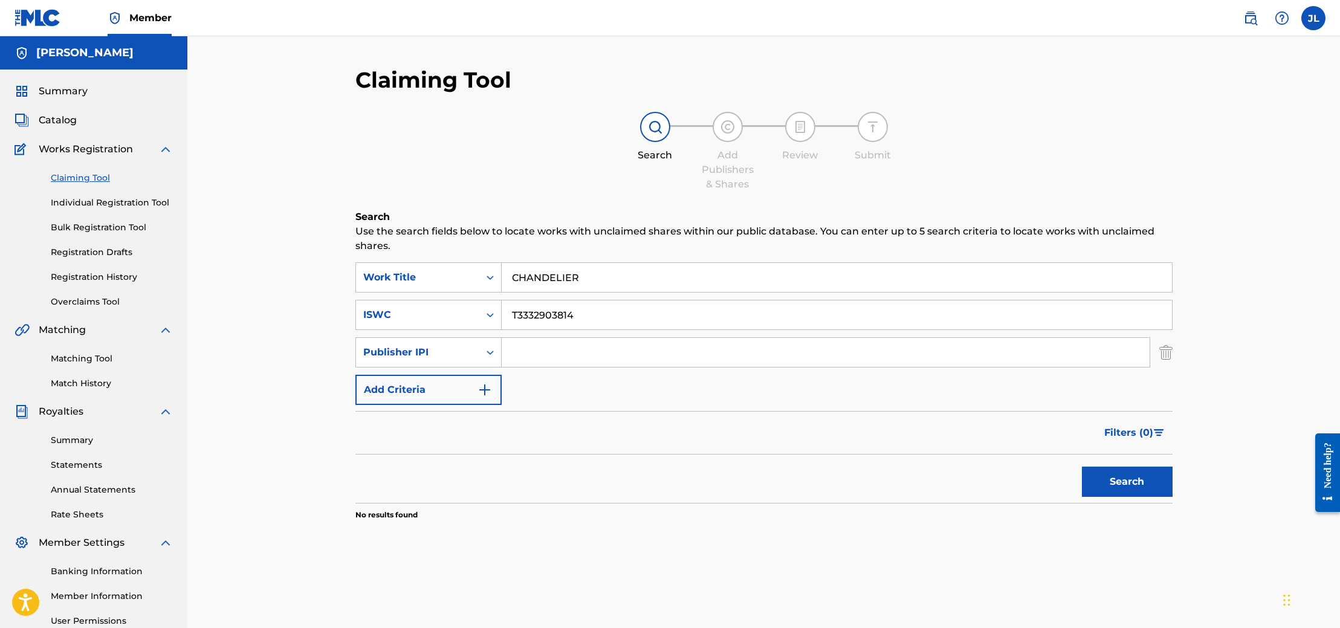
click at [529, 353] on input "Search Form" at bounding box center [826, 352] width 648 height 29
paste input "444566737"
type input "444566737"
click at [1107, 487] on button "Search" at bounding box center [1127, 482] width 91 height 30
drag, startPoint x: 593, startPoint y: 307, endPoint x: 649, endPoint y: 308, distance: 56.2
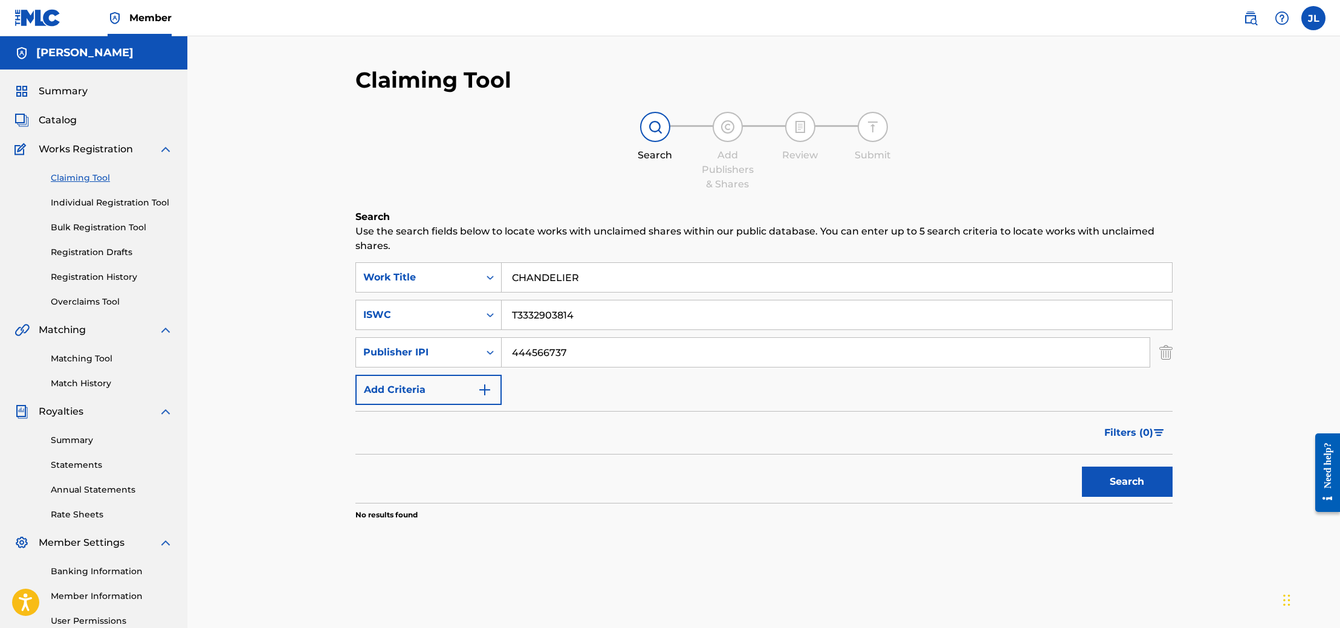
click at [649, 308] on input "T3332903814" at bounding box center [837, 314] width 670 height 29
click at [612, 312] on input "T3332903814" at bounding box center [837, 314] width 670 height 29
type input "T"
click at [1127, 477] on button "Search" at bounding box center [1127, 482] width 91 height 30
click at [119, 276] on link "Registration History" at bounding box center [112, 277] width 122 height 13
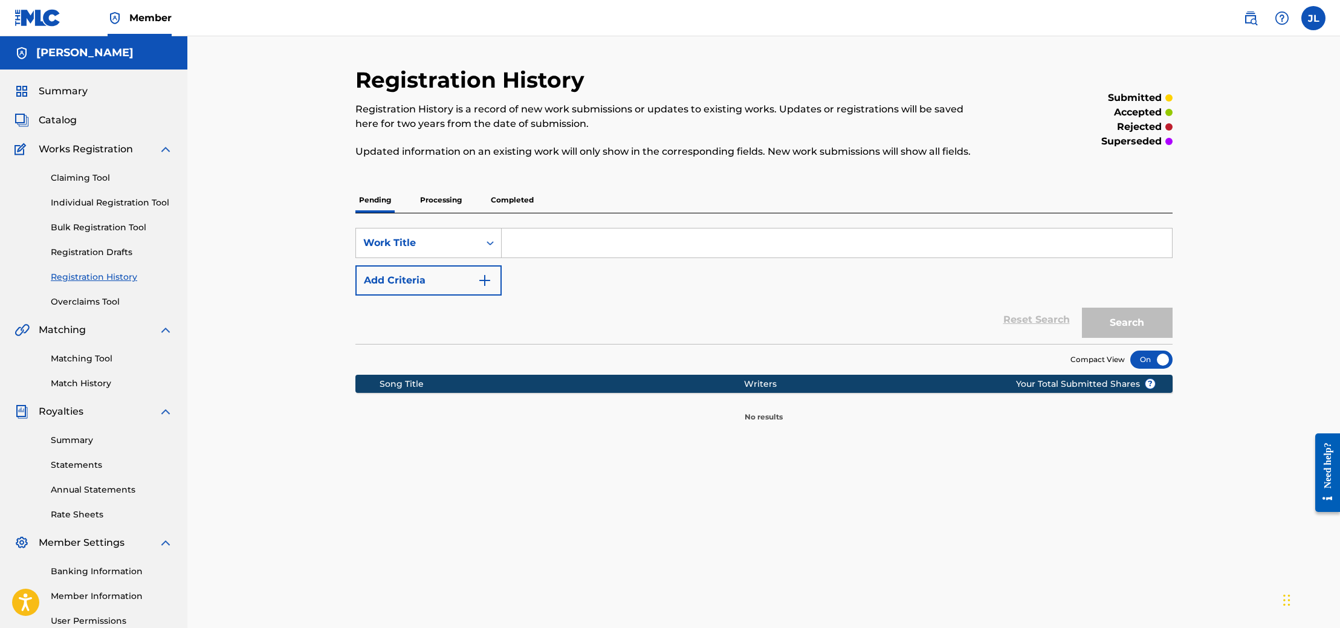
click at [516, 197] on p "Completed" at bounding box center [512, 199] width 50 height 25
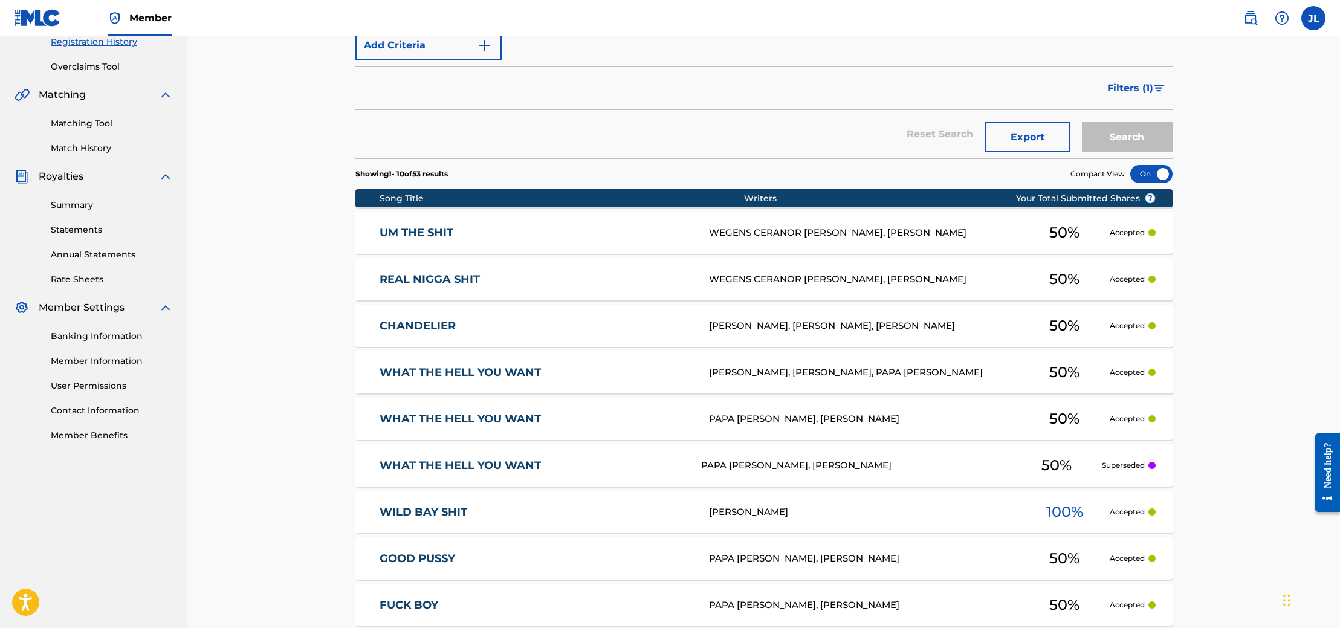
scroll to position [236, 0]
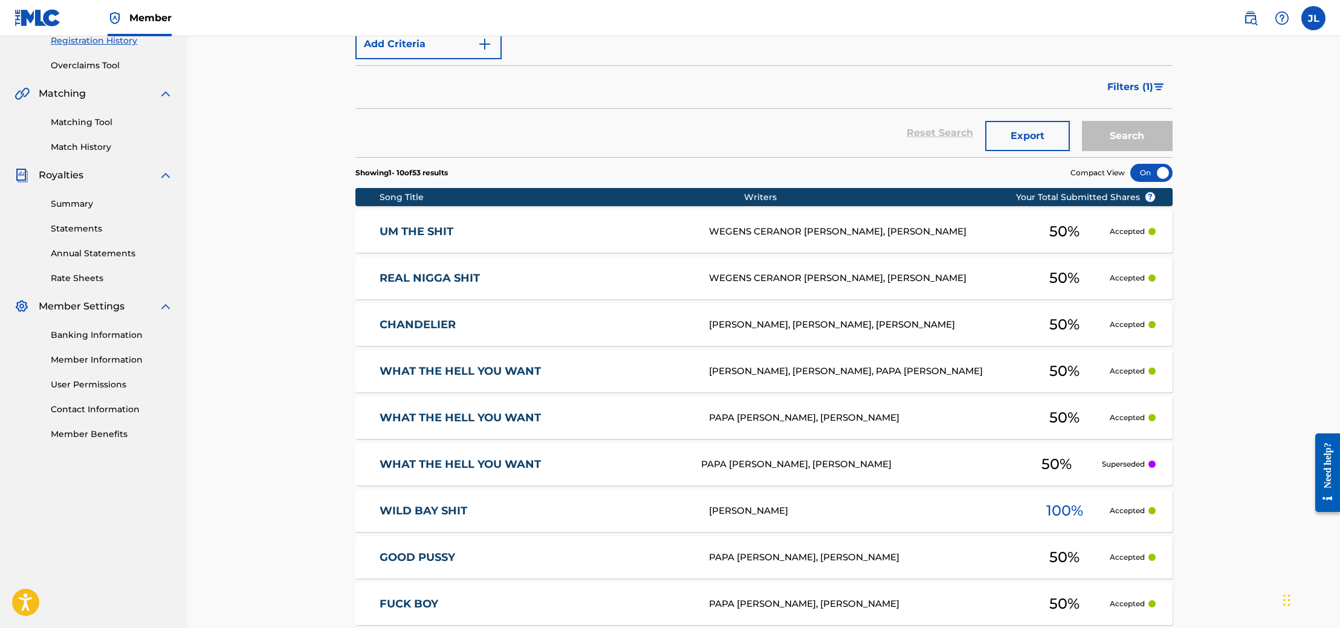
click at [468, 320] on link "CHANDELIER" at bounding box center [536, 325] width 313 height 14
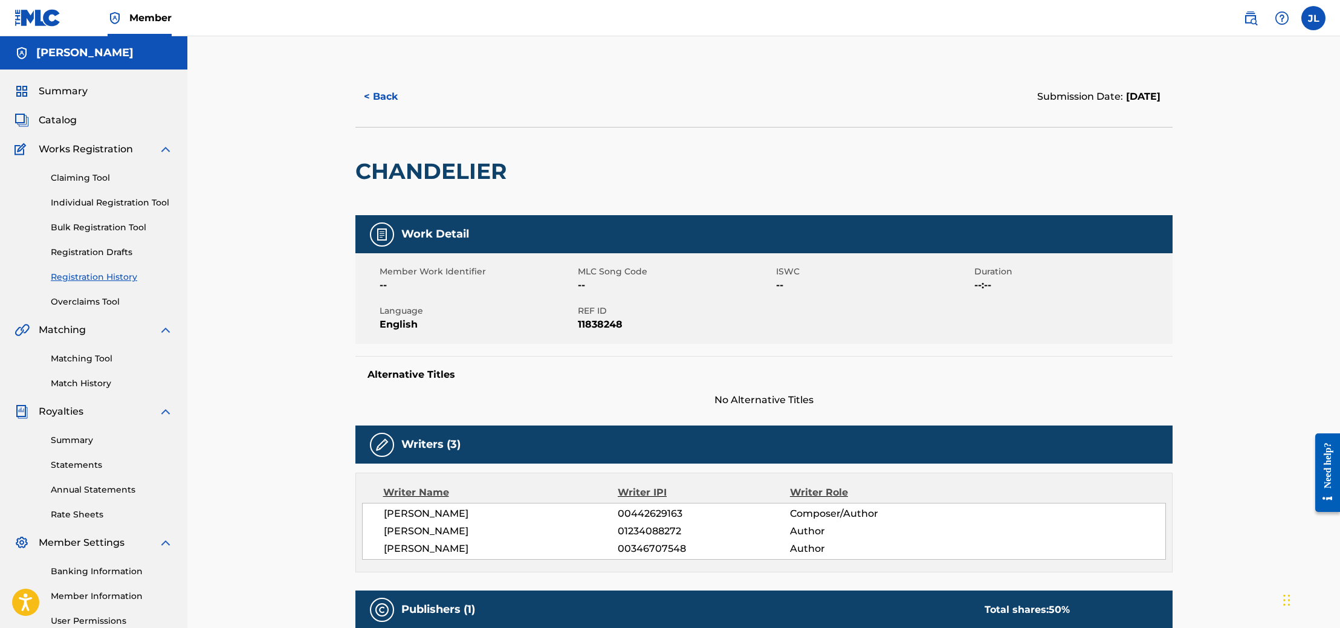
click at [403, 93] on button "< Back" at bounding box center [391, 97] width 73 height 30
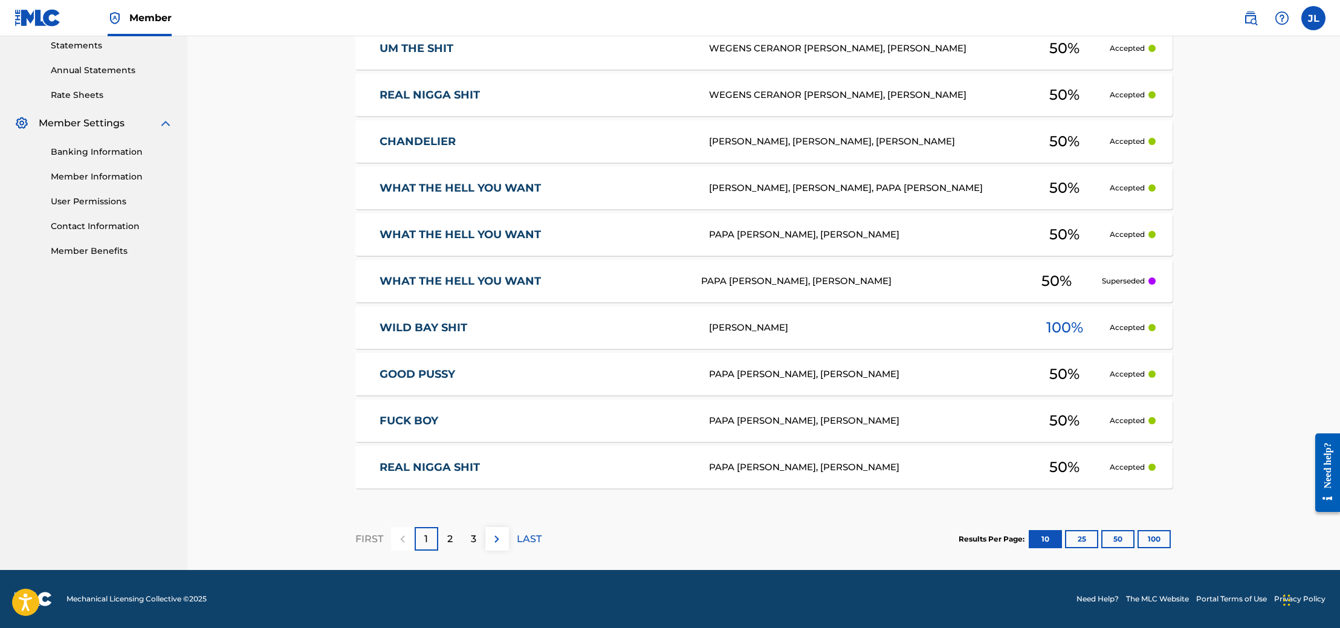
click at [448, 533] on p "2" at bounding box center [449, 539] width 5 height 15
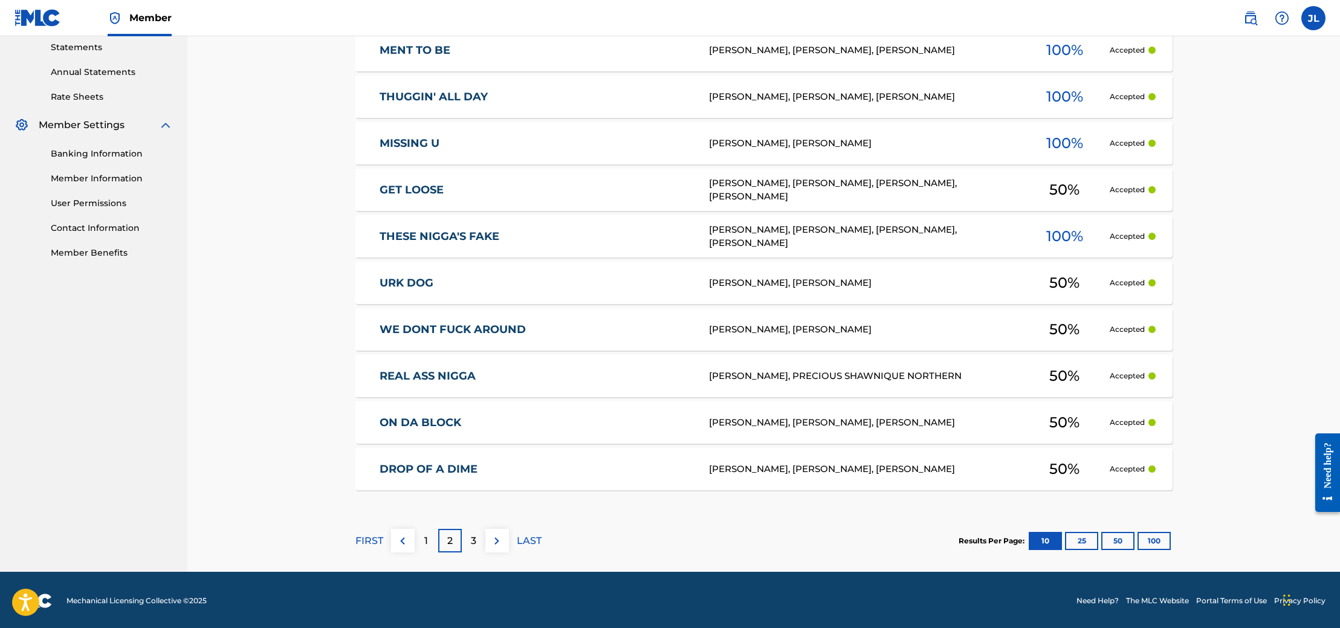
scroll to position [419, 0]
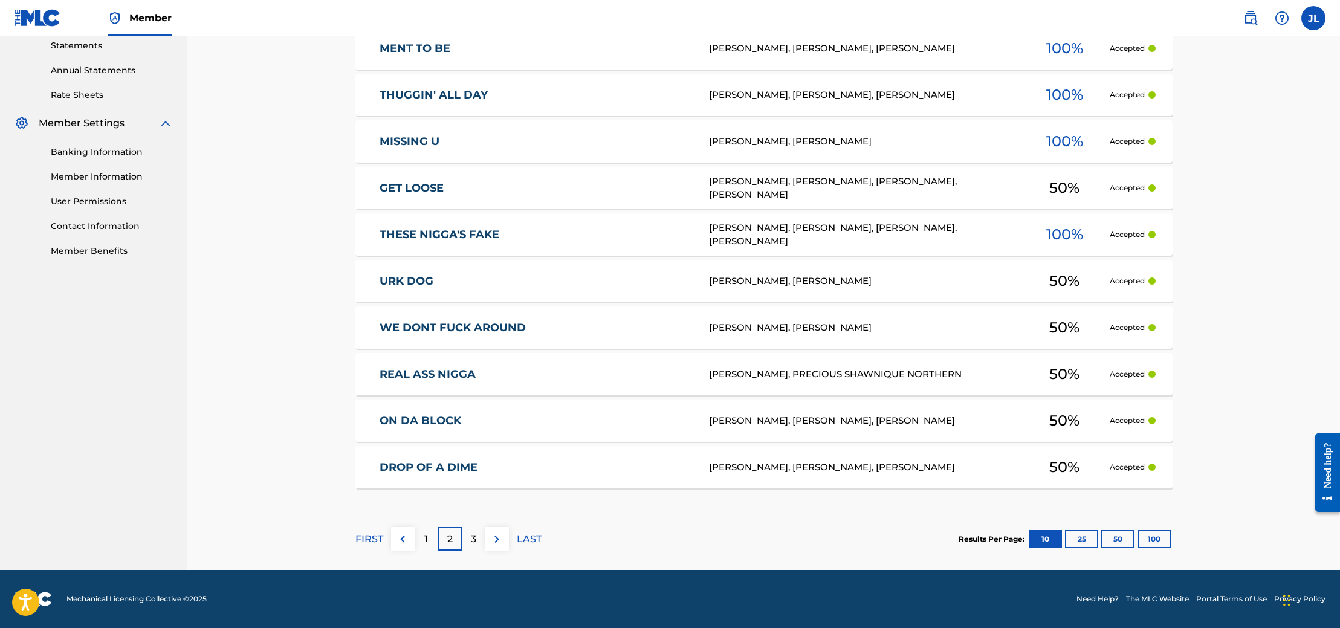
click at [467, 533] on div "3" at bounding box center [474, 539] width 24 height 24
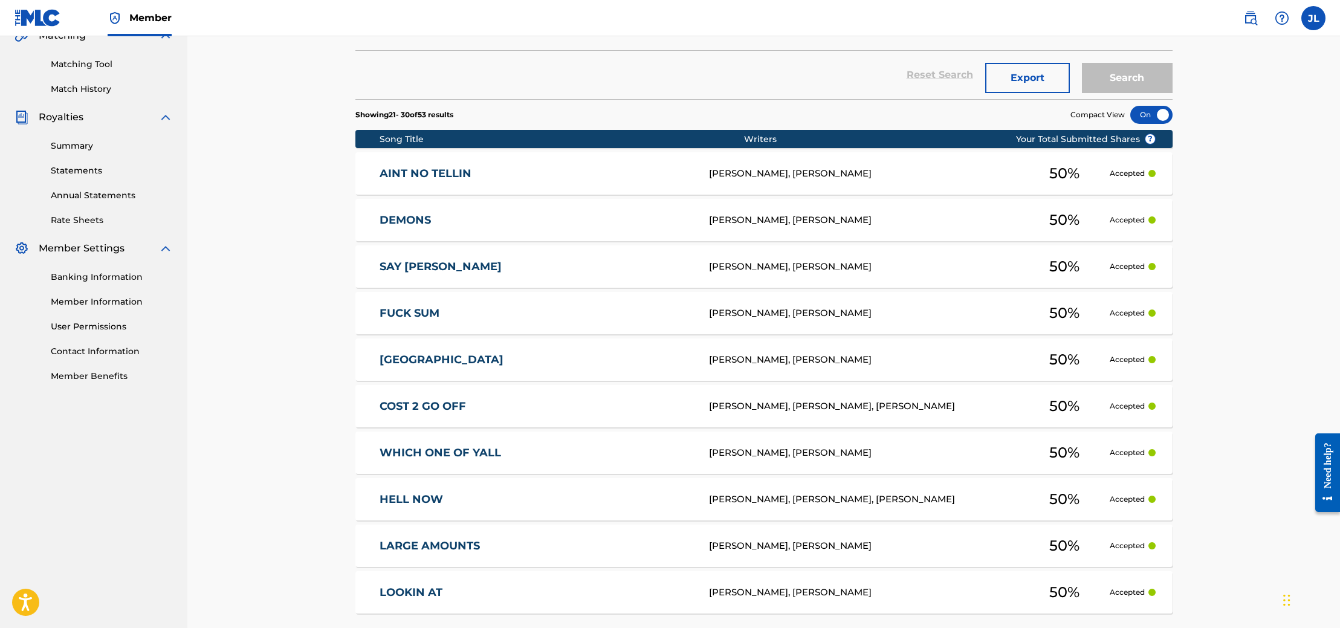
scroll to position [377, 0]
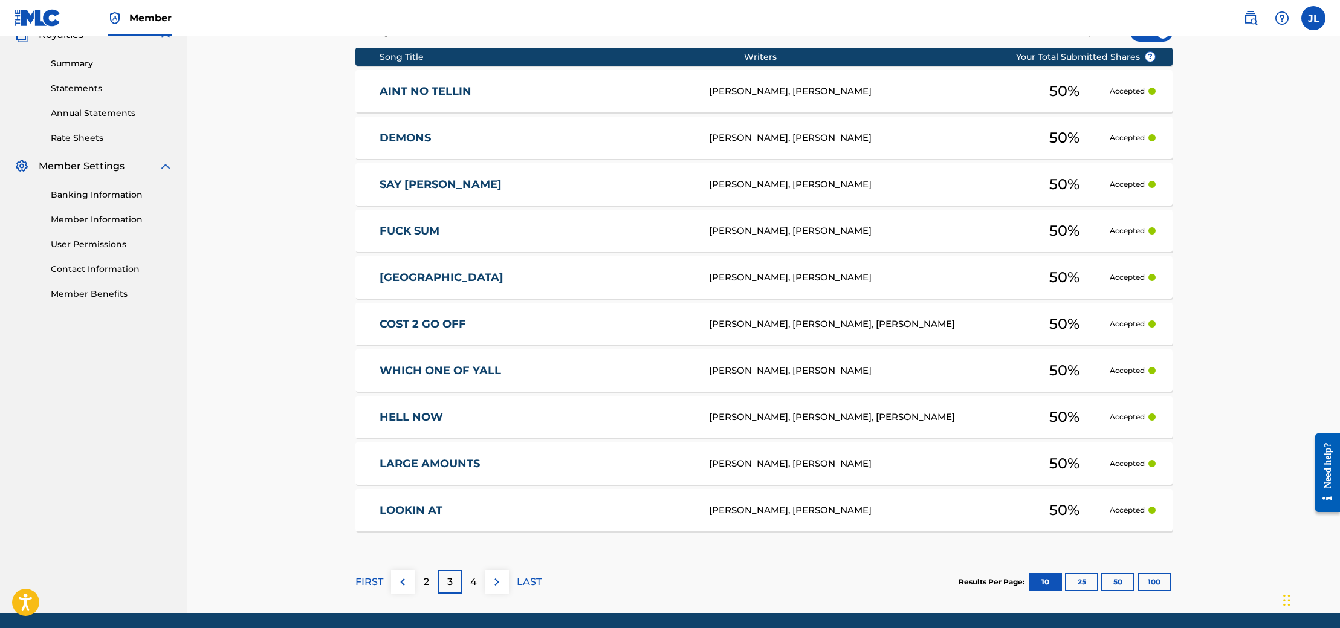
click at [483, 579] on div "4" at bounding box center [474, 582] width 24 height 24
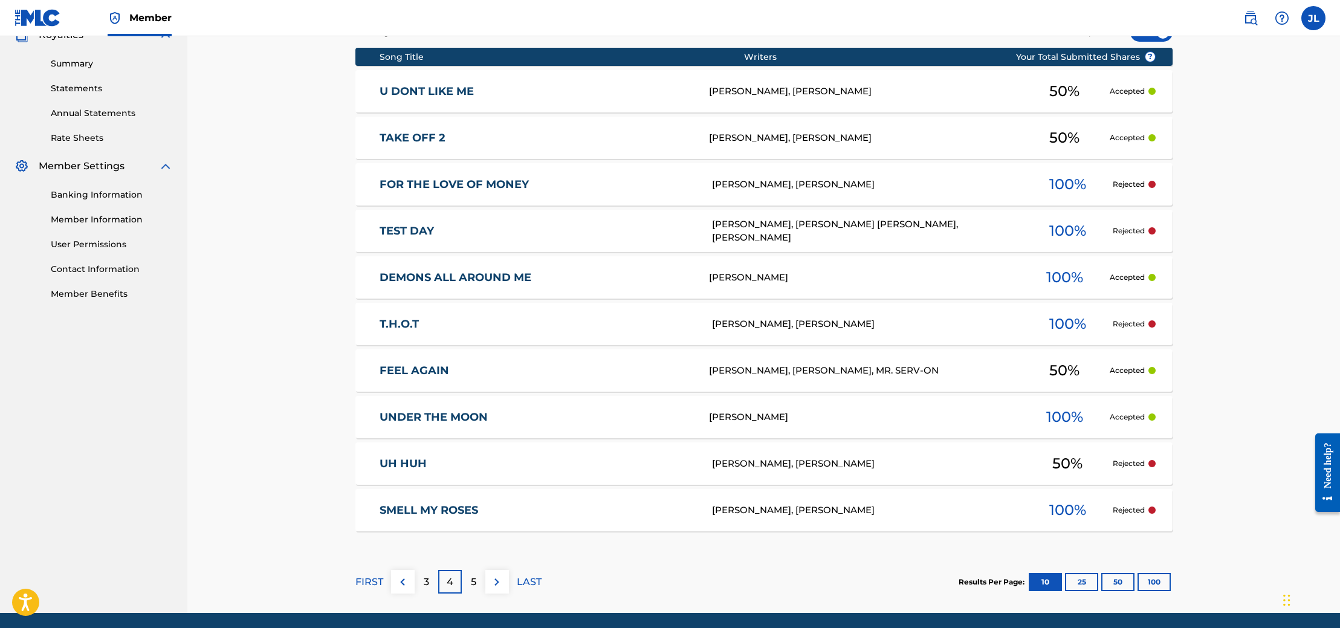
click at [520, 583] on p "LAST" at bounding box center [529, 582] width 25 height 15
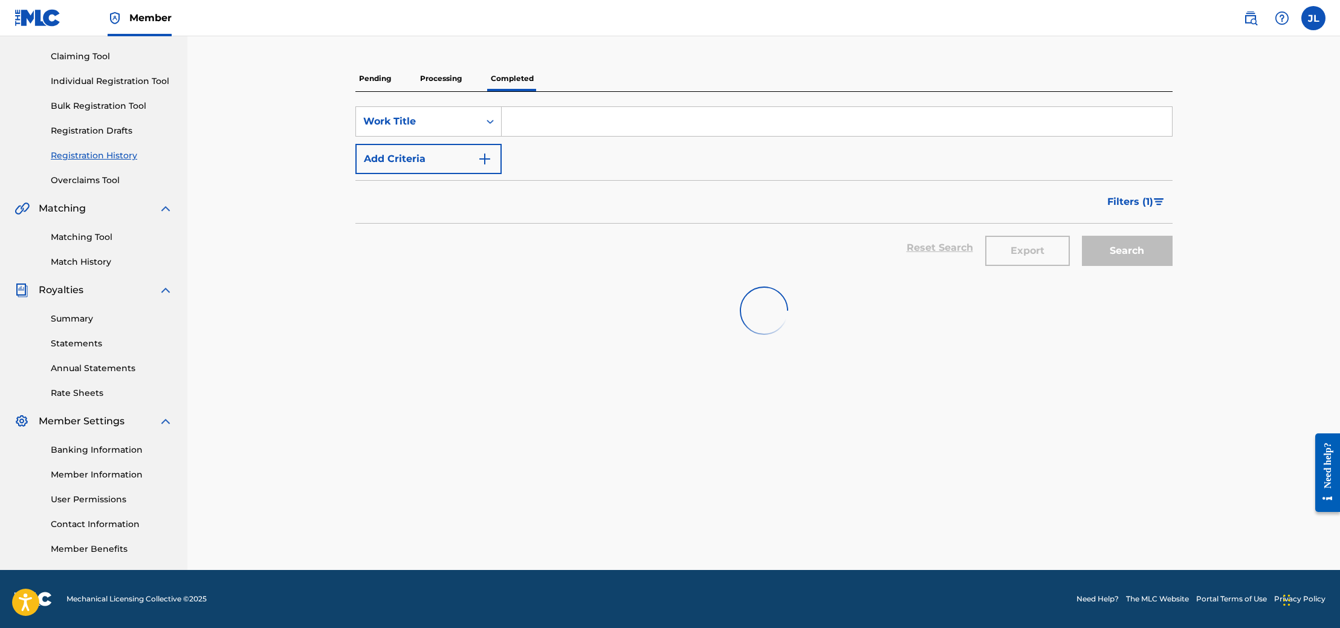
scroll to position [121, 0]
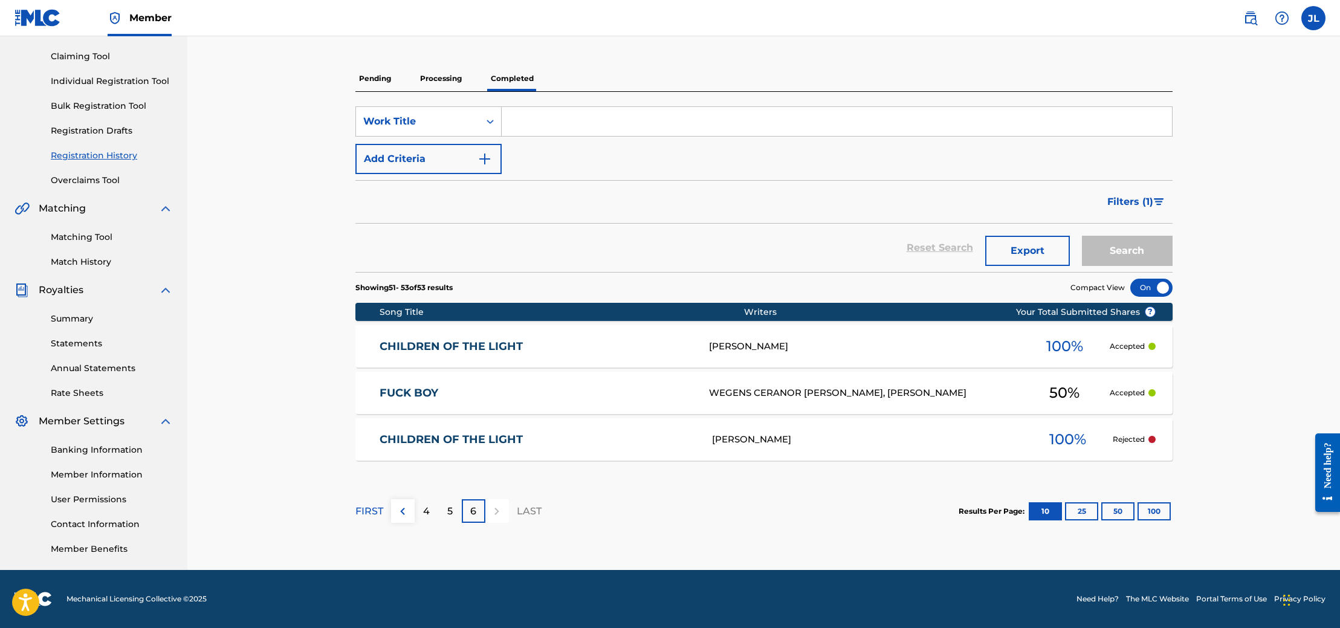
click at [396, 502] on button at bounding box center [403, 511] width 24 height 24
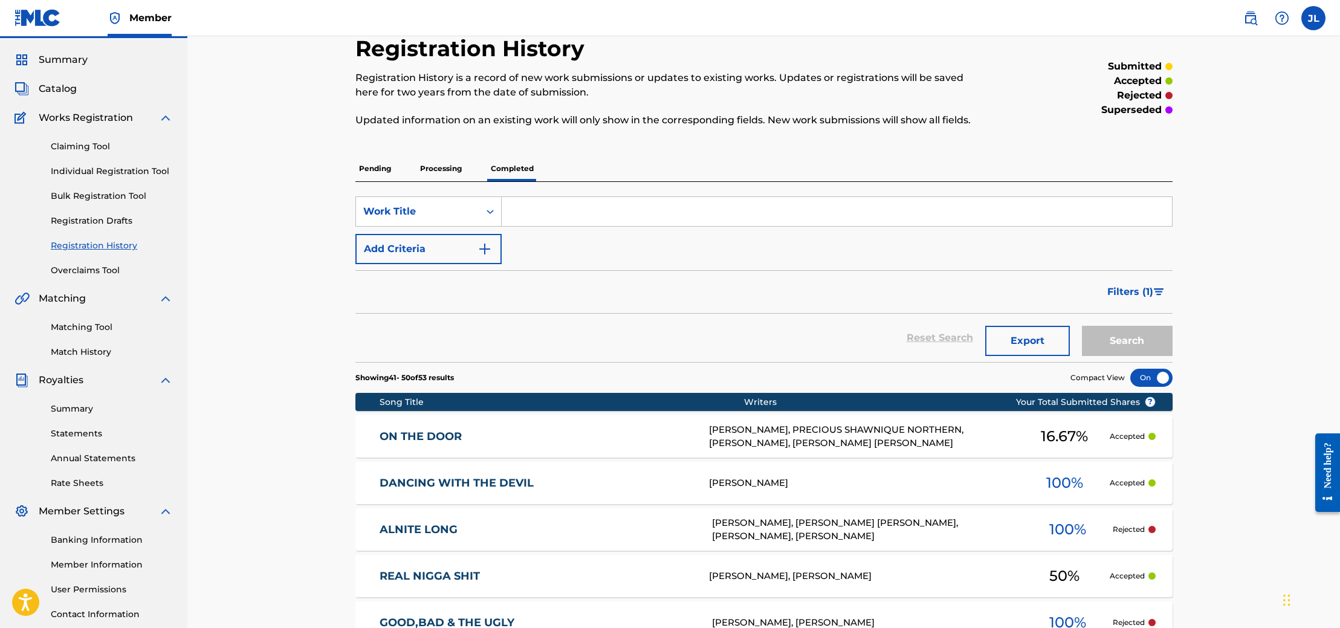
scroll to position [0, 0]
